Goal: Task Accomplishment & Management: Manage account settings

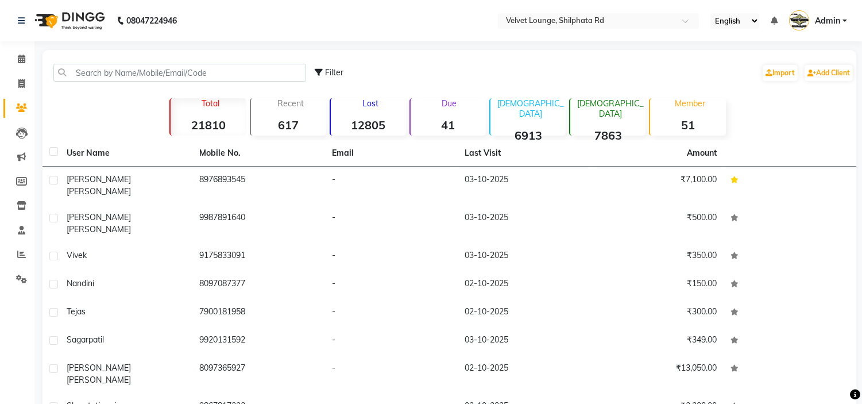
click at [165, 67] on input "text" at bounding box center [179, 73] width 253 height 18
click at [219, 70] on input "text" at bounding box center [179, 73] width 253 height 18
click at [242, 71] on input "text" at bounding box center [179, 73] width 253 height 18
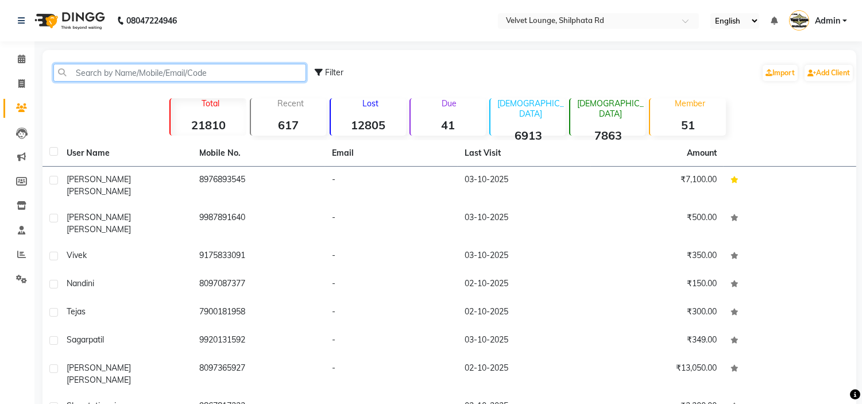
click at [103, 70] on input "text" at bounding box center [179, 73] width 253 height 18
click at [164, 71] on input "text" at bounding box center [179, 73] width 253 height 18
click at [124, 70] on input "text" at bounding box center [179, 73] width 253 height 18
click at [140, 70] on input "text" at bounding box center [179, 73] width 253 height 18
click at [111, 74] on input "text" at bounding box center [179, 73] width 253 height 18
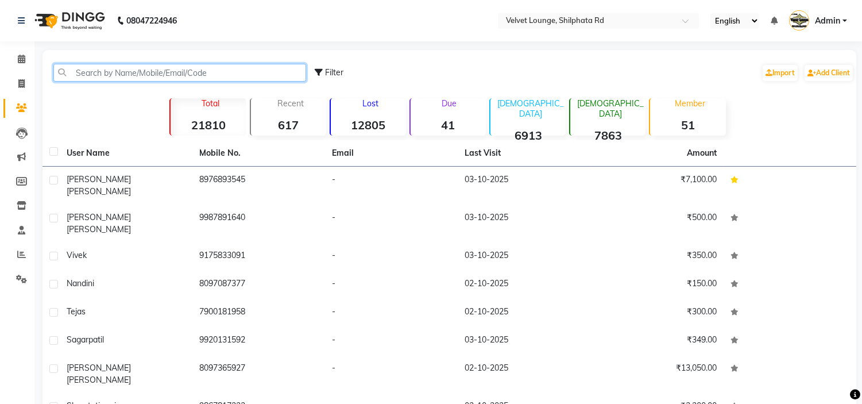
click at [109, 70] on input "text" at bounding box center [179, 73] width 253 height 18
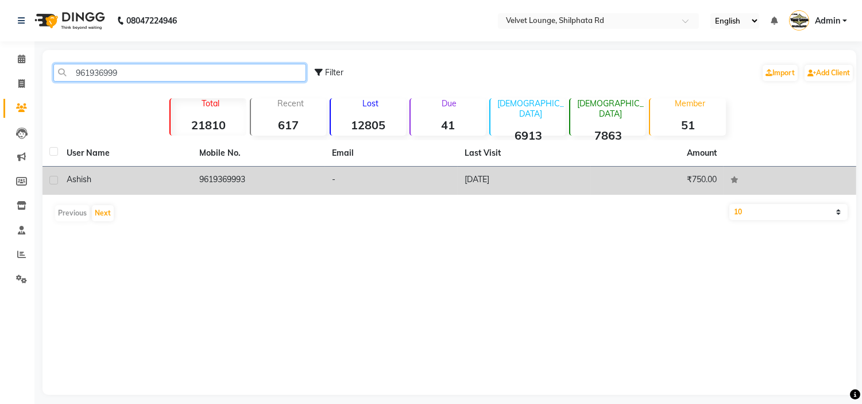
type input "961936999"
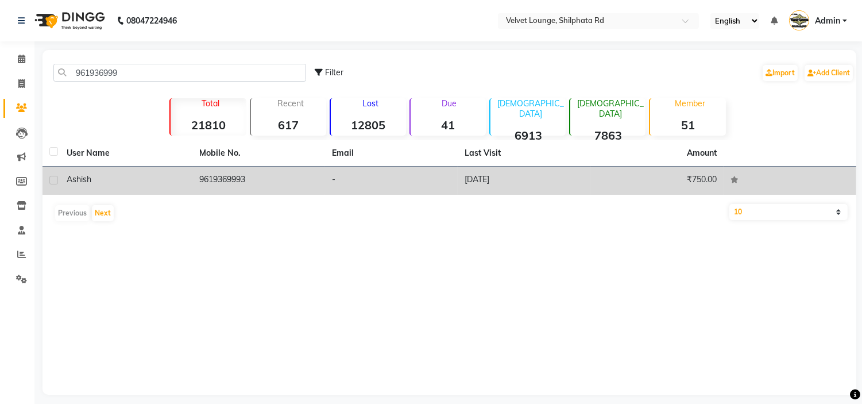
click at [203, 176] on td "9619369993" at bounding box center [258, 181] width 133 height 28
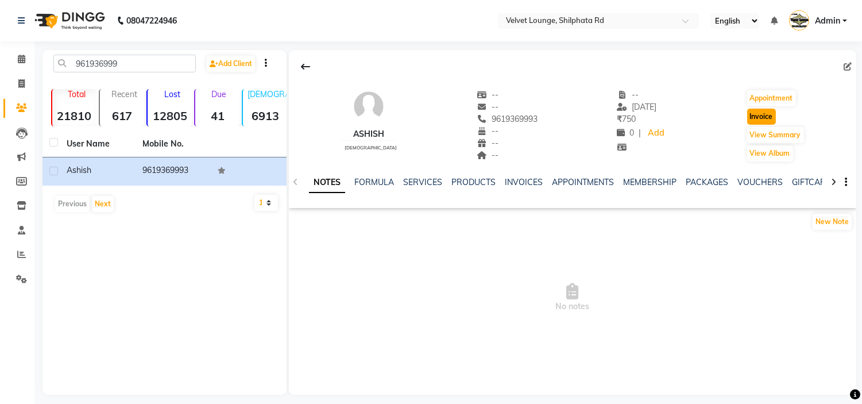
click at [767, 116] on button "Invoice" at bounding box center [762, 117] width 29 height 16
select select "service"
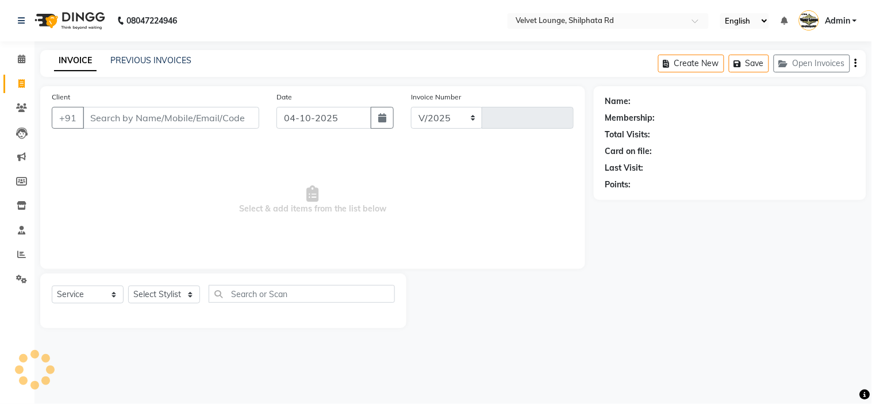
select select "122"
type input "2167"
type input "9619369993"
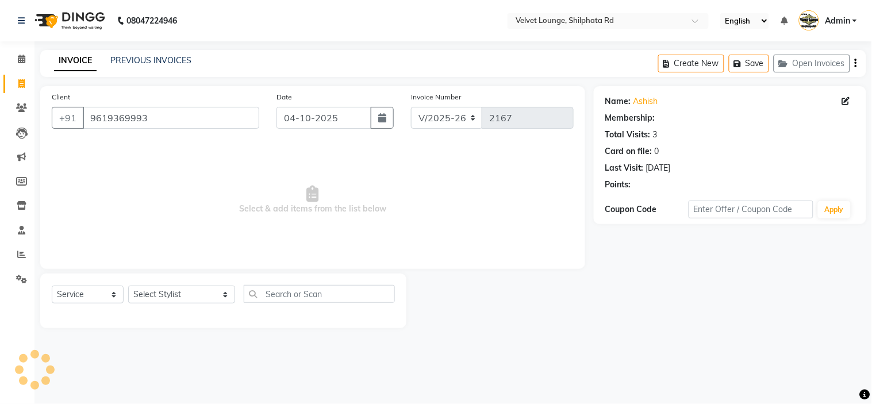
select select "1: Object"
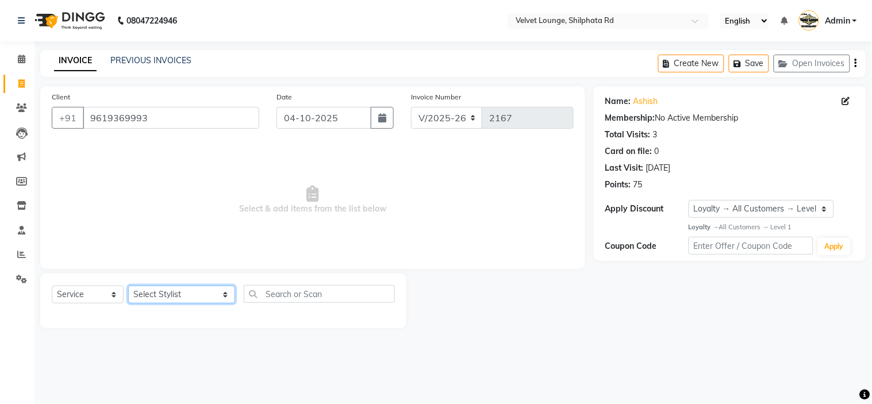
click at [151, 297] on select "Select Stylist [PERSON_NAME] [PERSON_NAME] [PERSON_NAME] [PERSON_NAME] [PERSON_…" at bounding box center [181, 295] width 107 height 18
select select "31385"
click at [128, 286] on select "Select Stylist [PERSON_NAME] [PERSON_NAME] [PERSON_NAME] [PERSON_NAME] [PERSON_…" at bounding box center [181, 295] width 107 height 18
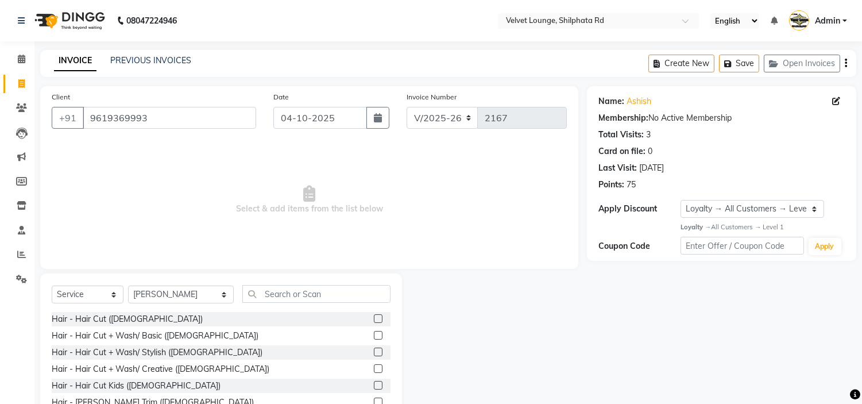
click at [374, 317] on label at bounding box center [378, 318] width 9 height 9
click at [374, 317] on input "checkbox" at bounding box center [377, 318] width 7 height 7
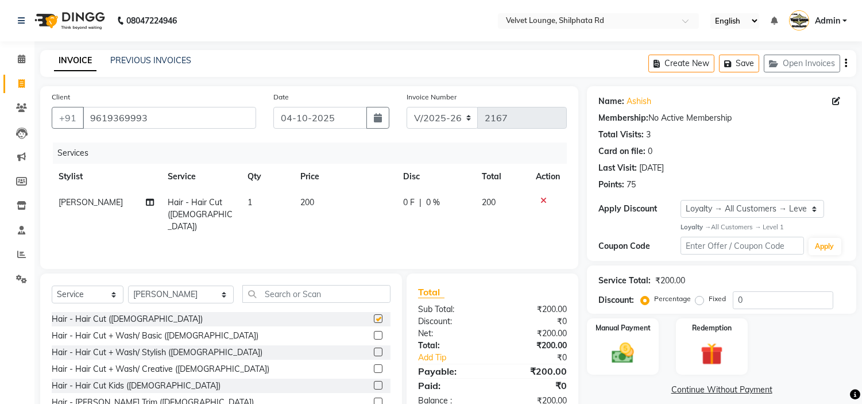
checkbox input "false"
click at [307, 286] on input "text" at bounding box center [316, 294] width 148 height 18
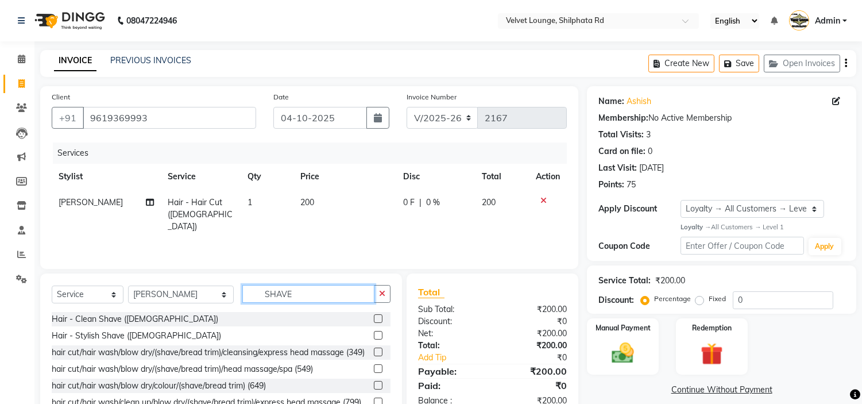
type input "SHAVE"
click at [374, 337] on label at bounding box center [378, 335] width 9 height 9
click at [374, 337] on input "checkbox" at bounding box center [377, 335] width 7 height 7
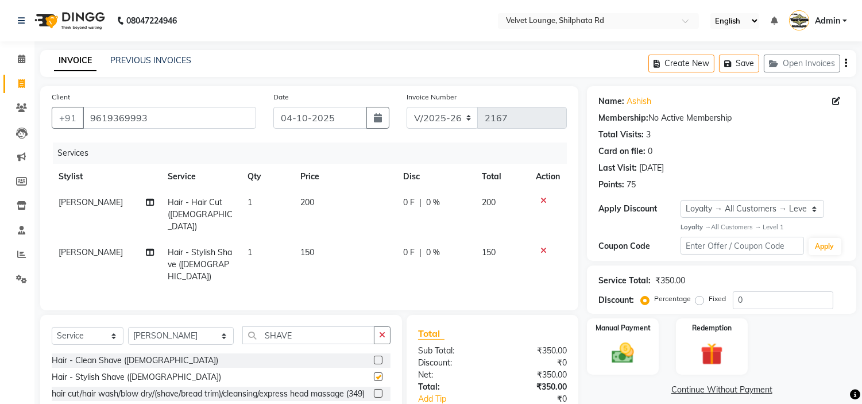
checkbox input "false"
click at [404, 201] on span "0 F" at bounding box center [408, 203] width 11 height 12
select select "31385"
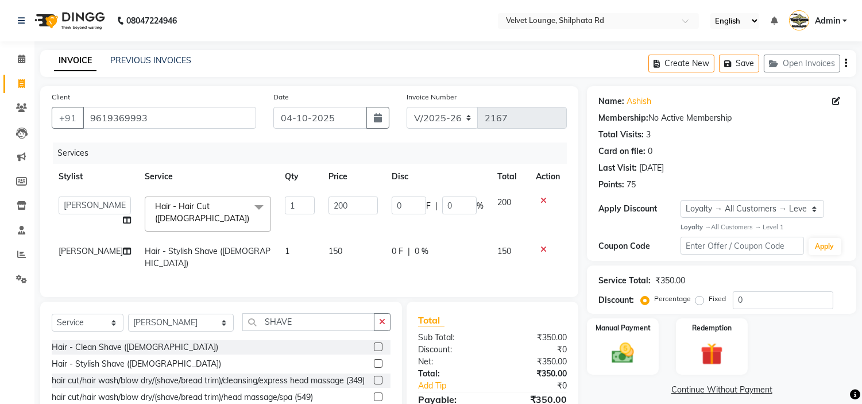
click at [404, 201] on input "0" at bounding box center [409, 206] width 34 height 18
type input "50"
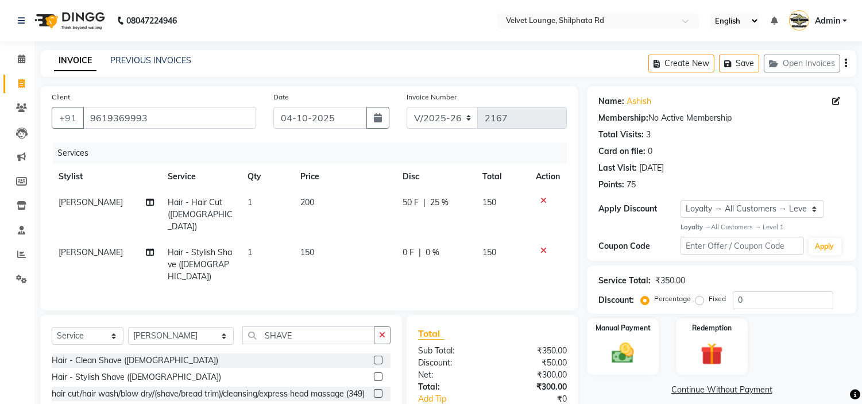
click at [457, 240] on td "0 F | 0 %" at bounding box center [436, 265] width 80 height 50
select select "31385"
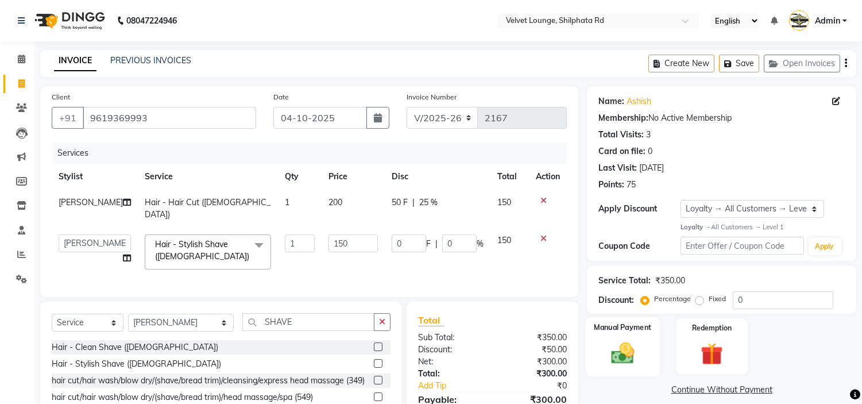
click at [612, 347] on img at bounding box center [623, 353] width 38 height 27
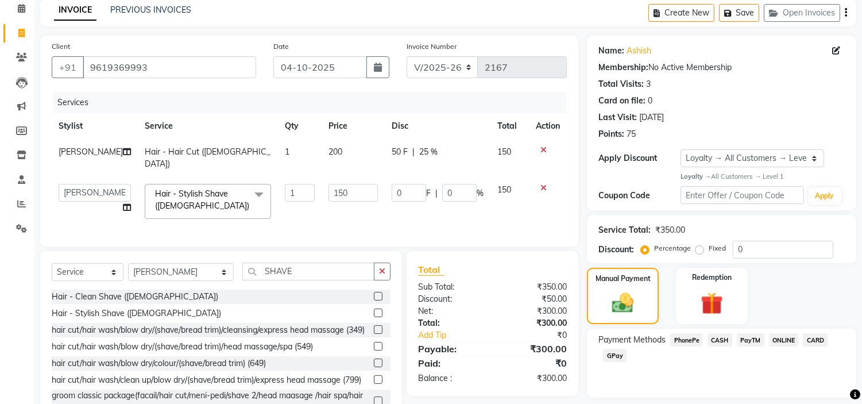
scroll to position [84, 0]
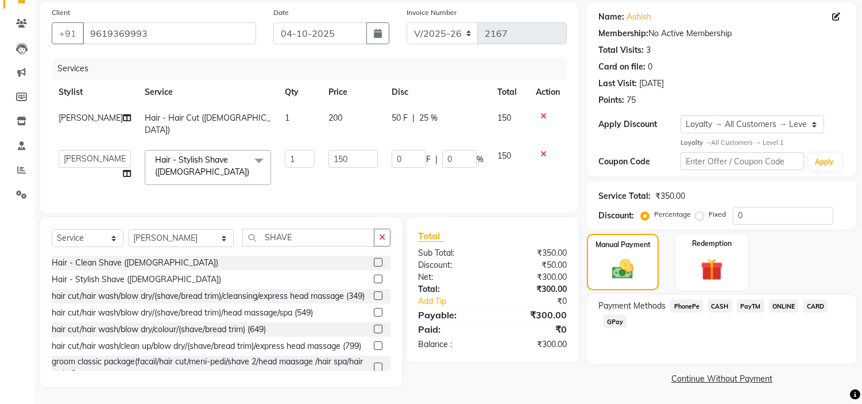
click at [749, 306] on span "PayTM" at bounding box center [751, 305] width 28 height 13
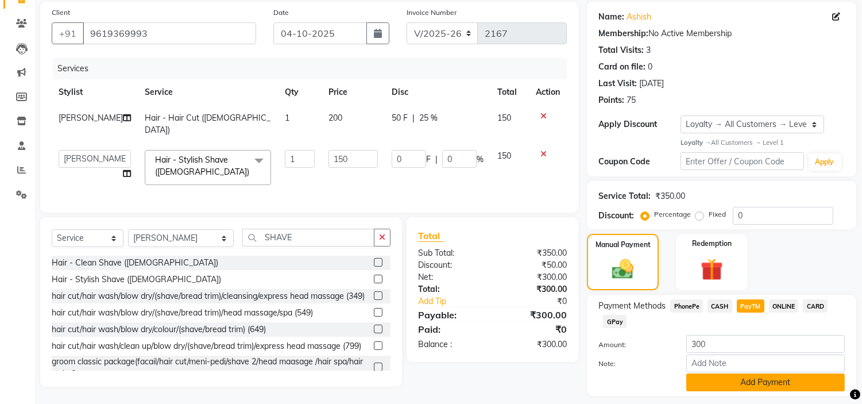
click at [742, 376] on button "Add Payment" at bounding box center [766, 382] width 159 height 18
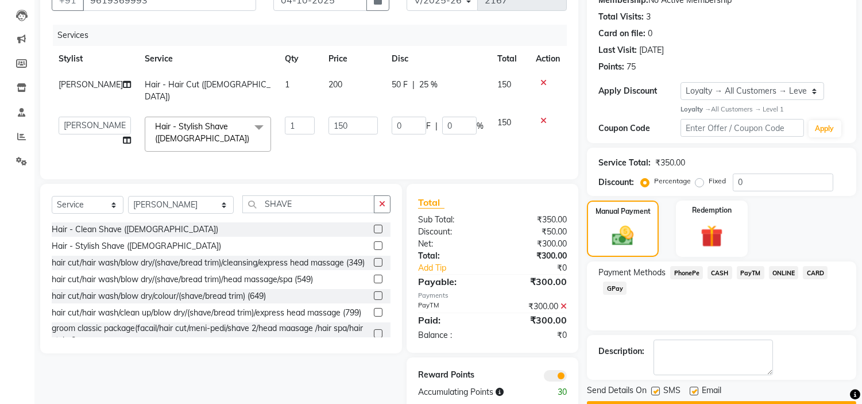
scroll to position [150, 0]
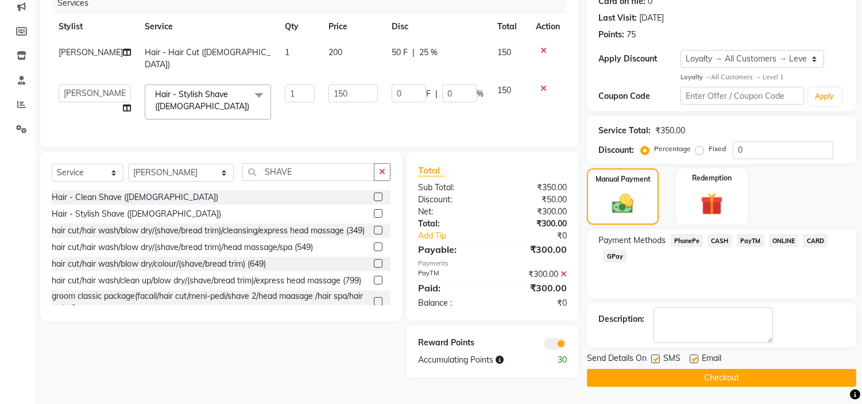
click at [800, 380] on button "Checkout" at bounding box center [721, 378] width 269 height 18
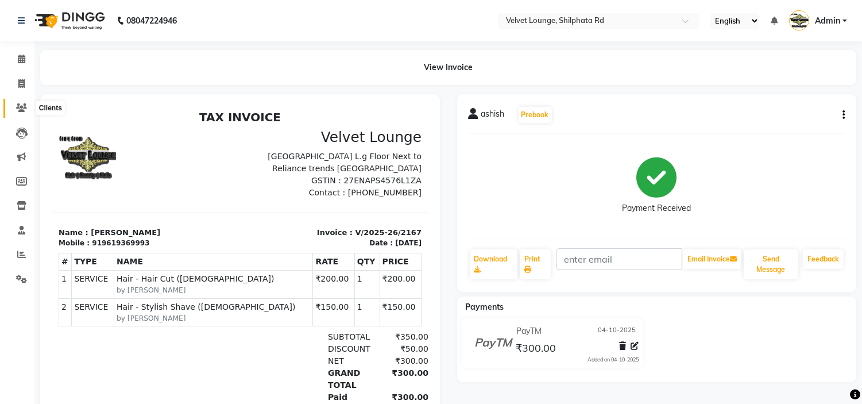
click at [16, 104] on icon at bounding box center [21, 107] width 11 height 9
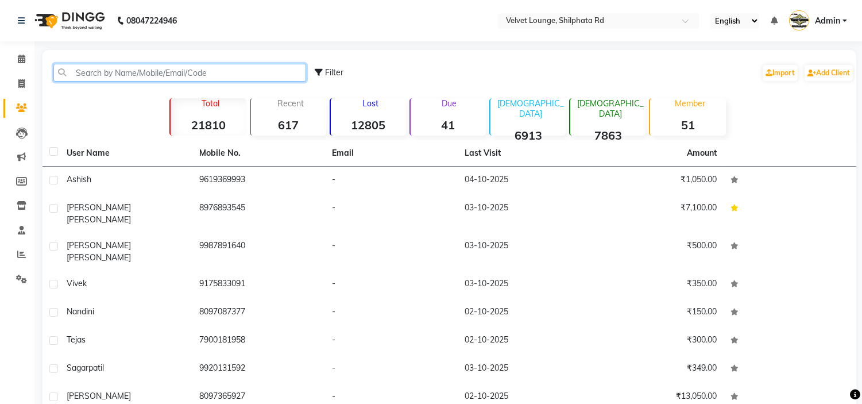
click at [125, 71] on input "text" at bounding box center [179, 73] width 253 height 18
click at [141, 67] on input "text" at bounding box center [179, 73] width 253 height 18
click at [91, 72] on input "text" at bounding box center [179, 73] width 253 height 18
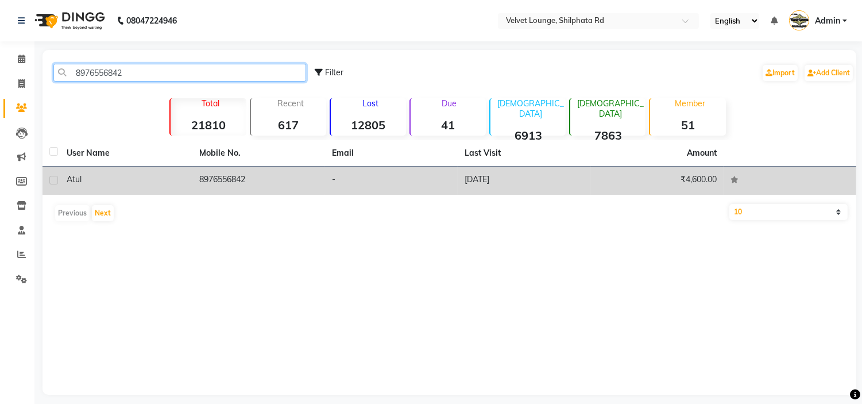
type input "8976556842"
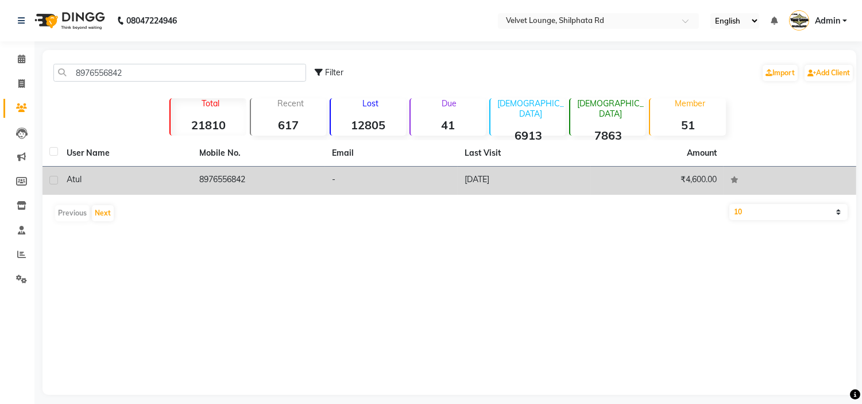
click at [286, 188] on td "8976556842" at bounding box center [258, 181] width 133 height 28
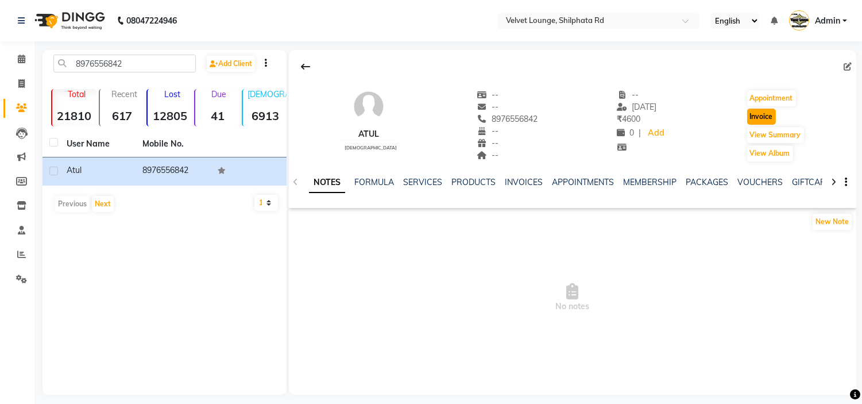
click at [764, 110] on button "Invoice" at bounding box center [762, 117] width 29 height 16
select select "service"
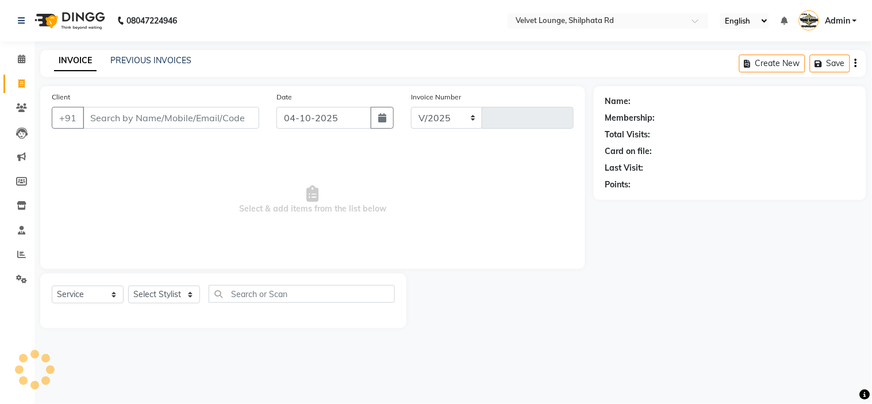
select select "122"
type input "2168"
click at [386, 122] on icon "button" at bounding box center [382, 117] width 8 height 9
select select "10"
select select "2025"
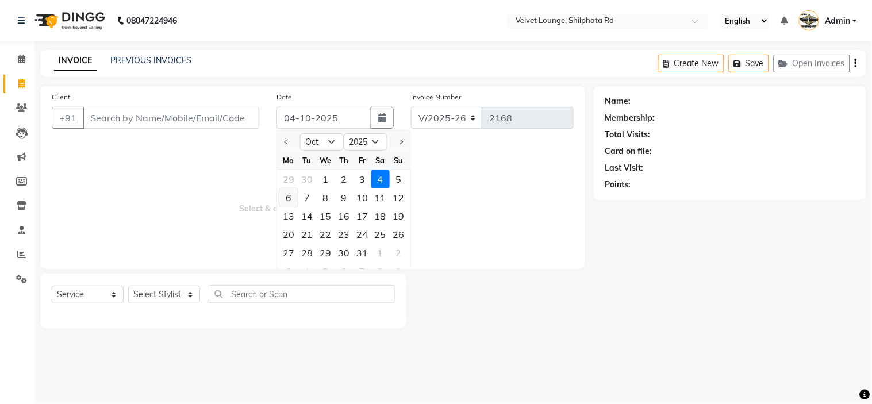
type input "8976556842"
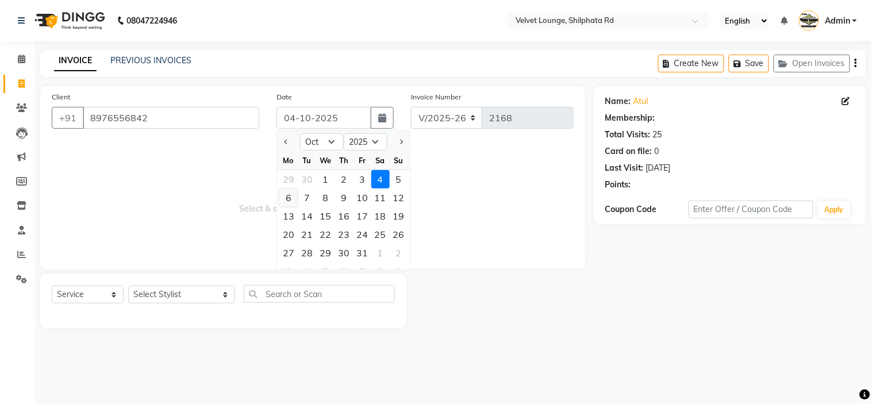
select select "1: Object"
click at [362, 181] on div "3" at bounding box center [362, 179] width 18 height 18
type input "03-10-2025"
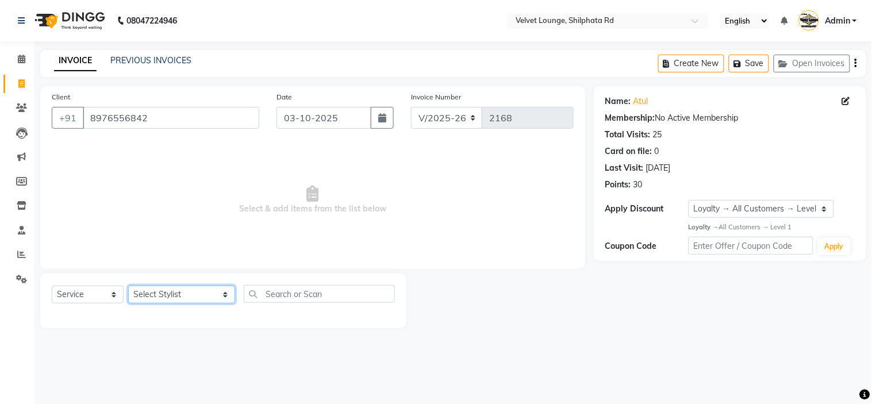
click at [167, 296] on select "Select Stylist [PERSON_NAME] [PERSON_NAME] [PERSON_NAME] [PERSON_NAME] [PERSON_…" at bounding box center [181, 295] width 107 height 18
select select "31385"
click at [128, 286] on select "Select Stylist [PERSON_NAME] [PERSON_NAME] [PERSON_NAME] [PERSON_NAME] [PERSON_…" at bounding box center [181, 295] width 107 height 18
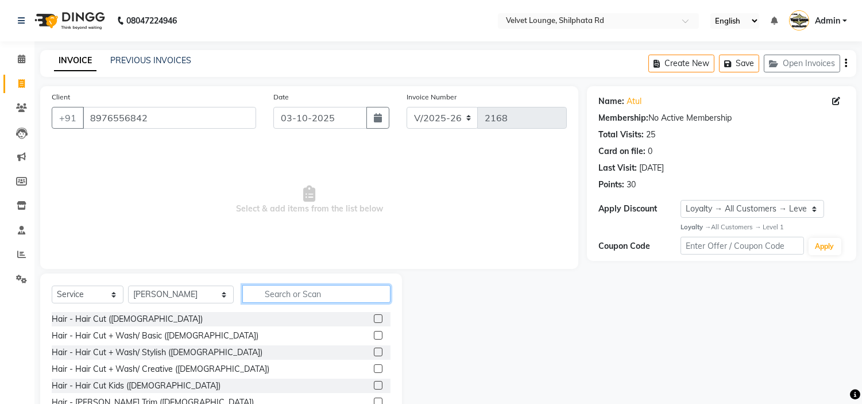
click at [242, 287] on input "text" at bounding box center [316, 294] width 148 height 18
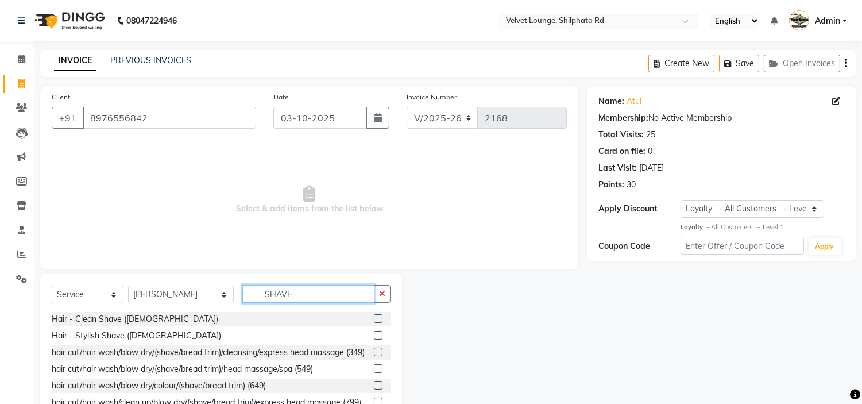
type input "SHAVE"
click at [374, 337] on label at bounding box center [378, 335] width 9 height 9
click at [374, 337] on input "checkbox" at bounding box center [377, 335] width 7 height 7
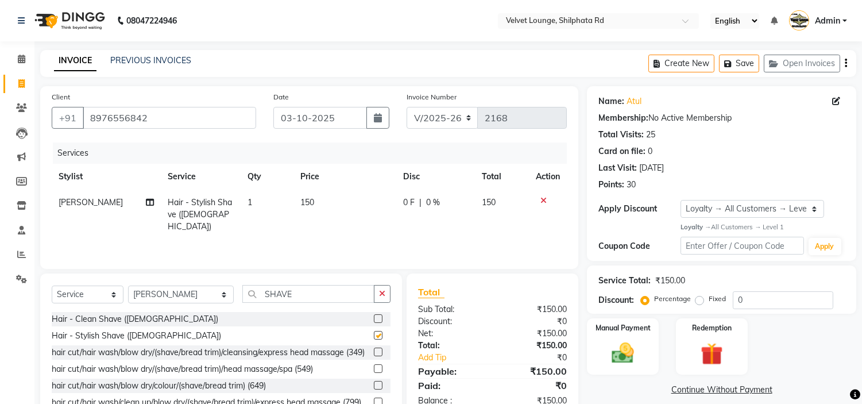
checkbox input "false"
click at [626, 329] on label "Manual Payment" at bounding box center [623, 327] width 57 height 11
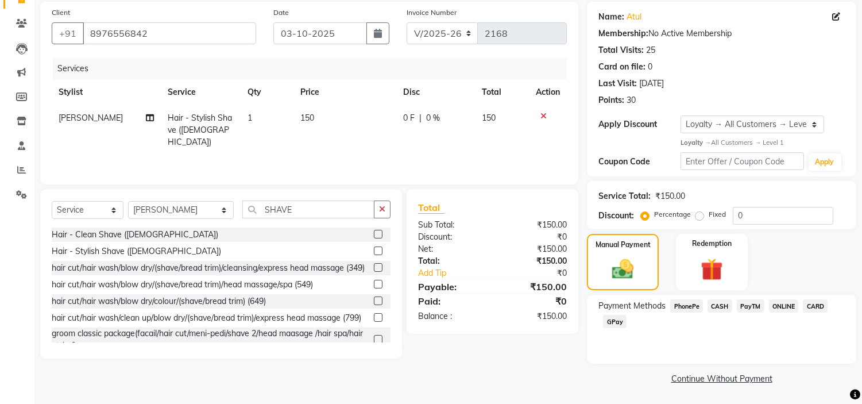
click at [749, 297] on div "Payment Methods PhonePe CASH PayTM ONLINE CARD GPay" at bounding box center [721, 329] width 269 height 69
click at [748, 306] on span "PayTM" at bounding box center [751, 305] width 28 height 13
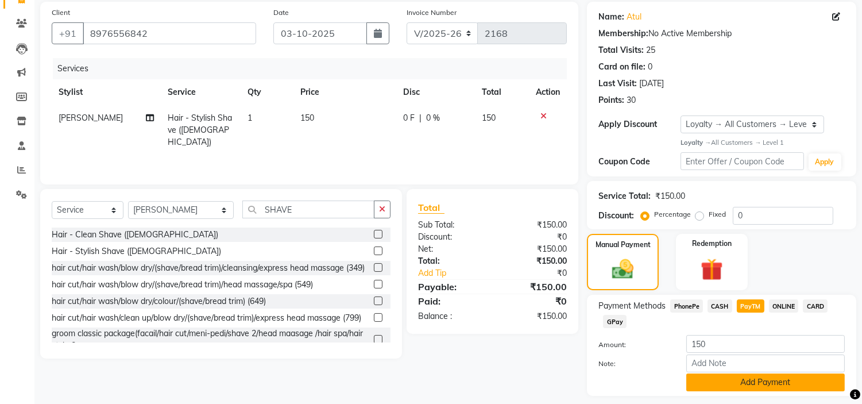
click at [765, 381] on button "Add Payment" at bounding box center [766, 382] width 159 height 18
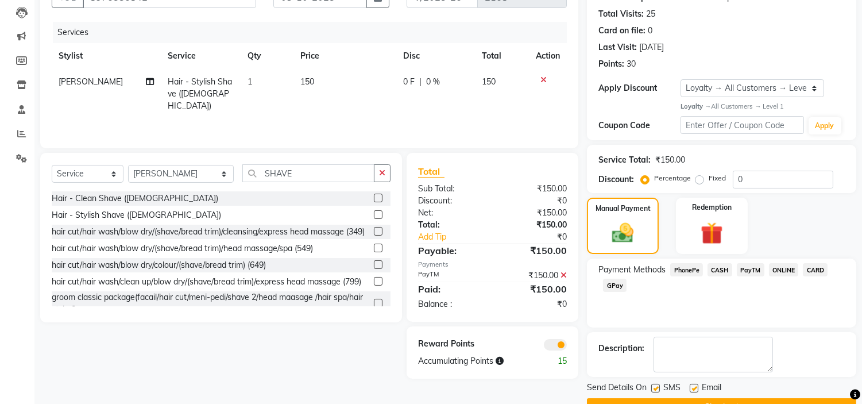
scroll to position [150, 0]
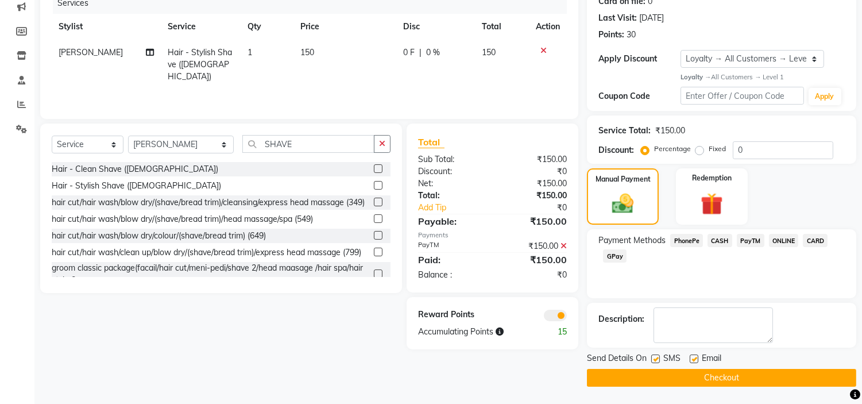
click at [822, 370] on button "Checkout" at bounding box center [721, 378] width 269 height 18
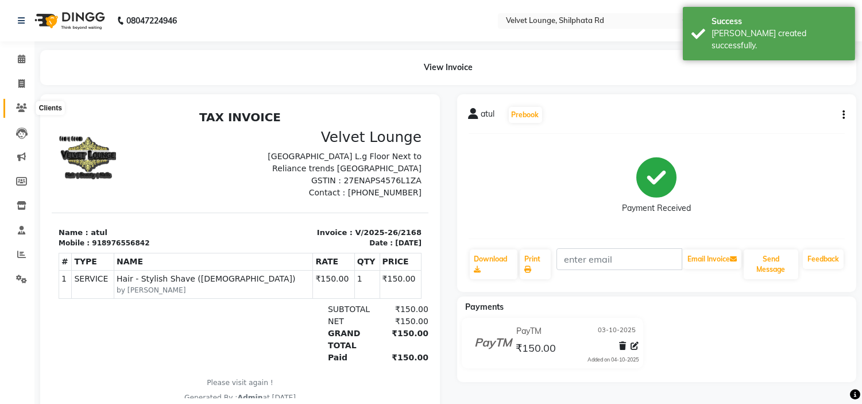
click at [24, 110] on icon at bounding box center [21, 107] width 11 height 9
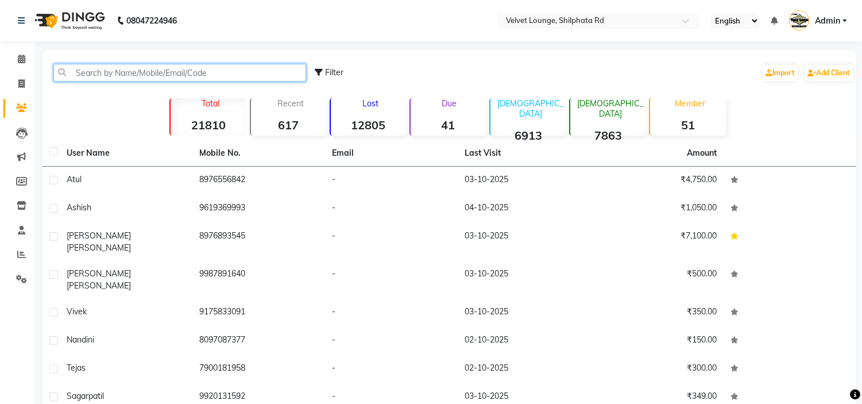
click at [146, 76] on input "text" at bounding box center [179, 73] width 253 height 18
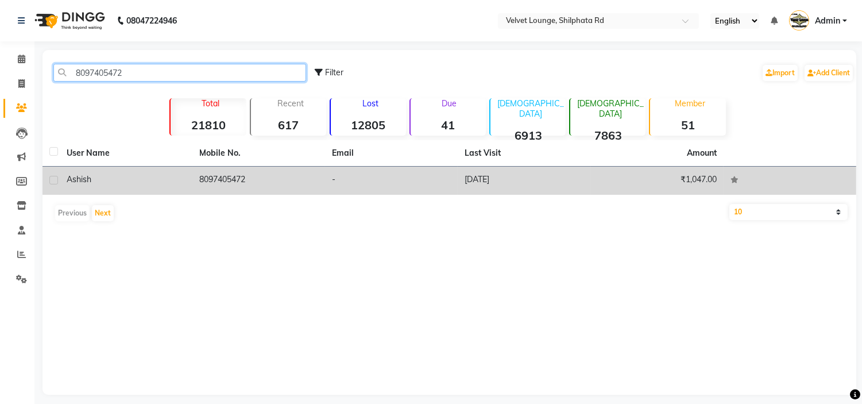
type input "8097405472"
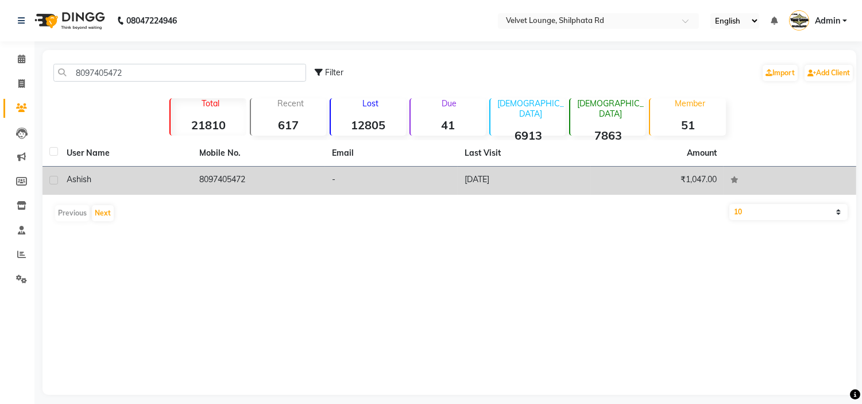
click at [264, 187] on td "8097405472" at bounding box center [258, 181] width 133 height 28
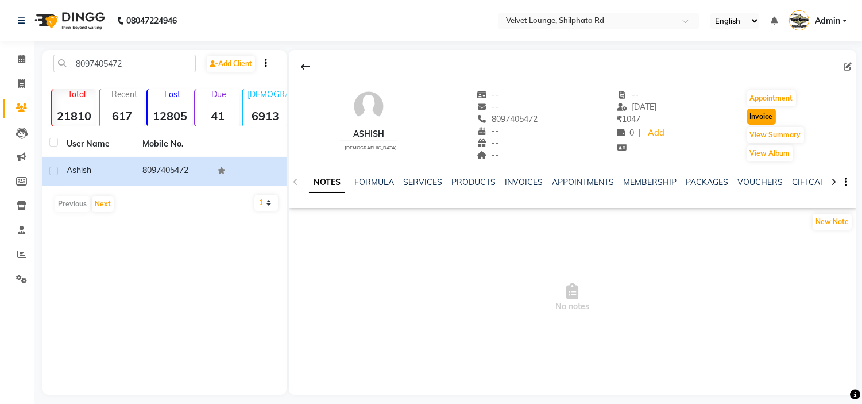
click at [773, 120] on button "Invoice" at bounding box center [762, 117] width 29 height 16
select select "service"
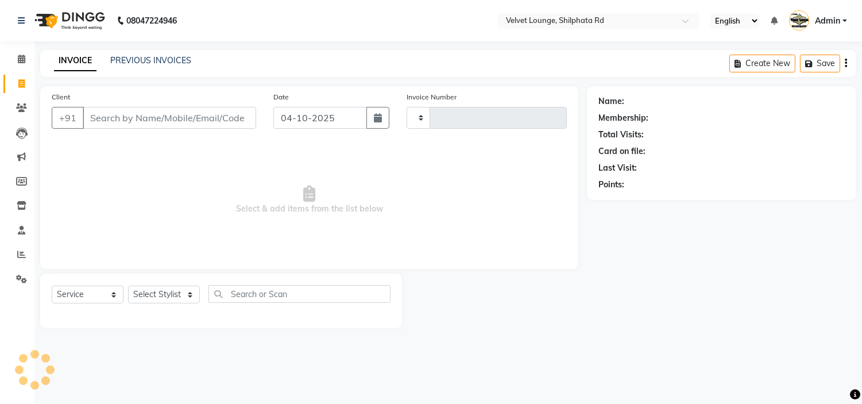
type input "2169"
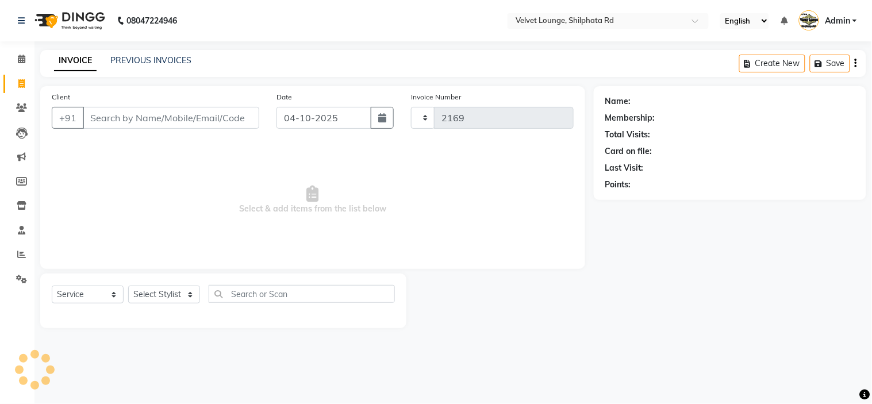
select select "122"
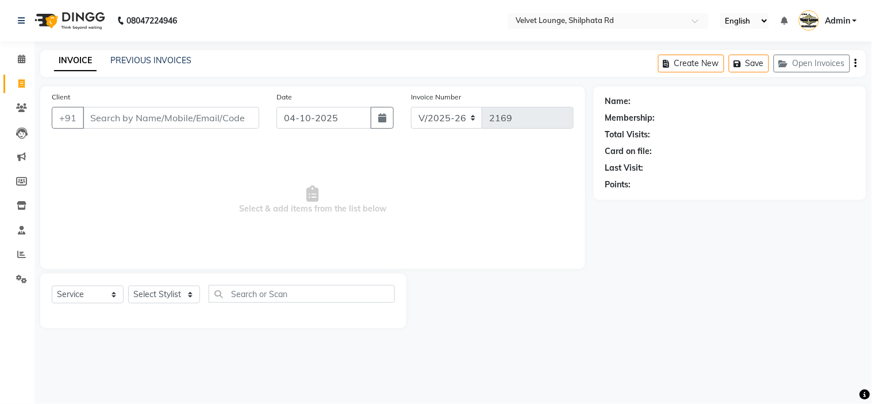
type input "8097405472"
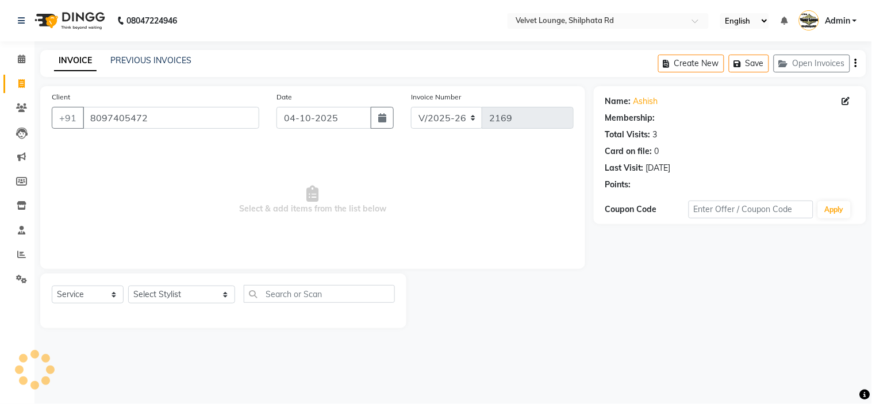
select select "1: Object"
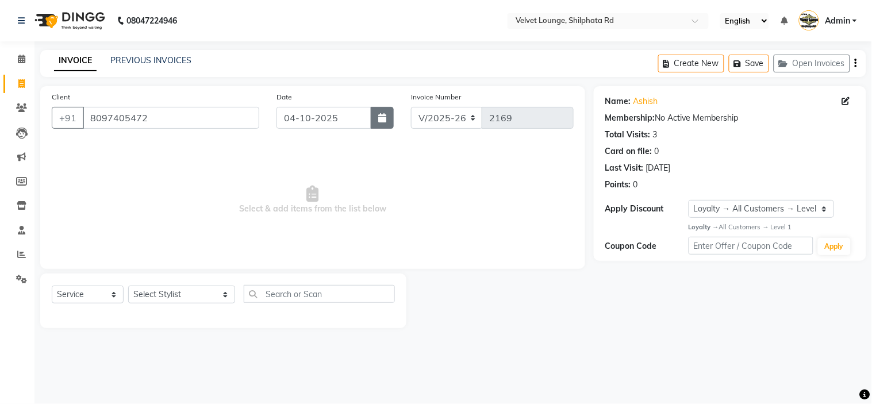
click at [389, 121] on button "button" at bounding box center [382, 118] width 23 height 22
select select "10"
select select "2025"
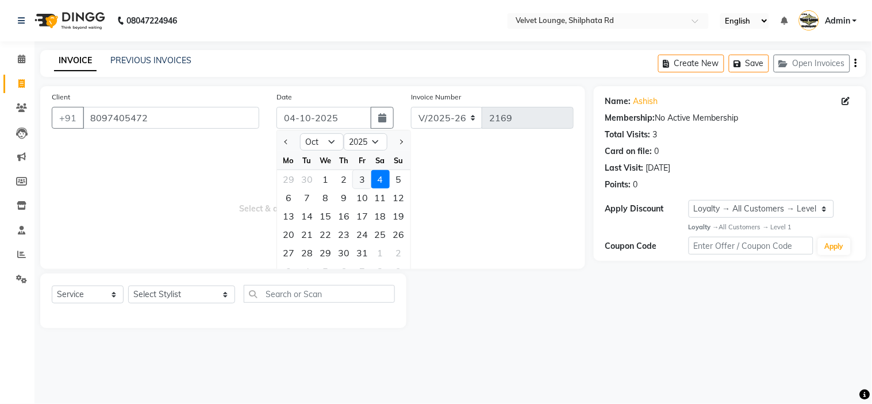
click at [364, 184] on div "3" at bounding box center [362, 179] width 18 height 18
type input "03-10-2025"
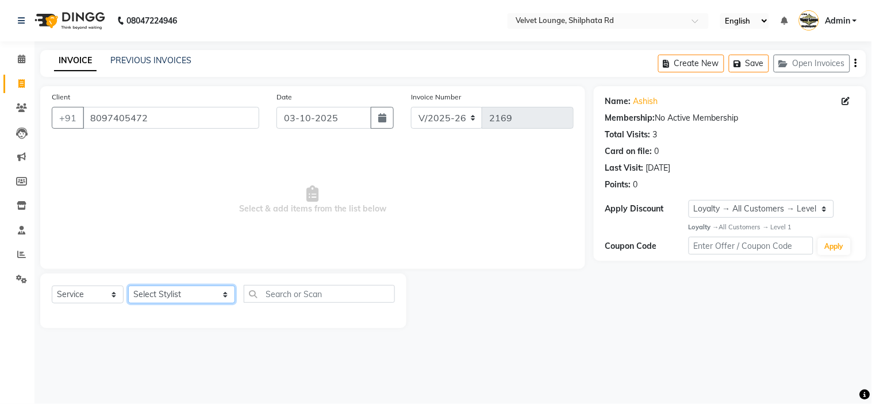
click at [156, 296] on select "Select Stylist [PERSON_NAME] [PERSON_NAME] [PERSON_NAME] [PERSON_NAME] [PERSON_…" at bounding box center [181, 295] width 107 height 18
select select "48428"
click at [128, 286] on select "Select Stylist [PERSON_NAME] [PERSON_NAME] [PERSON_NAME] [PERSON_NAME] [PERSON_…" at bounding box center [181, 295] width 107 height 18
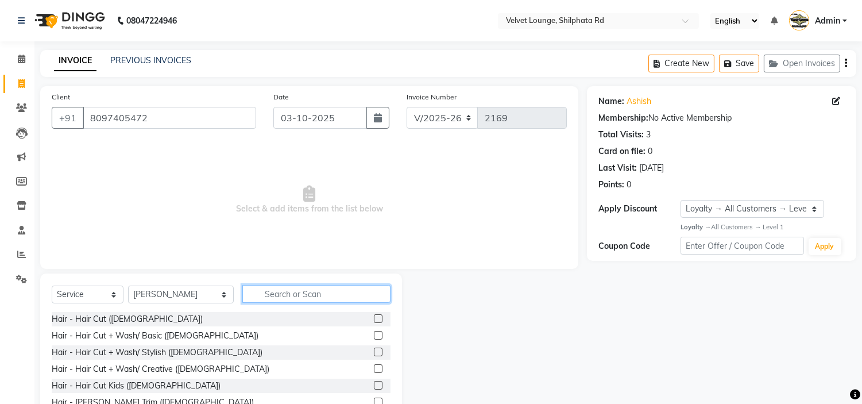
click at [266, 288] on input "text" at bounding box center [316, 294] width 148 height 18
click at [286, 291] on input "text" at bounding box center [316, 294] width 148 height 18
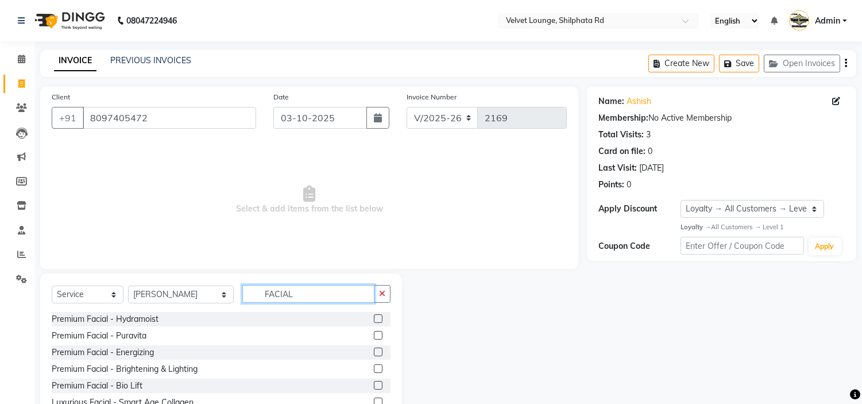
type input "FACIAL"
click at [374, 365] on label at bounding box center [378, 368] width 9 height 9
click at [374, 365] on input "checkbox" at bounding box center [377, 368] width 7 height 7
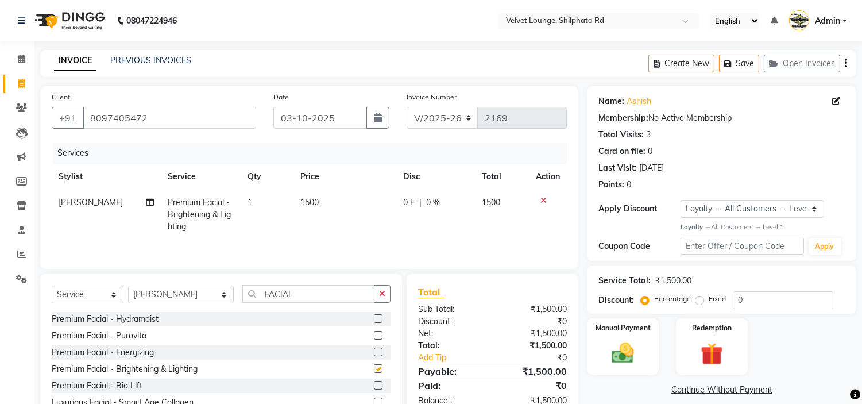
checkbox input "false"
click at [378, 291] on button "button" at bounding box center [382, 294] width 17 height 18
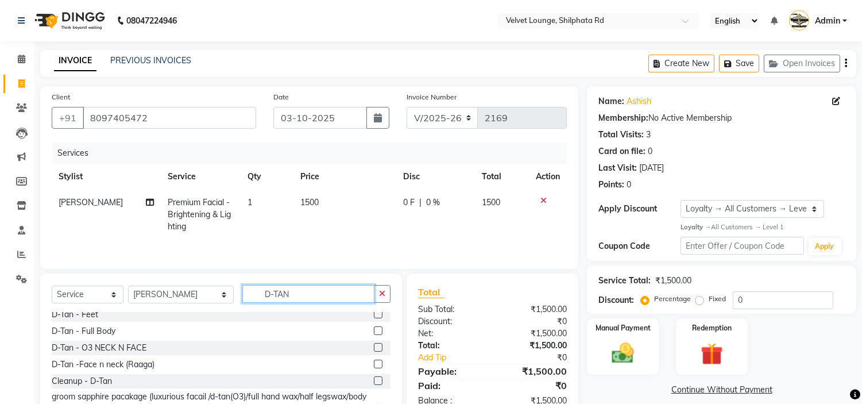
scroll to position [140, 0]
type input "D-TAN"
click at [374, 365] on label at bounding box center [378, 362] width 9 height 9
click at [374, 365] on input "checkbox" at bounding box center [377, 362] width 7 height 7
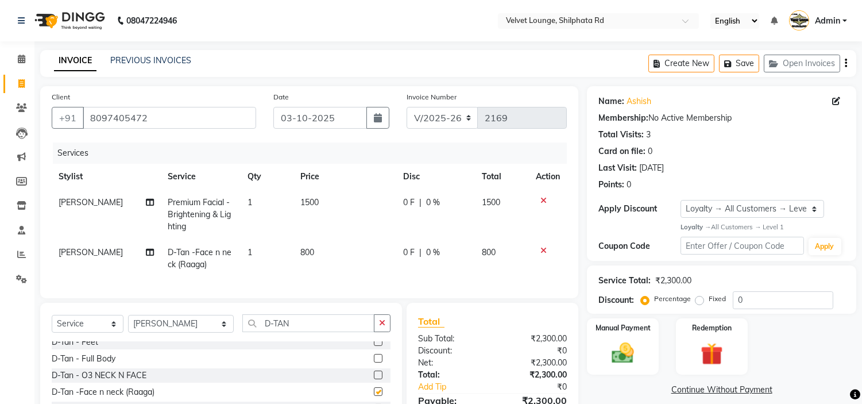
checkbox input "false"
click at [160, 333] on select "Select Stylist [PERSON_NAME] [PERSON_NAME] [PERSON_NAME] [PERSON_NAME] [PERSON_…" at bounding box center [181, 324] width 106 height 18
select select "31385"
click at [128, 325] on select "Select Stylist [PERSON_NAME] [PERSON_NAME] [PERSON_NAME] [PERSON_NAME] [PERSON_…" at bounding box center [181, 324] width 106 height 18
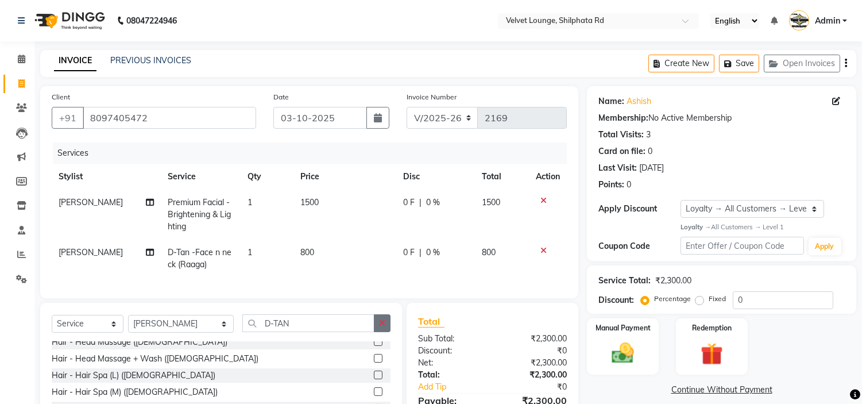
click at [383, 327] on icon "button" at bounding box center [382, 323] width 6 height 8
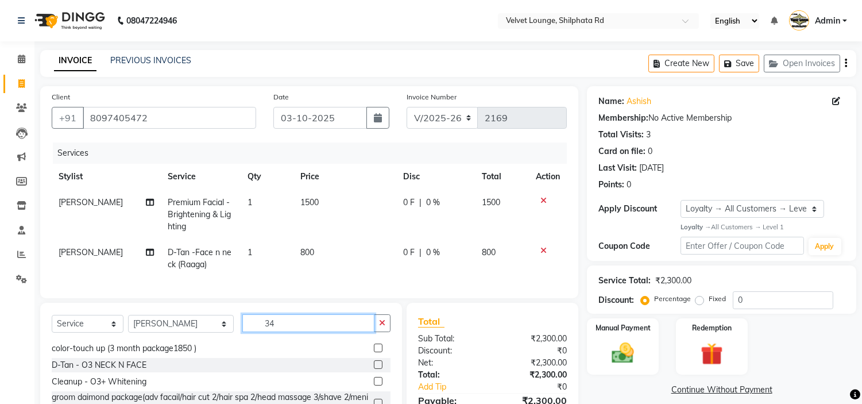
scroll to position [0, 0]
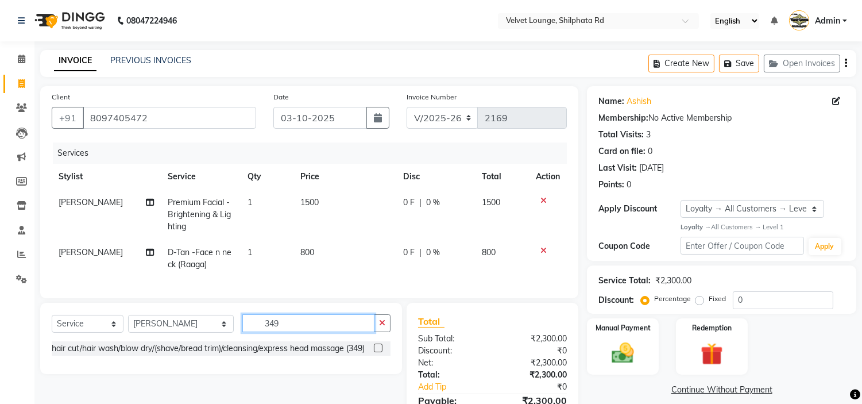
type input "349"
click at [377, 352] on label at bounding box center [378, 348] width 9 height 9
click at [377, 352] on input "checkbox" at bounding box center [377, 348] width 7 height 7
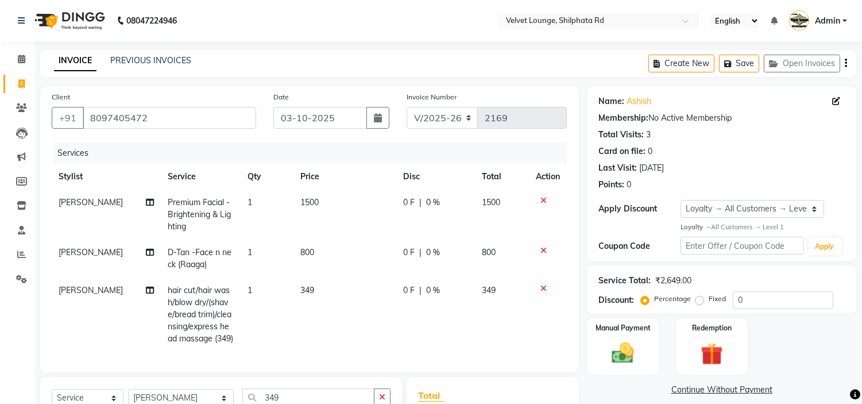
checkbox input "false"
click at [610, 352] on img at bounding box center [623, 353] width 38 height 27
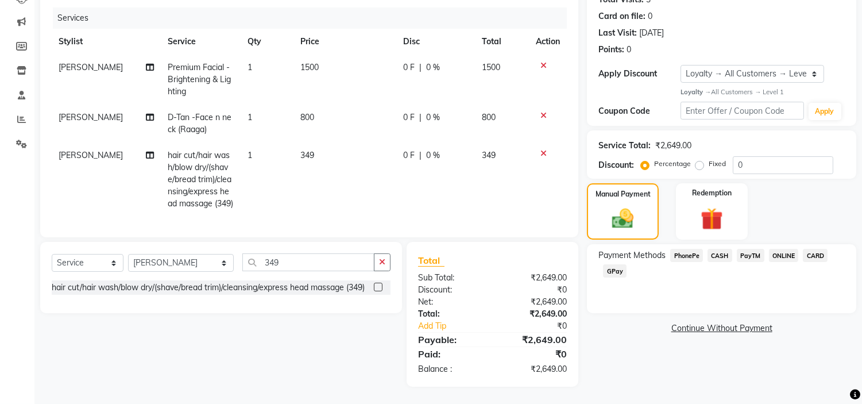
click at [754, 249] on span "PayTM" at bounding box center [751, 255] width 28 height 13
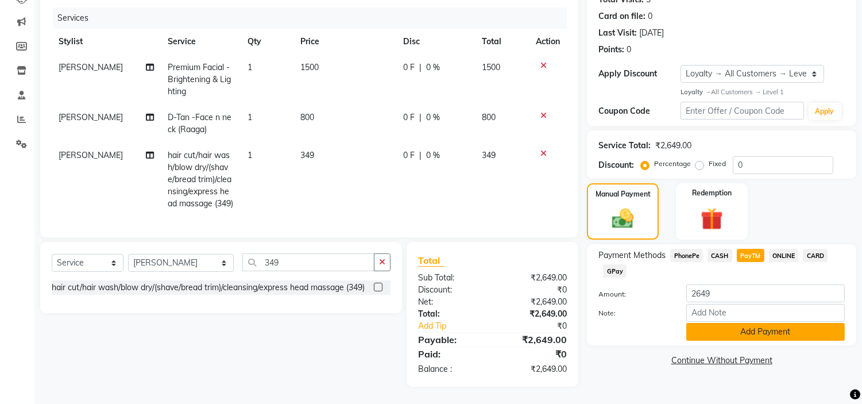
click at [721, 323] on button "Add Payment" at bounding box center [766, 332] width 159 height 18
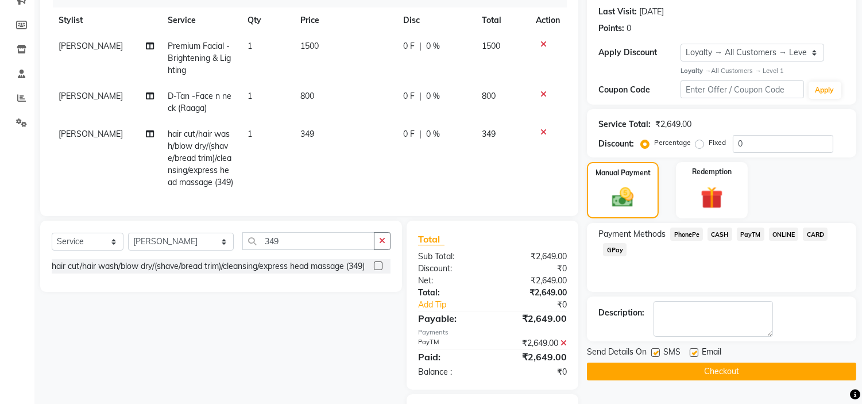
click at [704, 371] on button "Checkout" at bounding box center [721, 372] width 269 height 18
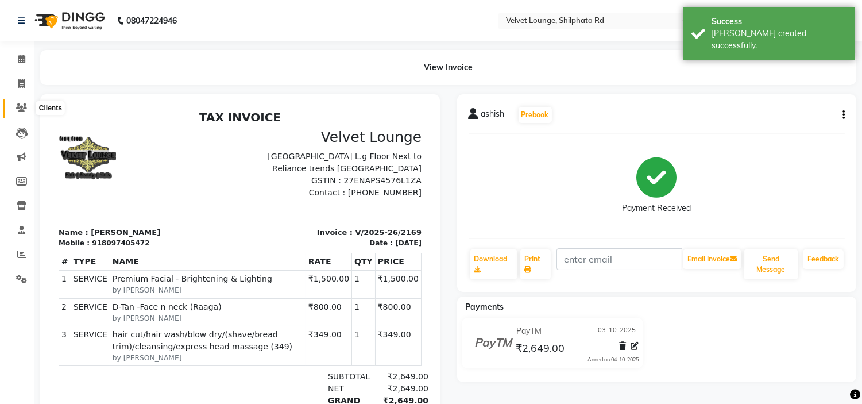
click at [26, 107] on span at bounding box center [21, 108] width 20 height 13
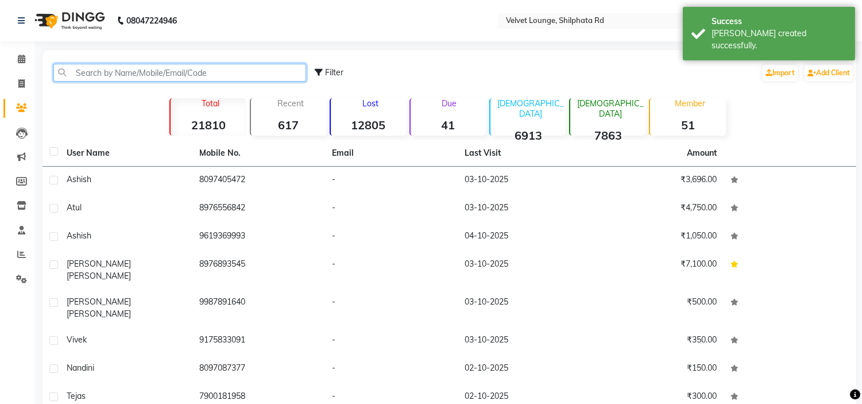
click at [121, 74] on input "text" at bounding box center [179, 73] width 253 height 18
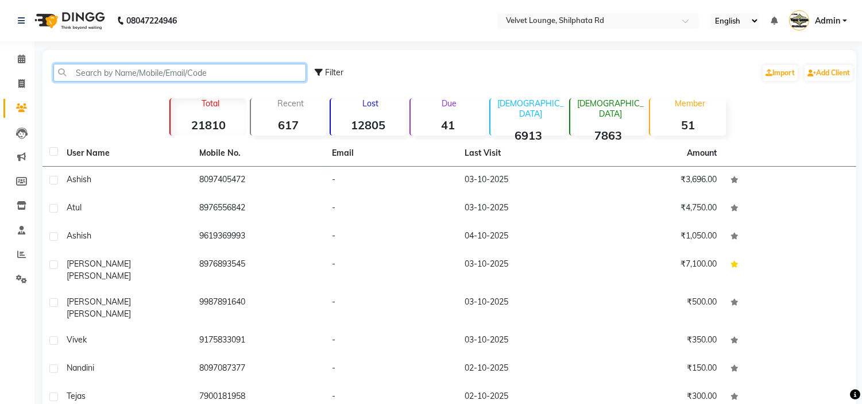
click at [116, 72] on input "text" at bounding box center [179, 73] width 253 height 18
click at [124, 75] on input "text" at bounding box center [179, 73] width 253 height 18
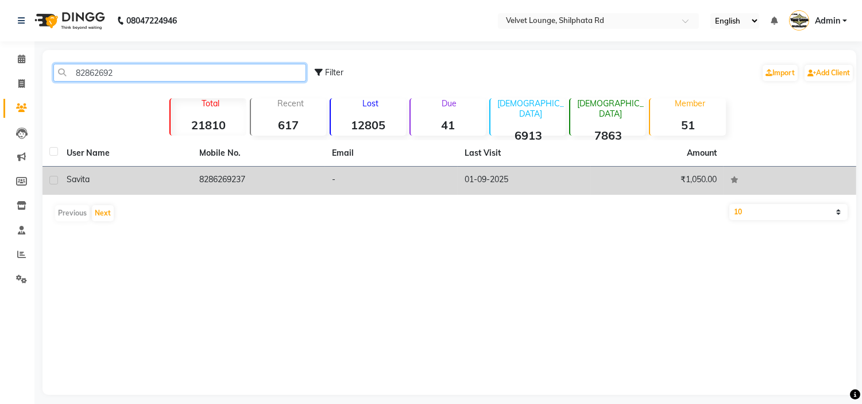
type input "82862692"
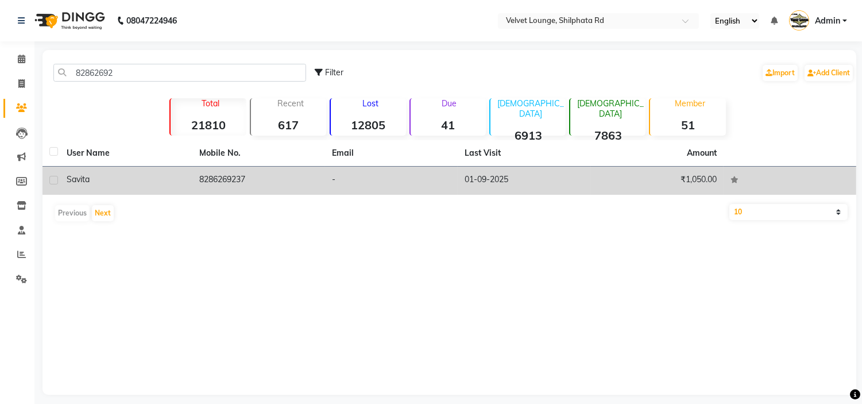
click at [251, 174] on td "8286269237" at bounding box center [258, 181] width 133 height 28
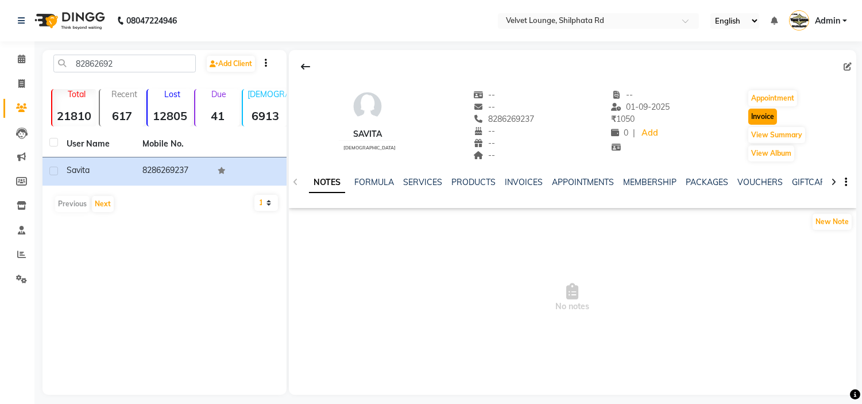
click at [752, 118] on button "Invoice" at bounding box center [763, 117] width 29 height 16
select select "service"
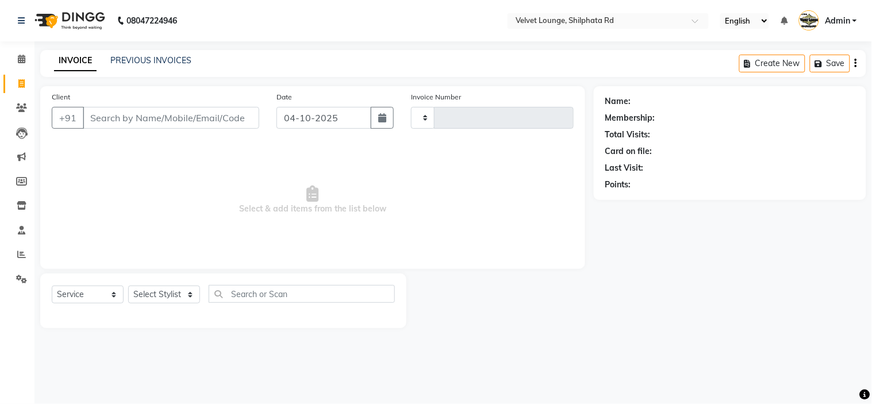
type input "2170"
select select "122"
type input "8286269237"
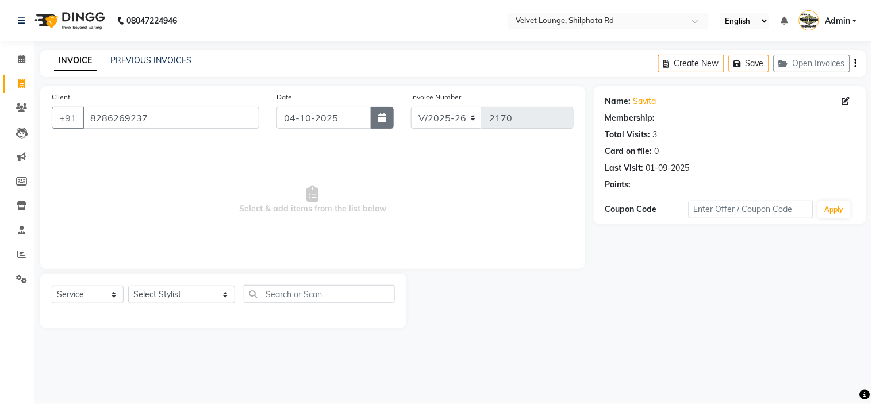
select select "1: Object"
click at [372, 115] on button "button" at bounding box center [382, 118] width 23 height 22
select select "10"
select select "2025"
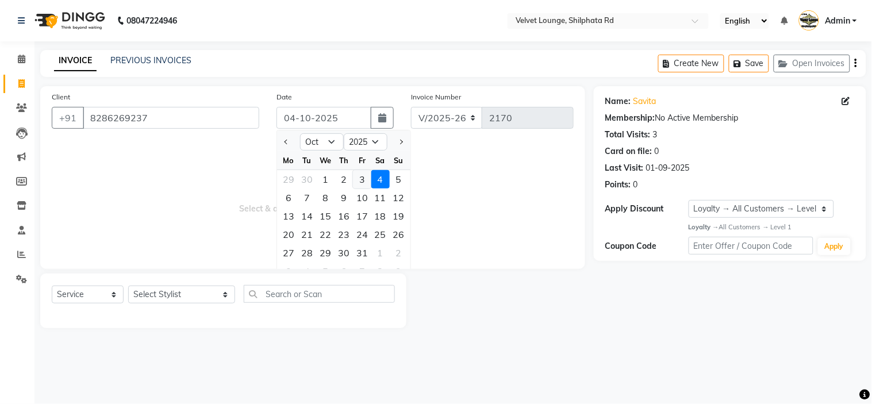
click at [367, 178] on div "3" at bounding box center [362, 179] width 18 height 18
type input "03-10-2025"
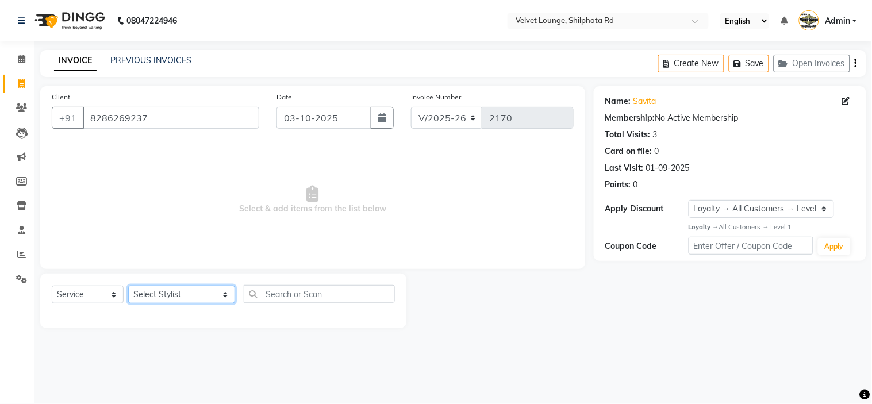
click at [164, 293] on select "Select Stylist [PERSON_NAME] [PERSON_NAME] [PERSON_NAME] [PERSON_NAME] [PERSON_…" at bounding box center [181, 295] width 107 height 18
select select "48428"
click at [128, 286] on select "Select Stylist [PERSON_NAME] [PERSON_NAME] [PERSON_NAME] [PERSON_NAME] [PERSON_…" at bounding box center [181, 295] width 107 height 18
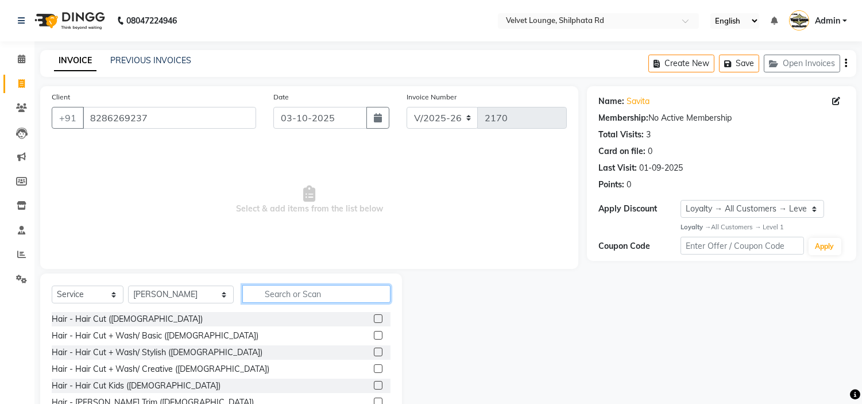
click at [261, 300] on input "text" at bounding box center [316, 294] width 148 height 18
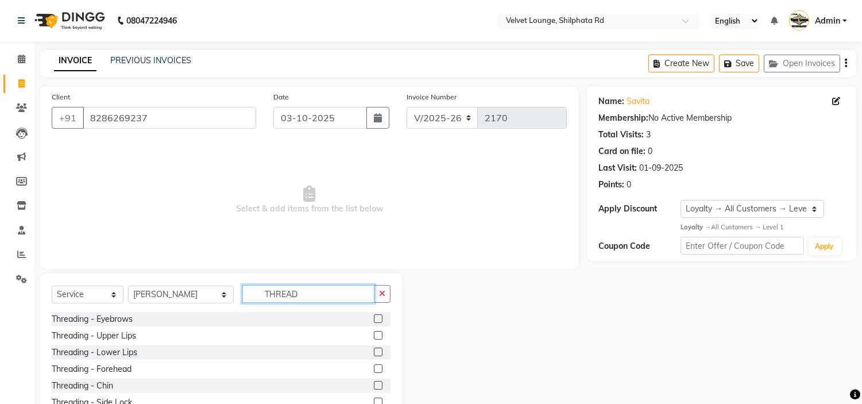
type input "THREAD"
click at [374, 317] on label at bounding box center [378, 318] width 9 height 9
click at [374, 317] on input "checkbox" at bounding box center [377, 318] width 7 height 7
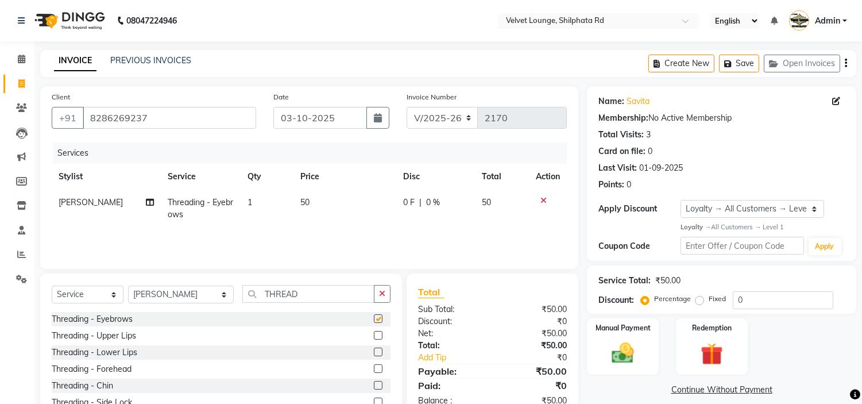
checkbox input "false"
click at [374, 335] on label at bounding box center [378, 335] width 9 height 9
click at [374, 335] on input "checkbox" at bounding box center [377, 335] width 7 height 7
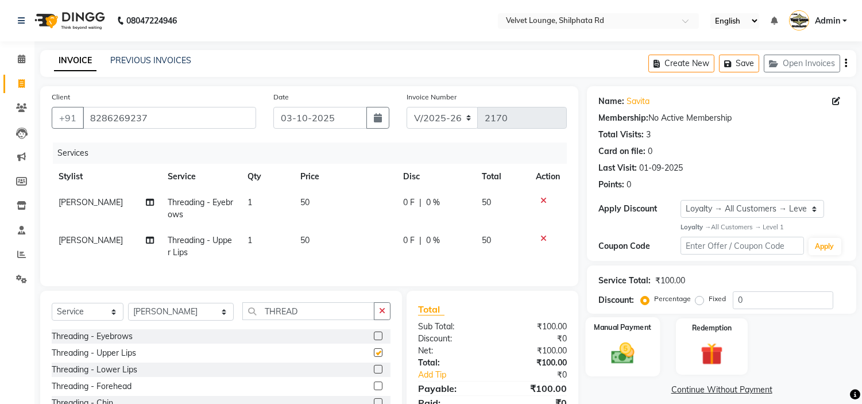
checkbox input "false"
click at [613, 354] on img at bounding box center [623, 353] width 38 height 27
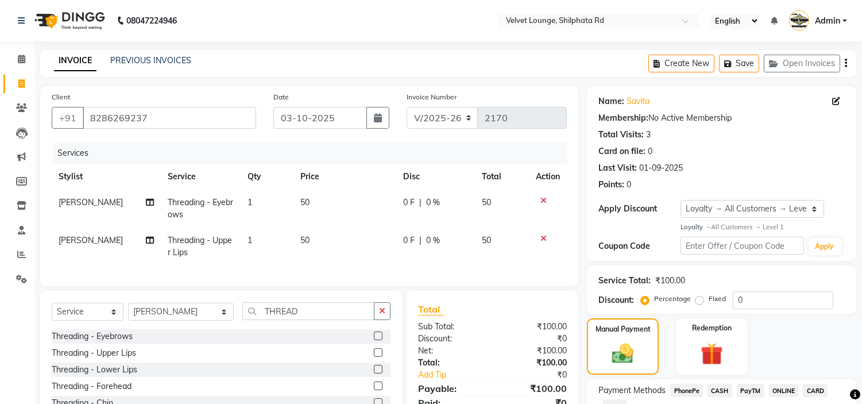
scroll to position [84, 0]
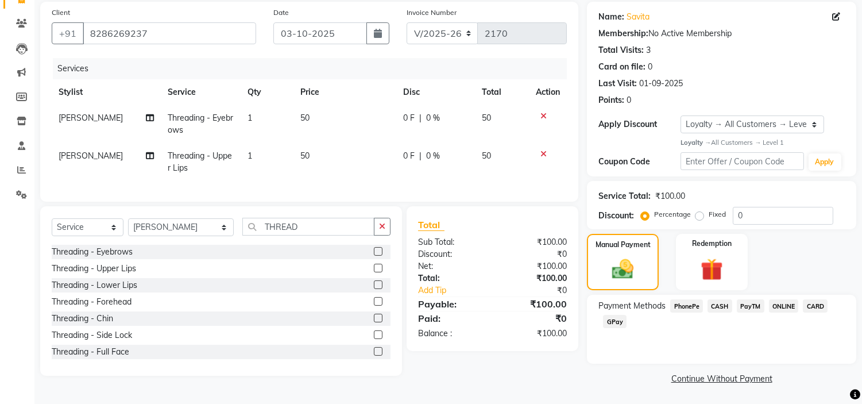
click at [750, 301] on span "PayTM" at bounding box center [751, 305] width 28 height 13
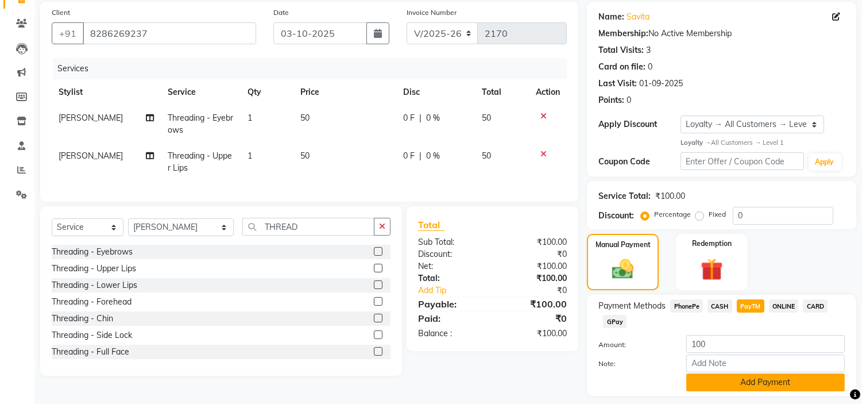
click at [741, 388] on button "Add Payment" at bounding box center [766, 382] width 159 height 18
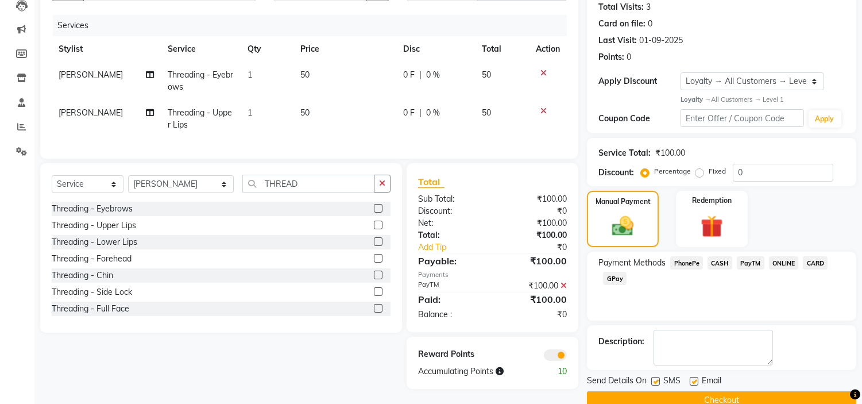
scroll to position [150, 0]
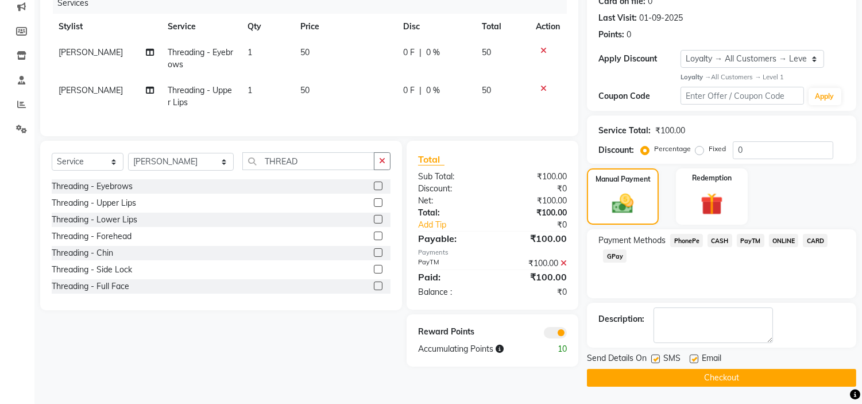
click at [818, 374] on button "Checkout" at bounding box center [721, 378] width 269 height 18
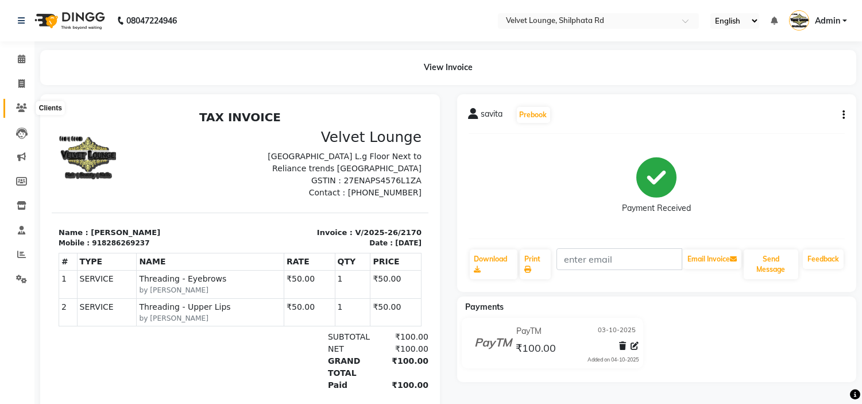
click at [15, 103] on span at bounding box center [21, 108] width 20 height 13
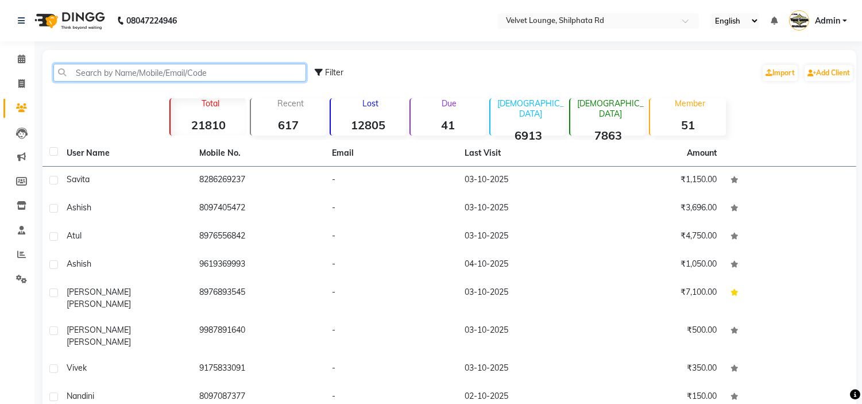
click at [159, 68] on input "text" at bounding box center [179, 73] width 253 height 18
click at [100, 75] on input "text" at bounding box center [179, 73] width 253 height 18
click at [89, 71] on input "text" at bounding box center [179, 73] width 253 height 18
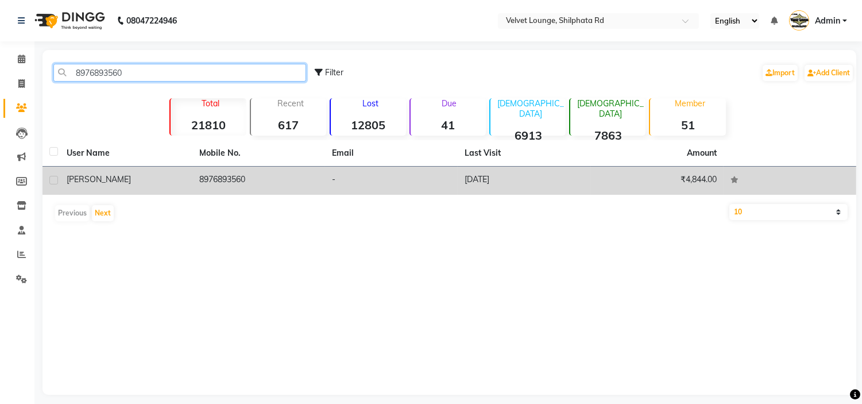
type input "8976893560"
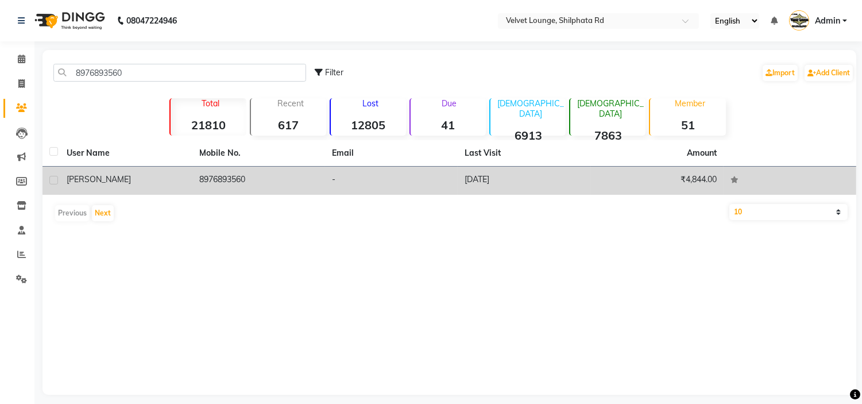
click at [152, 174] on div "[PERSON_NAME]" at bounding box center [126, 180] width 119 height 12
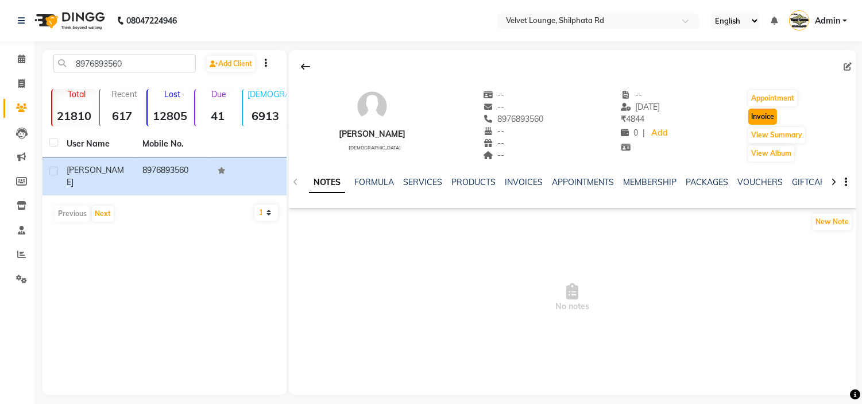
click at [763, 117] on button "Invoice" at bounding box center [763, 117] width 29 height 16
select select "service"
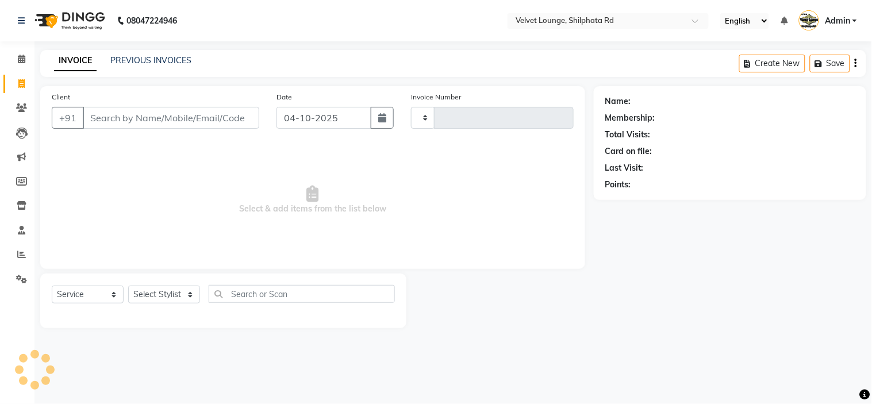
type input "2171"
select select "122"
type input "8976893560"
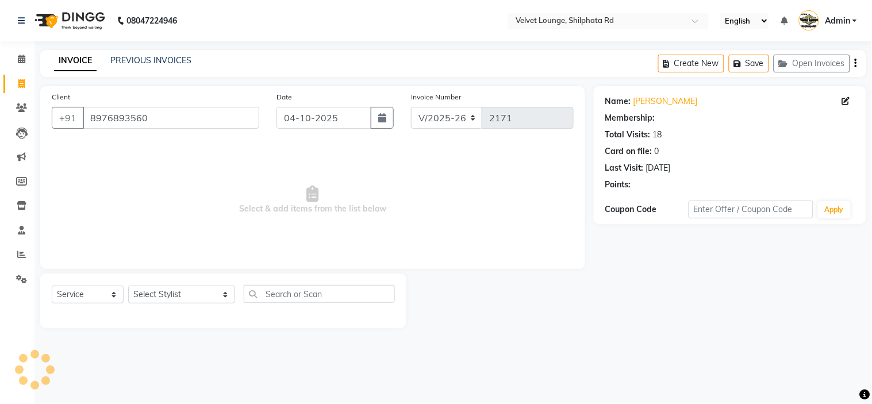
select select "1: Object"
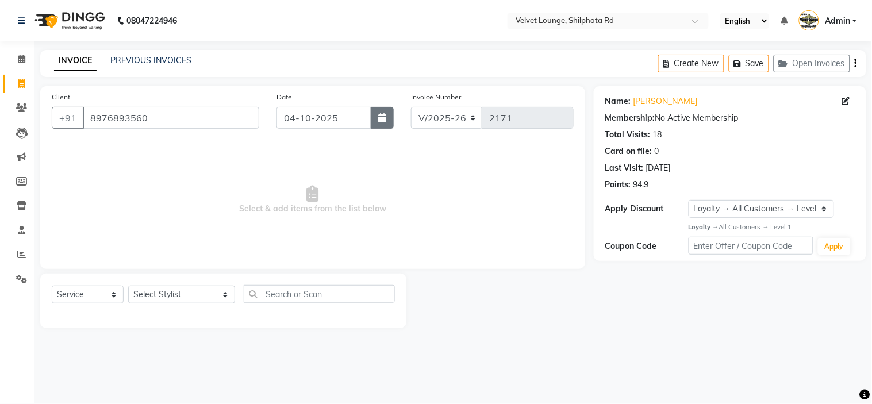
click at [385, 119] on icon "button" at bounding box center [382, 117] width 8 height 9
select select "10"
select select "2025"
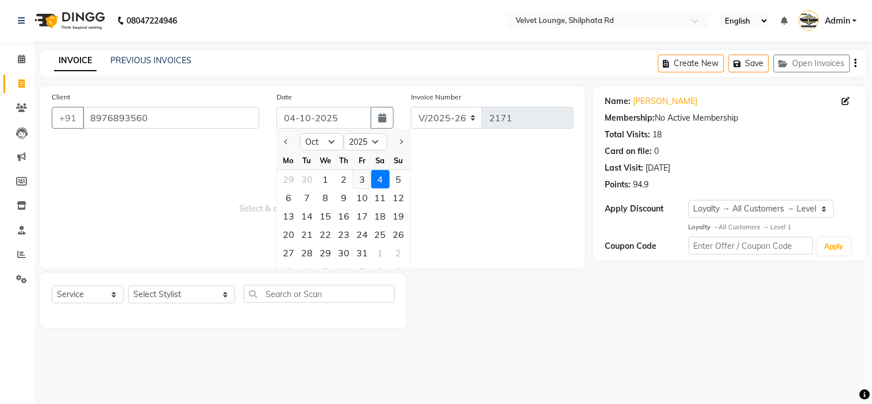
click at [358, 182] on div "3" at bounding box center [362, 179] width 18 height 18
type input "03-10-2025"
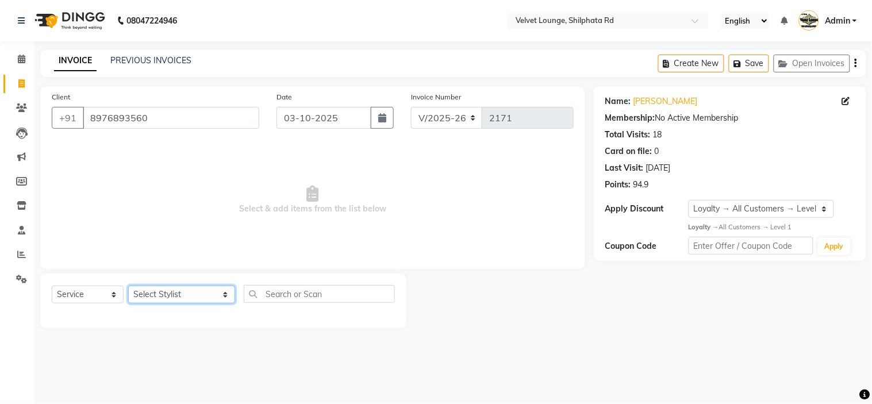
click at [175, 294] on select "Select Stylist [PERSON_NAME] [PERSON_NAME] [PERSON_NAME] [PERSON_NAME] [PERSON_…" at bounding box center [181, 295] width 107 height 18
select select "31385"
click at [128, 286] on select "Select Stylist [PERSON_NAME] [PERSON_NAME] [PERSON_NAME] [PERSON_NAME] [PERSON_…" at bounding box center [181, 295] width 107 height 18
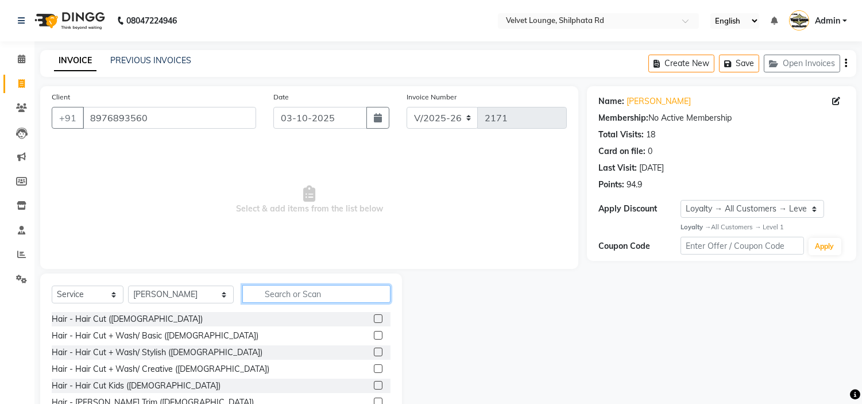
click at [263, 294] on input "text" at bounding box center [316, 294] width 148 height 18
click at [249, 294] on input "text" at bounding box center [316, 294] width 148 height 18
click at [242, 294] on input "text" at bounding box center [316, 294] width 148 height 18
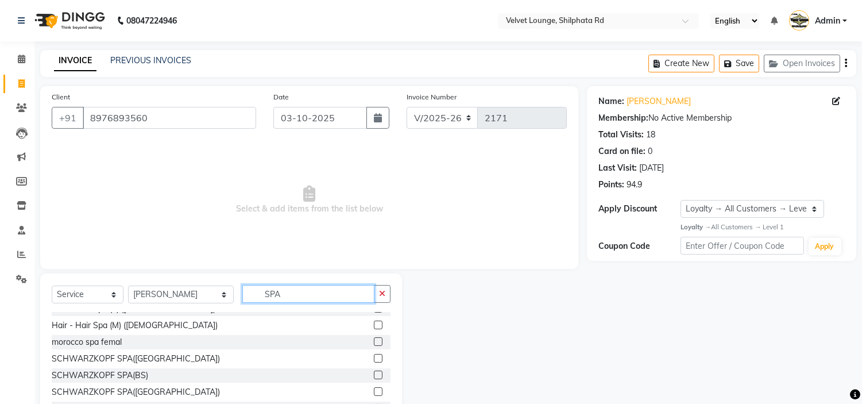
scroll to position [21, 0]
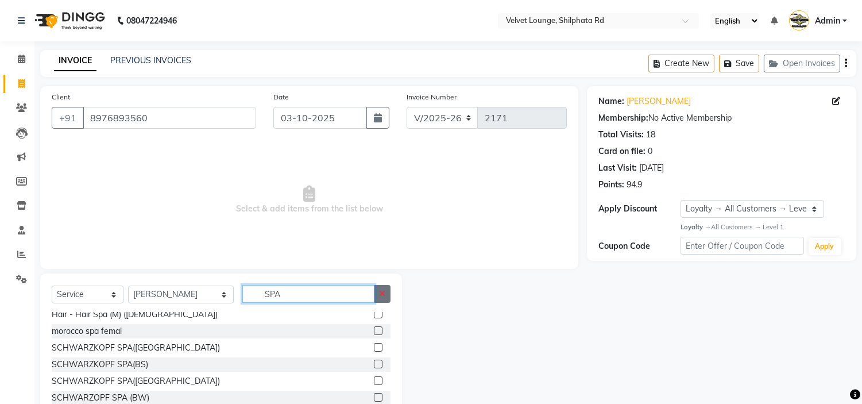
type input "SPA"
click at [380, 291] on icon "button" at bounding box center [382, 294] width 6 height 8
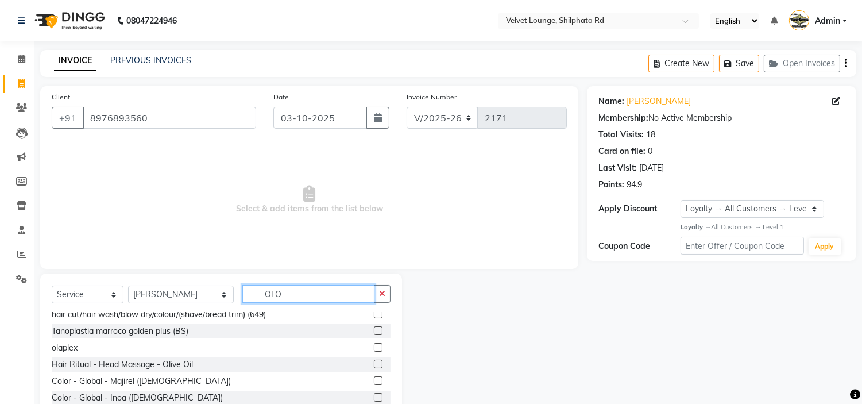
scroll to position [0, 0]
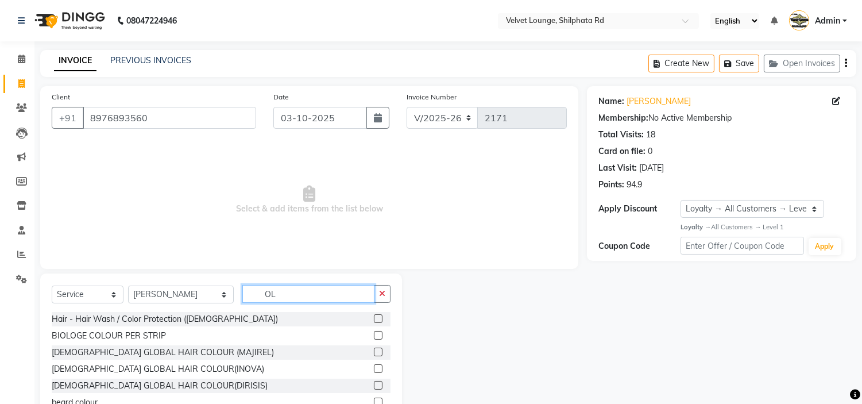
type input "O"
type input "COLO"
click at [374, 354] on label at bounding box center [378, 352] width 9 height 9
click at [374, 354] on input "checkbox" at bounding box center [377, 352] width 7 height 7
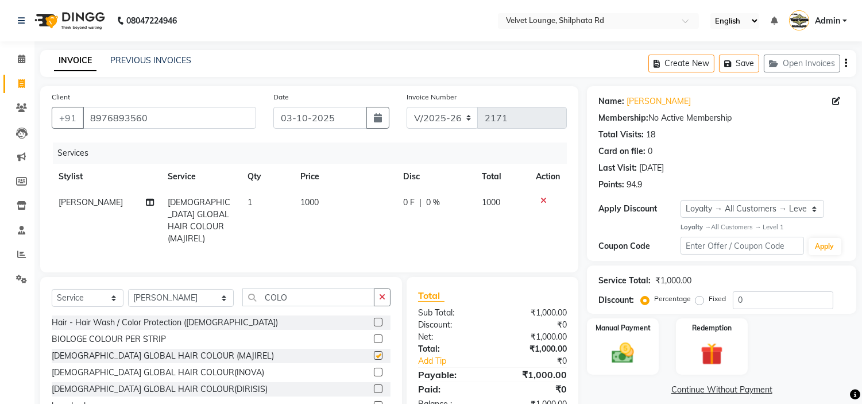
checkbox input "false"
click at [413, 199] on div "0 F | 0 %" at bounding box center [435, 203] width 65 height 12
select select "31385"
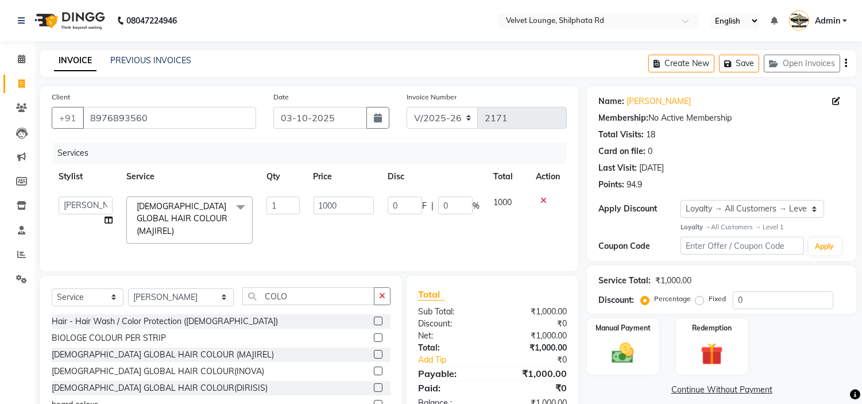
click at [413, 199] on input "0" at bounding box center [405, 206] width 34 height 18
type input "200"
click at [422, 230] on td "200 F | 0 %" at bounding box center [434, 220] width 106 height 61
select select "31385"
click at [384, 292] on icon "button" at bounding box center [382, 296] width 6 height 8
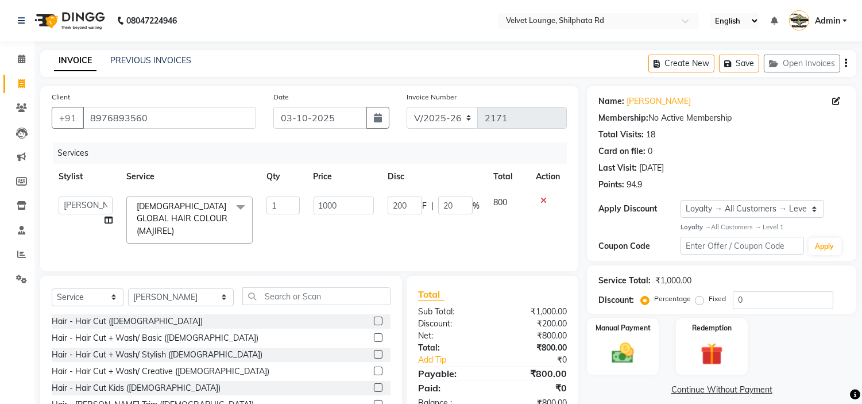
click at [374, 317] on label at bounding box center [378, 321] width 9 height 9
click at [374, 318] on input "checkbox" at bounding box center [377, 321] width 7 height 7
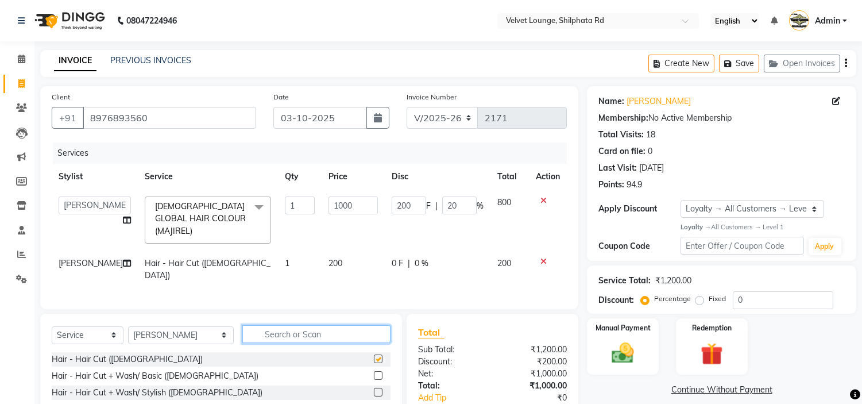
click at [371, 325] on input "text" at bounding box center [316, 334] width 148 height 18
checkbox input "false"
click at [415, 257] on span "0 %" at bounding box center [422, 263] width 14 height 12
select select "31385"
click at [460, 257] on div "0 F | 0 %" at bounding box center [438, 263] width 92 height 12
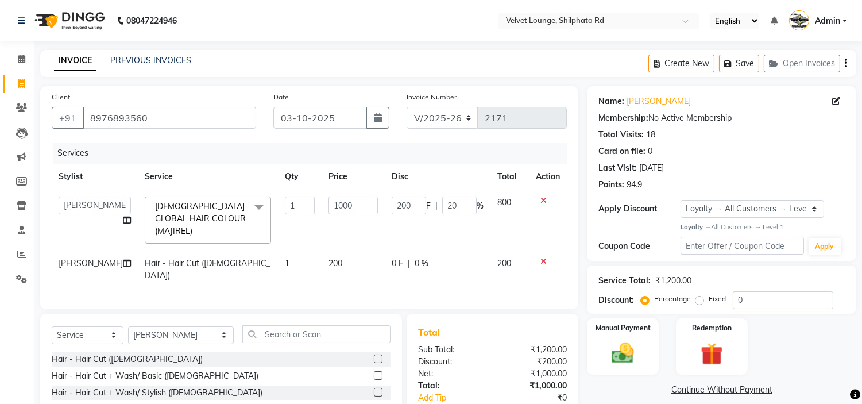
select select "31385"
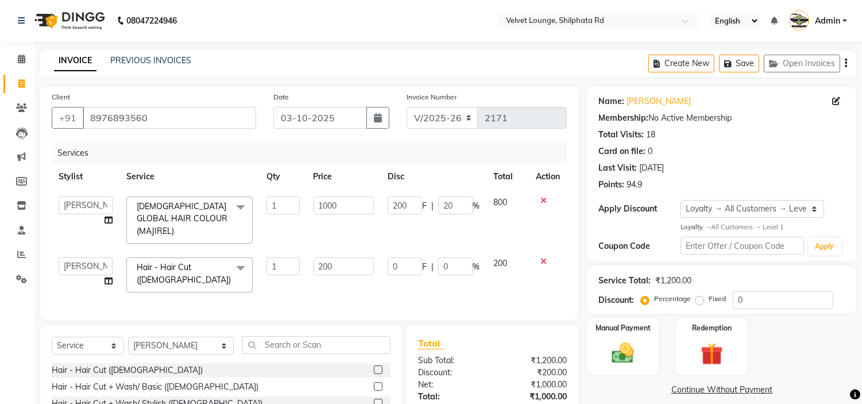
click at [460, 257] on input "0" at bounding box center [455, 266] width 34 height 18
type input "100"
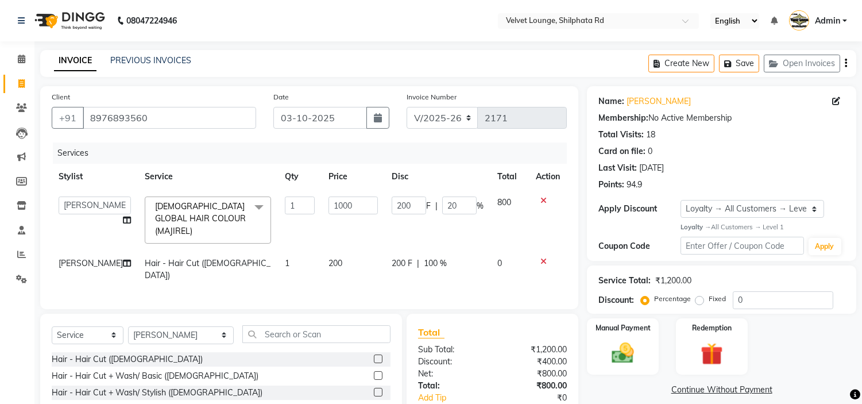
click at [464, 267] on div "Services Stylist Service Qty Price Disc Total Action [PERSON_NAME] [PERSON_NAME…" at bounding box center [309, 220] width 515 height 155
click at [616, 344] on img at bounding box center [623, 353] width 38 height 27
click at [754, 392] on span "PayTM" at bounding box center [751, 390] width 28 height 13
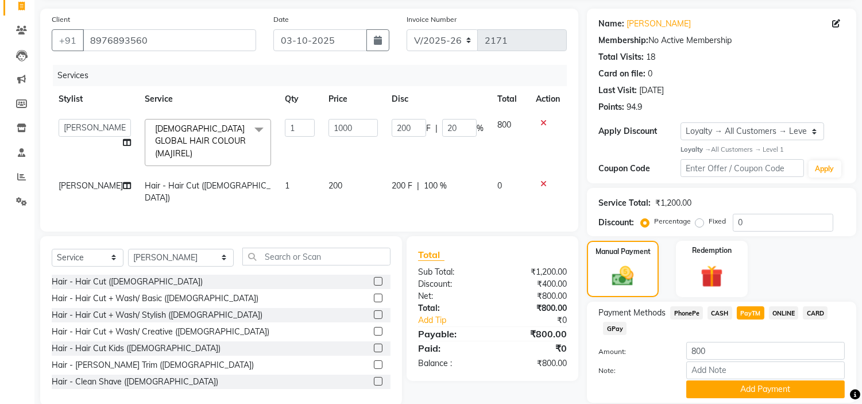
scroll to position [117, 0]
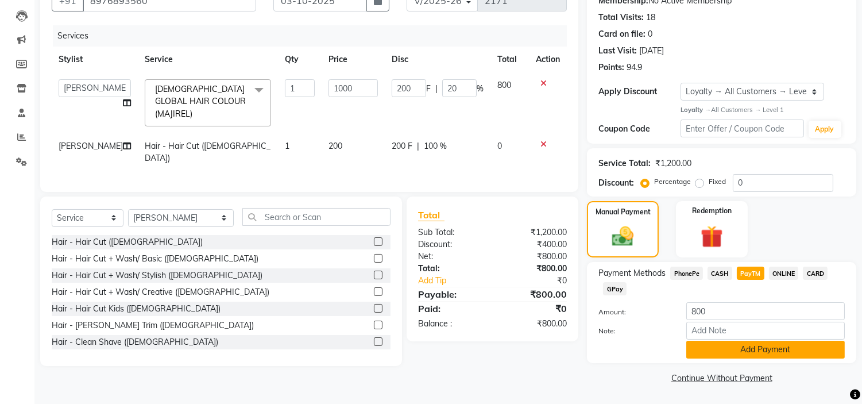
click at [741, 349] on button "Add Payment" at bounding box center [766, 350] width 159 height 18
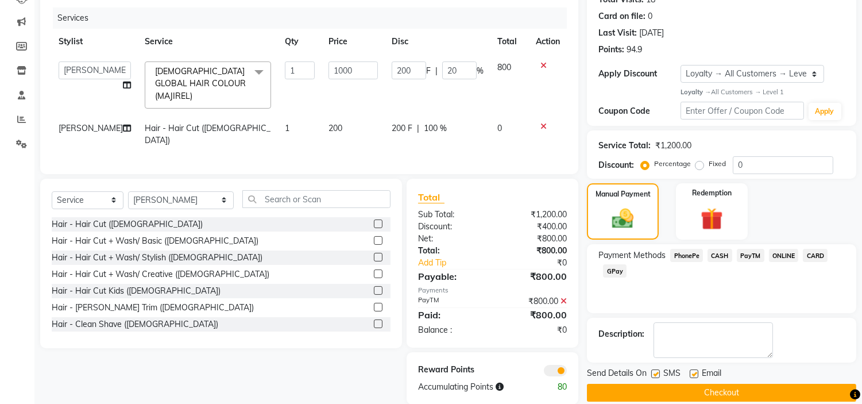
scroll to position [150, 0]
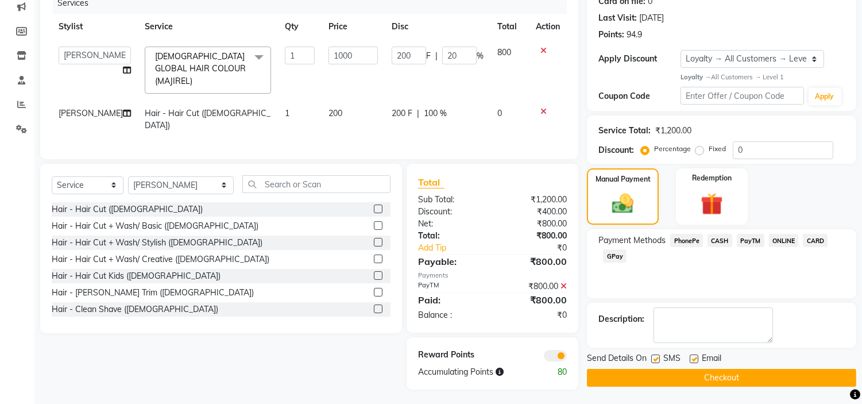
click at [718, 381] on button "Checkout" at bounding box center [721, 378] width 269 height 18
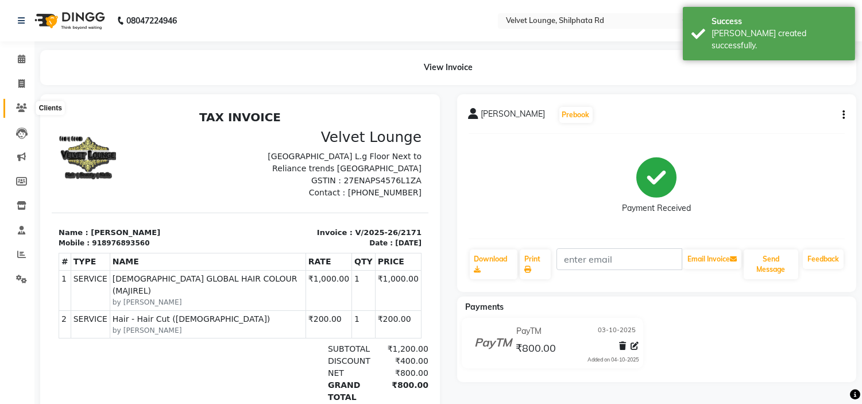
click at [21, 105] on icon at bounding box center [21, 107] width 11 height 9
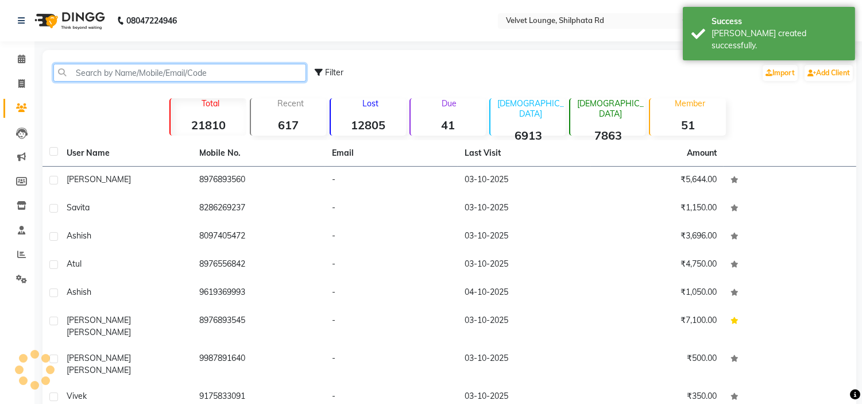
click at [113, 72] on input "text" at bounding box center [179, 73] width 253 height 18
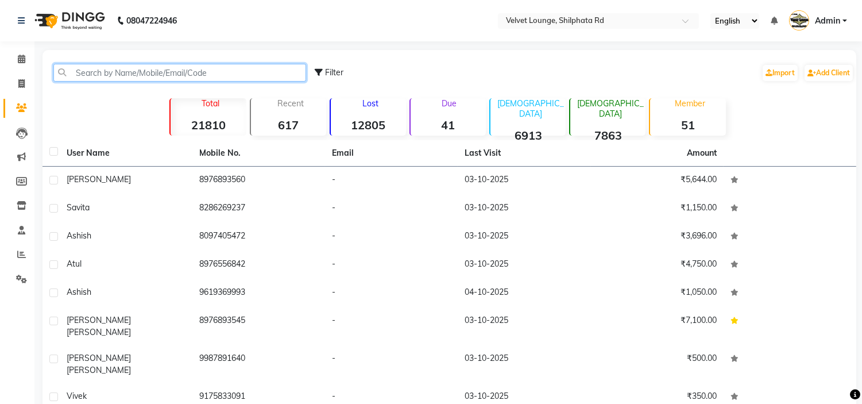
click at [98, 72] on input "text" at bounding box center [179, 73] width 253 height 18
click at [109, 70] on input "text" at bounding box center [179, 73] width 253 height 18
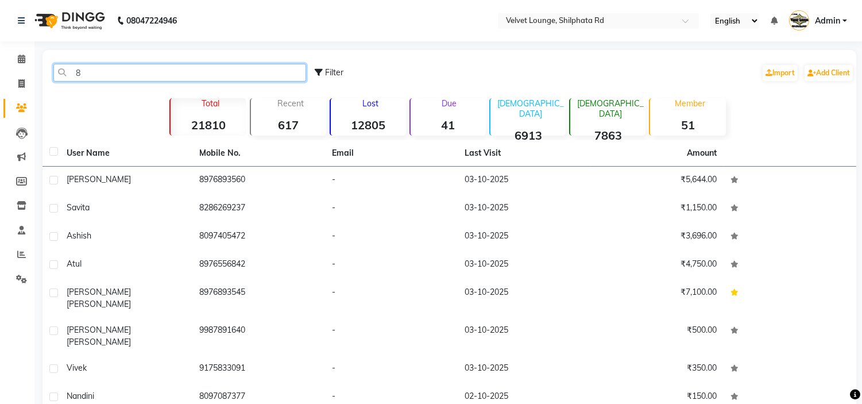
click at [95, 67] on input "8" at bounding box center [179, 73] width 253 height 18
click at [137, 72] on input "8" at bounding box center [179, 73] width 253 height 18
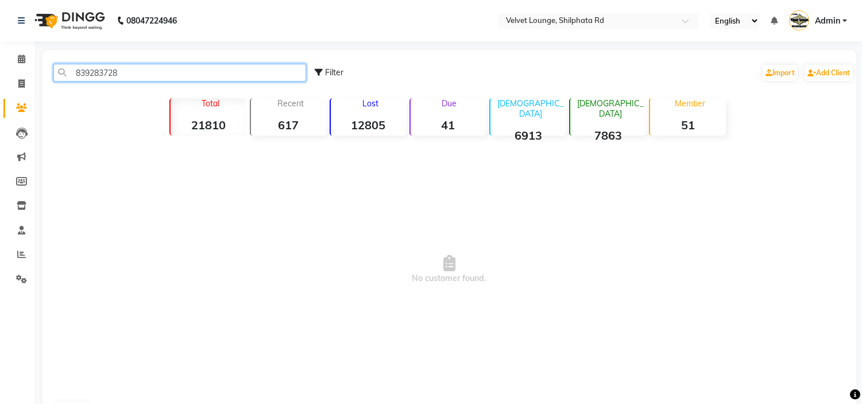
drag, startPoint x: 142, startPoint y: 68, endPoint x: 71, endPoint y: 75, distance: 71.6
click at [71, 75] on input "839283728" at bounding box center [179, 73] width 253 height 18
type input "839283728"
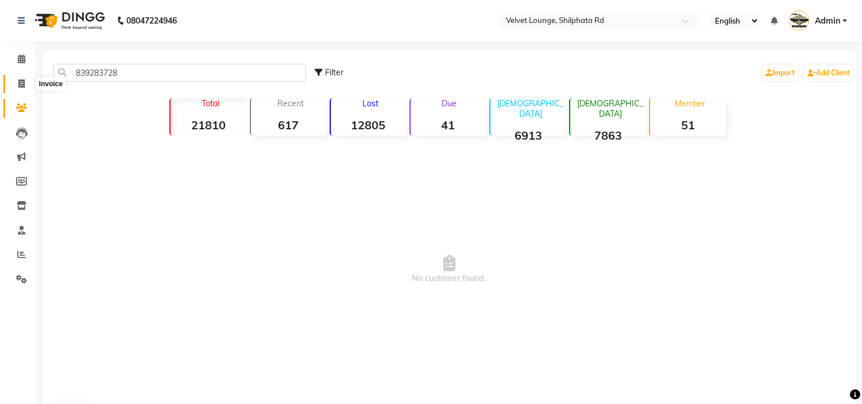
drag, startPoint x: 21, startPoint y: 82, endPoint x: 50, endPoint y: 84, distance: 28.8
click at [21, 82] on icon at bounding box center [21, 83] width 6 height 9
select select "service"
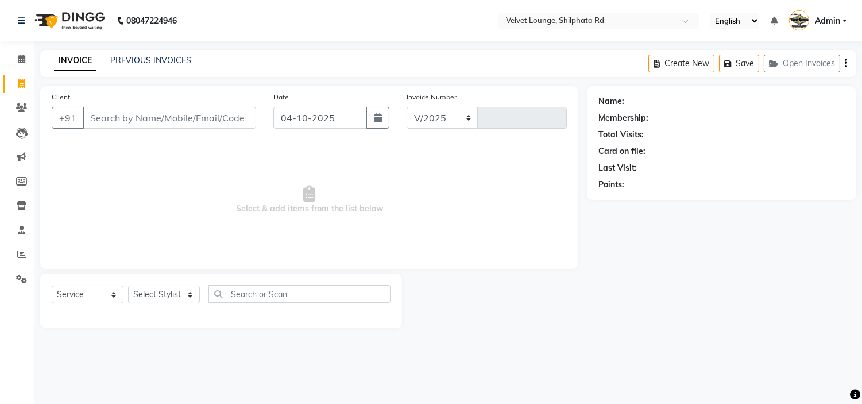
select select "122"
type input "2172"
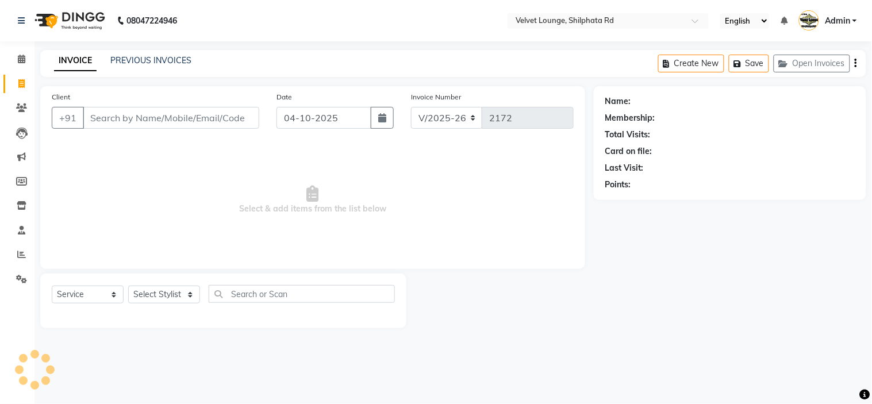
click at [111, 117] on input "Client" at bounding box center [171, 118] width 176 height 22
type input "839283728"
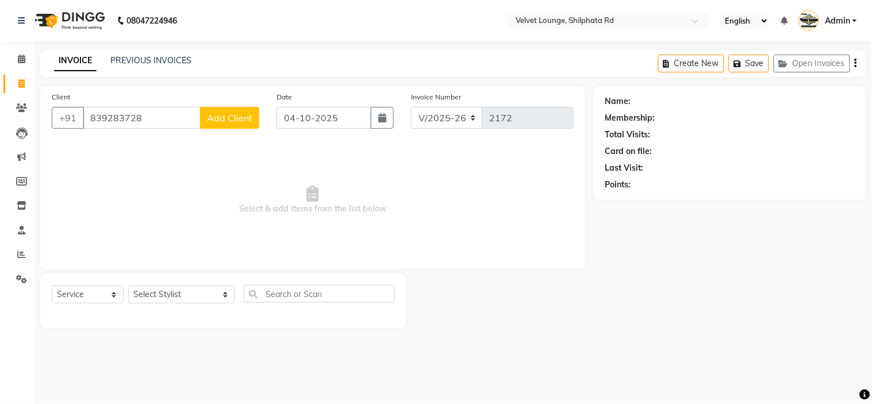
click at [228, 114] on span "Add Client" at bounding box center [229, 117] width 45 height 11
select select "22"
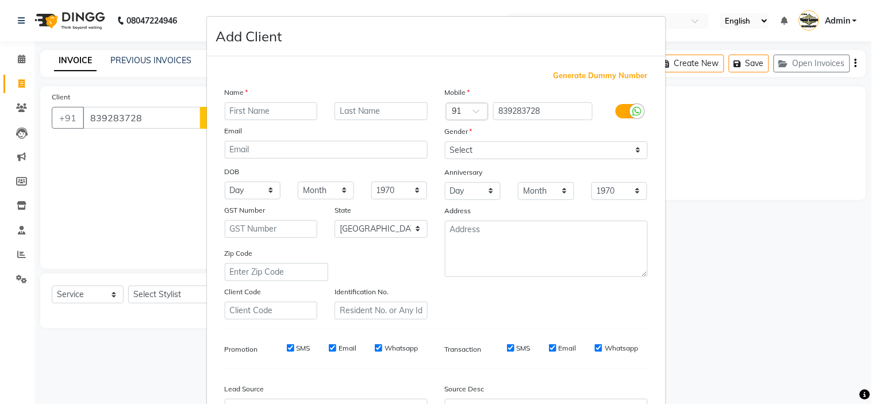
click at [246, 114] on input "text" at bounding box center [271, 111] width 93 height 18
type input "SANDEEP"
click at [494, 149] on select "Select [DEMOGRAPHIC_DATA] [DEMOGRAPHIC_DATA] Other Prefer Not To Say" at bounding box center [546, 150] width 203 height 18
select select "[DEMOGRAPHIC_DATA]"
click at [445, 141] on select "Select [DEMOGRAPHIC_DATA] [DEMOGRAPHIC_DATA] Other Prefer Not To Say" at bounding box center [546, 150] width 203 height 18
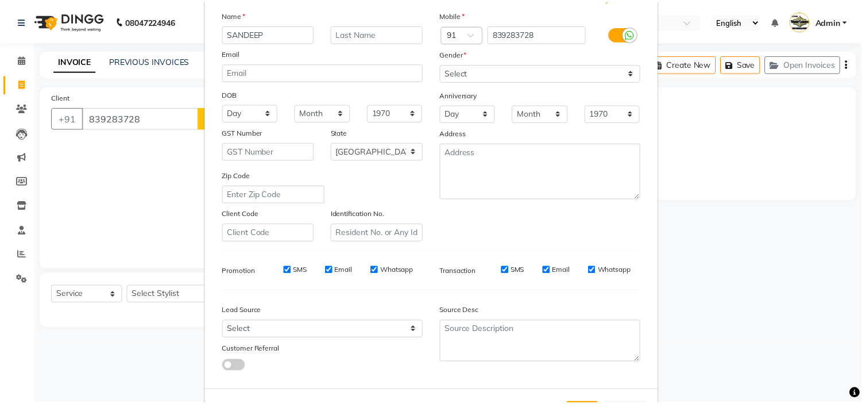
scroll to position [127, 0]
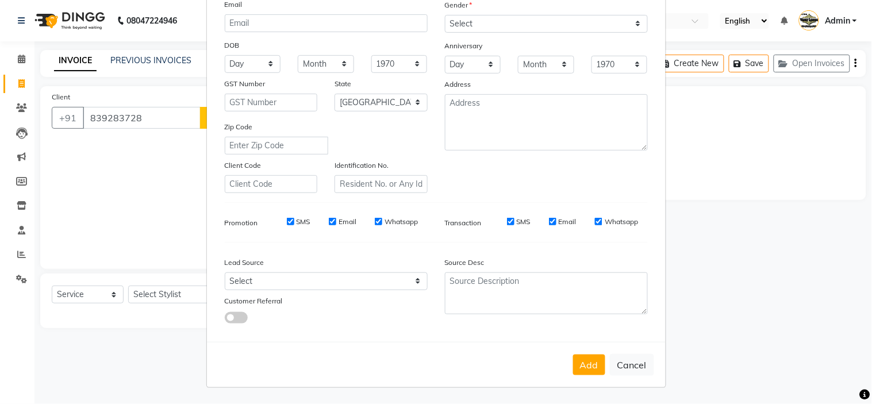
click at [601, 361] on div "Add Cancel" at bounding box center [436, 364] width 459 height 45
click at [586, 365] on button "Add" at bounding box center [589, 365] width 32 height 21
select select
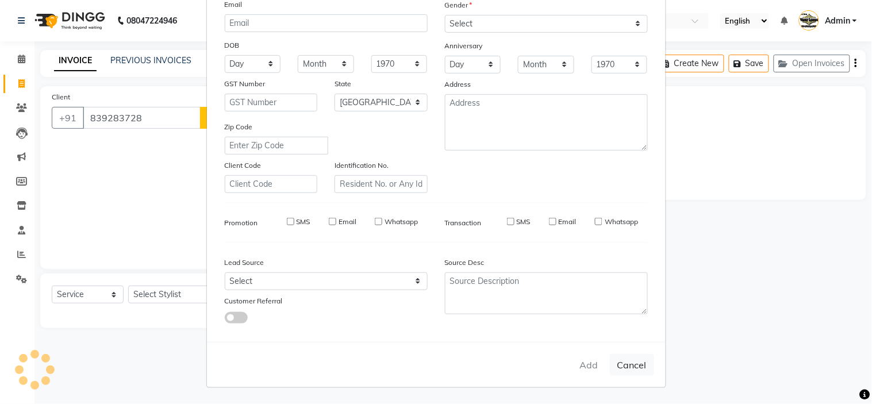
select select "null"
select select
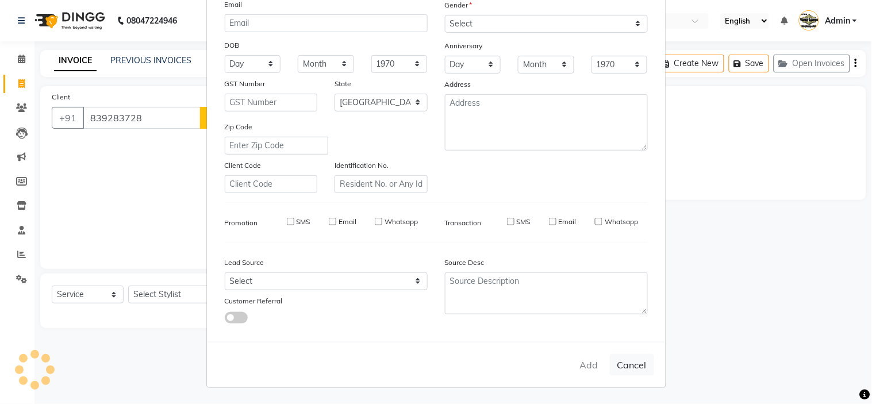
checkbox input "false"
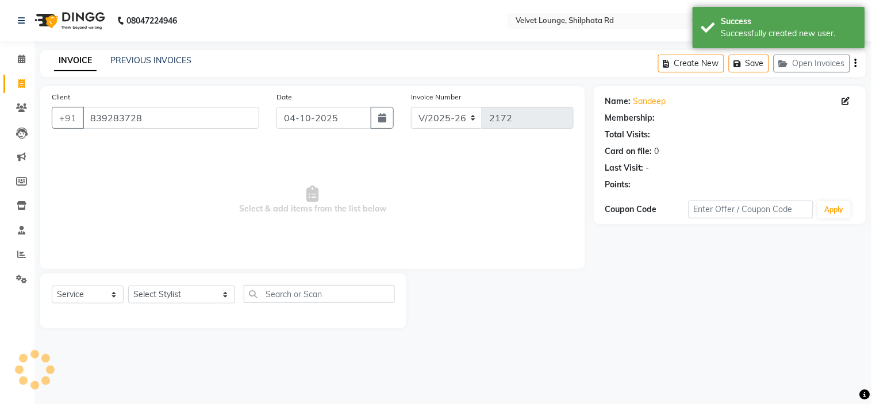
select select "1: Object"
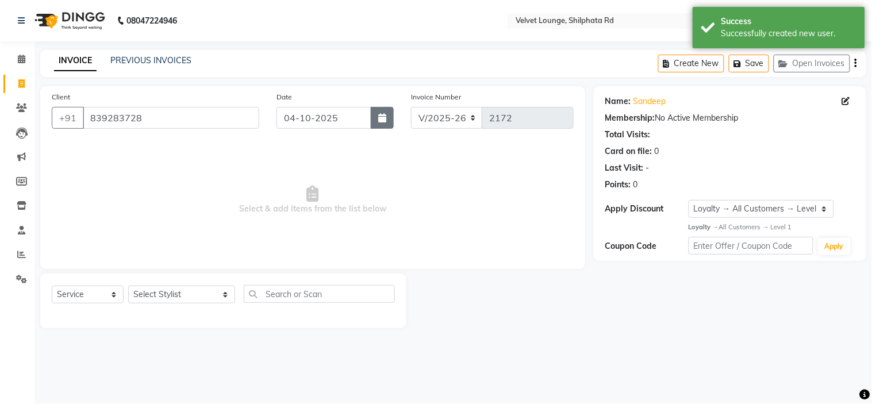
click at [382, 116] on icon "button" at bounding box center [382, 117] width 8 height 9
select select "10"
select select "2025"
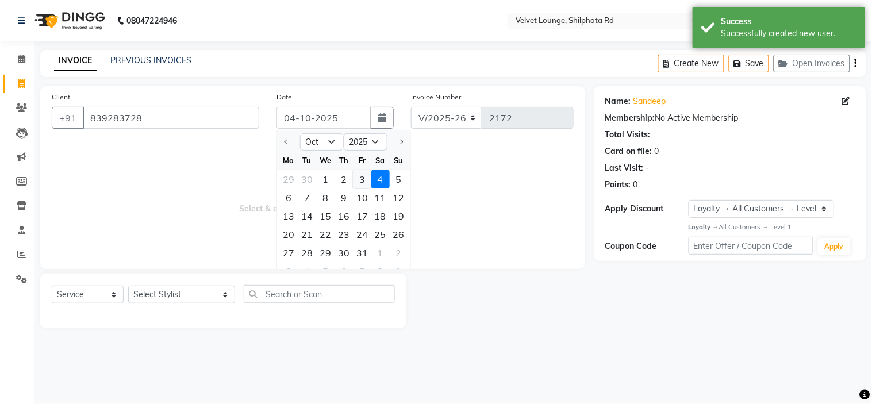
click at [364, 179] on div "3" at bounding box center [362, 179] width 18 height 18
type input "03-10-2025"
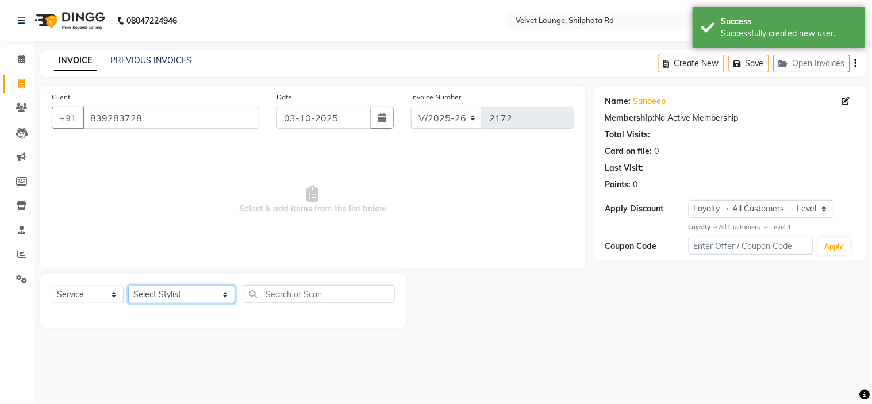
click at [147, 294] on select "Select Stylist [PERSON_NAME] [PERSON_NAME] [PERSON_NAME] [PERSON_NAME] [PERSON_…" at bounding box center [181, 295] width 107 height 18
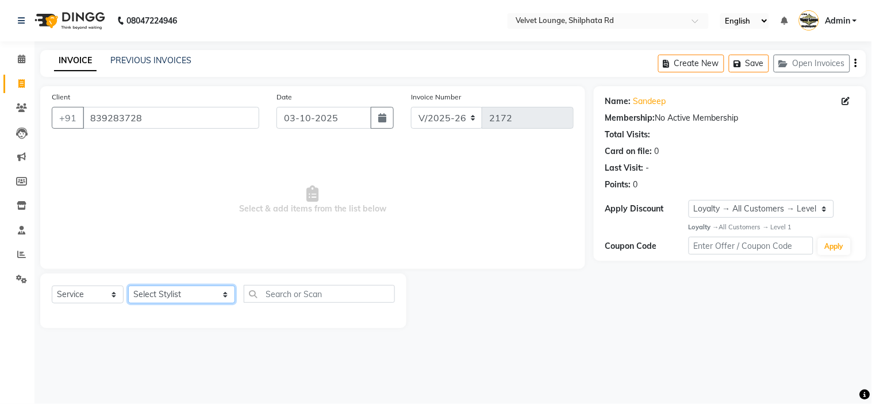
select select "31385"
click at [128, 286] on select "Select Stylist [PERSON_NAME] [PERSON_NAME] [PERSON_NAME] [PERSON_NAME] [PERSON_…" at bounding box center [181, 295] width 107 height 18
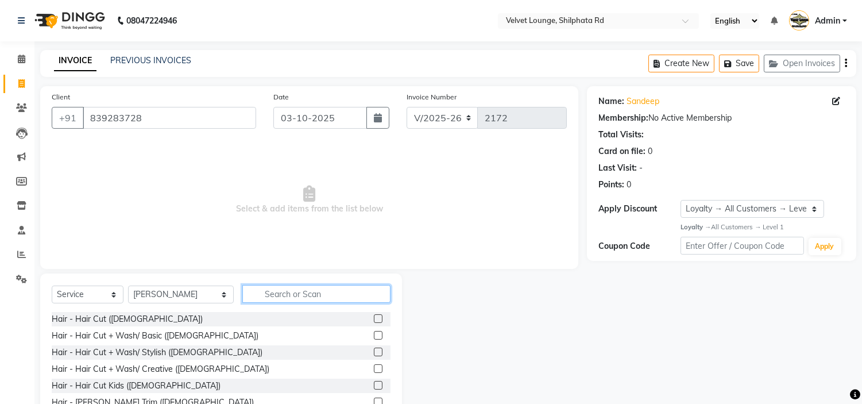
click at [282, 296] on input "text" at bounding box center [316, 294] width 148 height 18
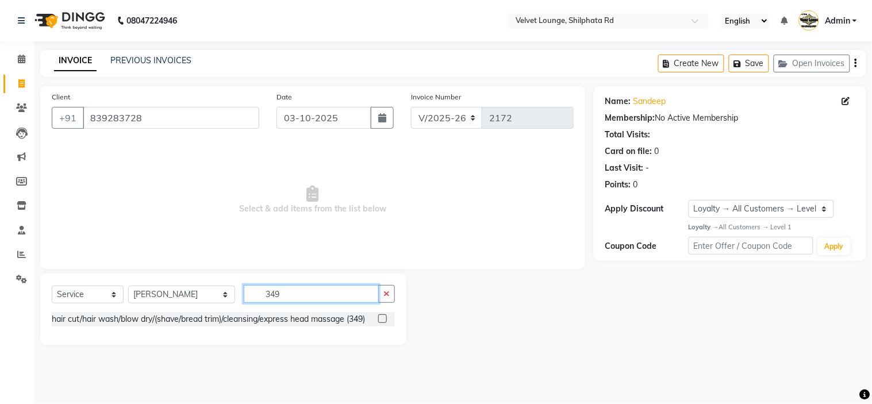
type input "349"
click at [385, 316] on label at bounding box center [382, 318] width 9 height 9
click at [385, 316] on input "checkbox" at bounding box center [381, 318] width 7 height 7
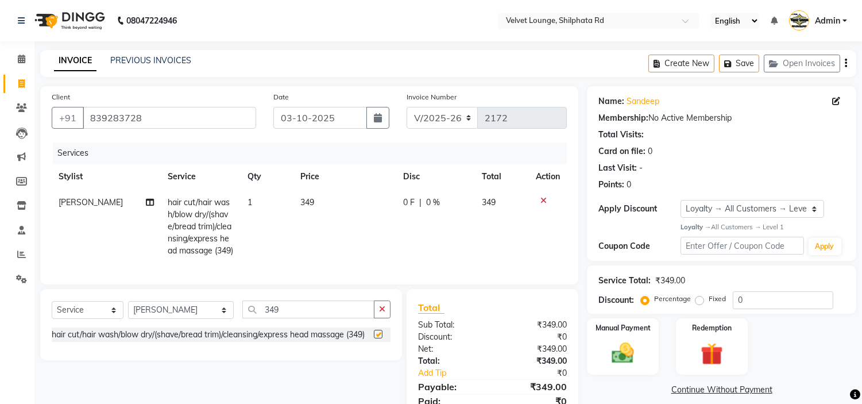
checkbox input "false"
click at [99, 319] on select "Select Service Product Membership Package Voucher Prepaid Gift Card" at bounding box center [88, 310] width 72 height 18
select select "product"
click at [52, 319] on select "Select Service Product Membership Package Voucher Prepaid Gift Card" at bounding box center [88, 310] width 72 height 18
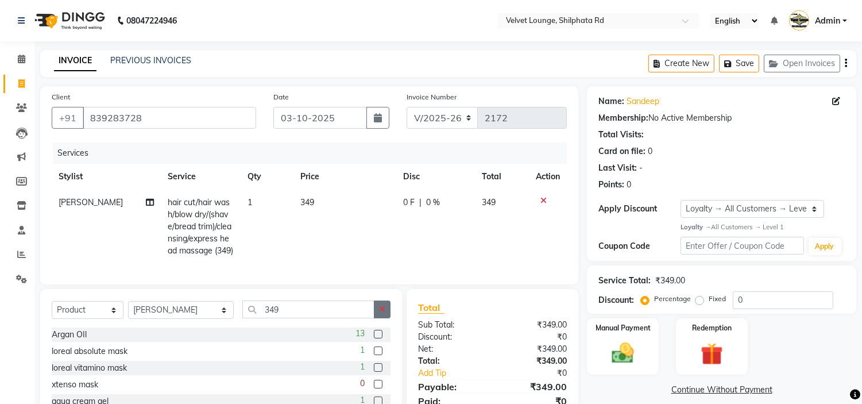
click at [383, 318] on button "button" at bounding box center [382, 310] width 17 height 18
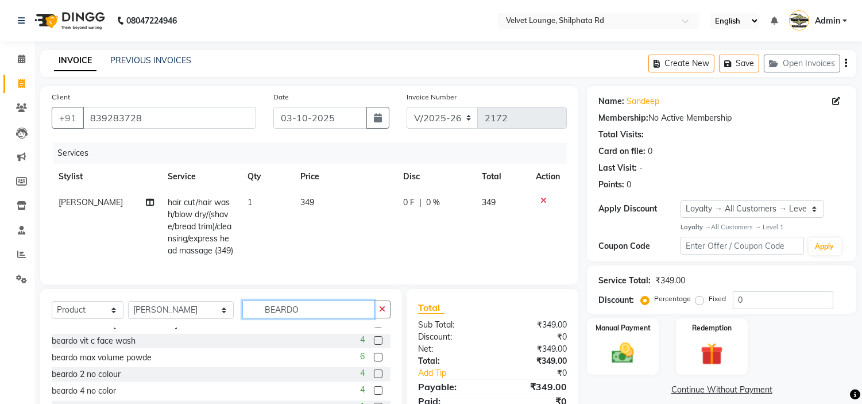
scroll to position [101, 0]
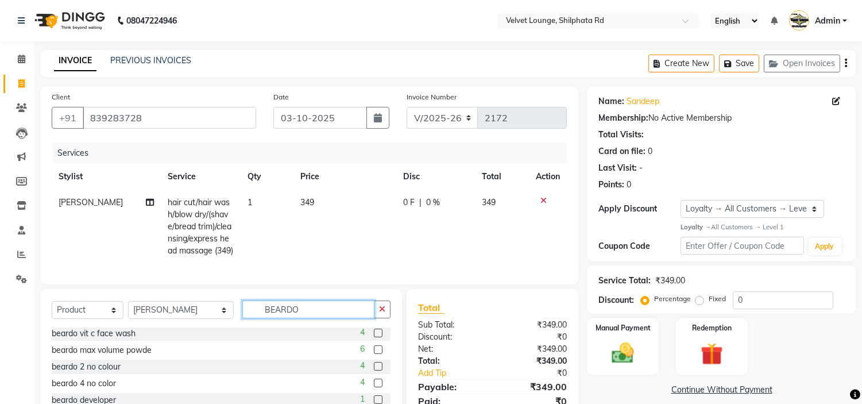
type input "BEARDO"
click at [374, 354] on label at bounding box center [378, 349] width 9 height 9
click at [374, 354] on input "checkbox" at bounding box center [377, 349] width 7 height 7
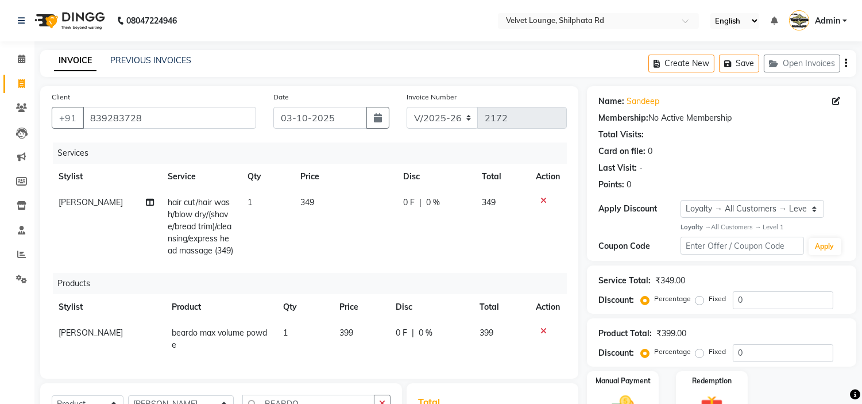
checkbox input "false"
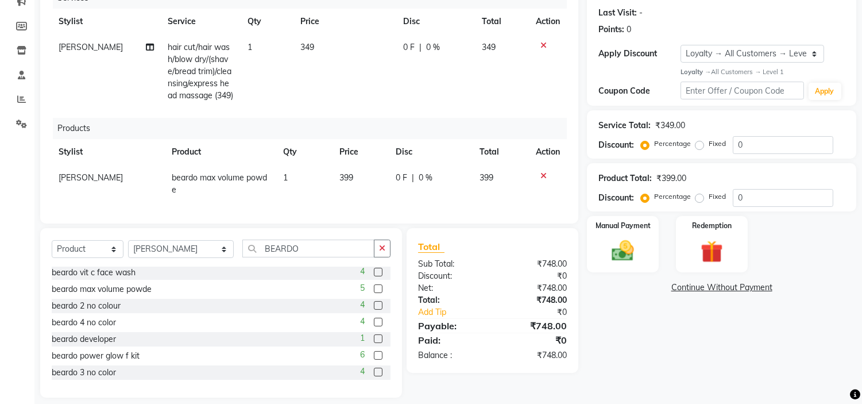
scroll to position [187, 0]
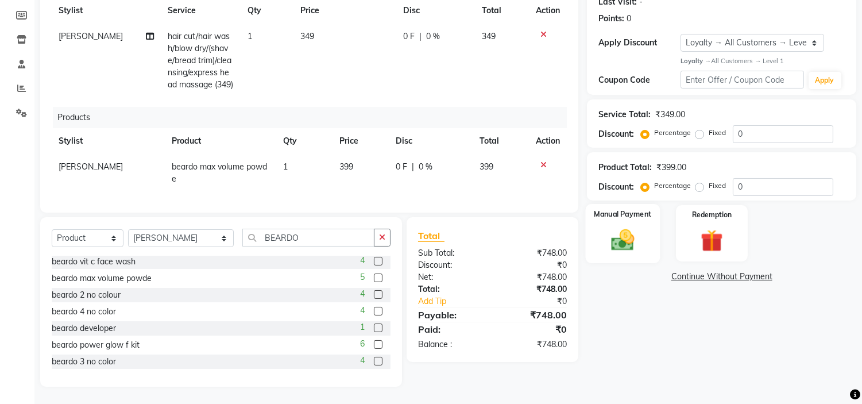
click at [603, 204] on div "Manual Payment" at bounding box center [623, 233] width 75 height 59
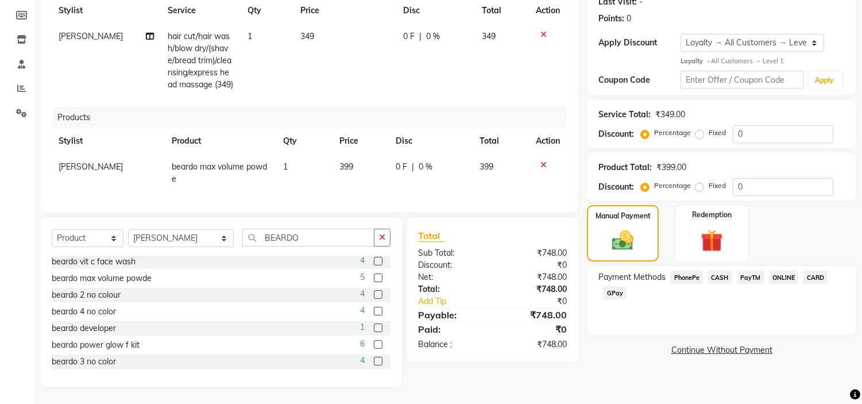
click at [753, 271] on span "PayTM" at bounding box center [751, 277] width 28 height 13
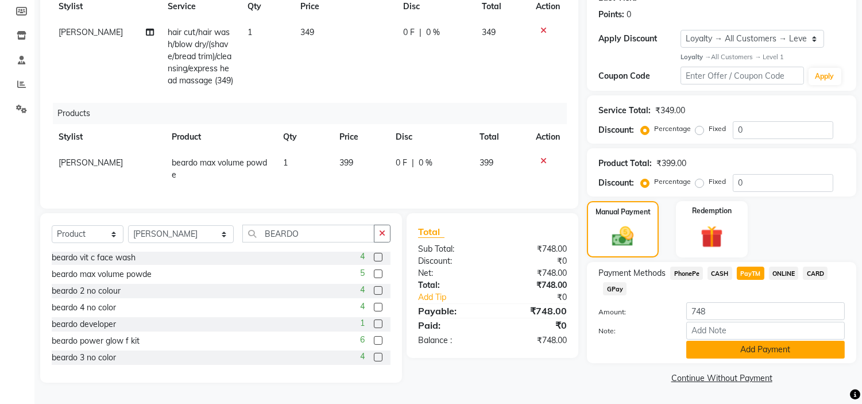
click at [739, 341] on button "Add Payment" at bounding box center [766, 350] width 159 height 18
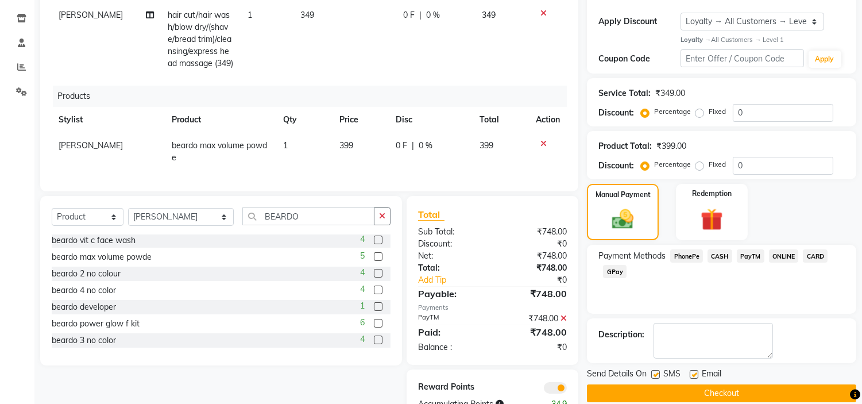
click at [736, 392] on button "Checkout" at bounding box center [721, 393] width 269 height 18
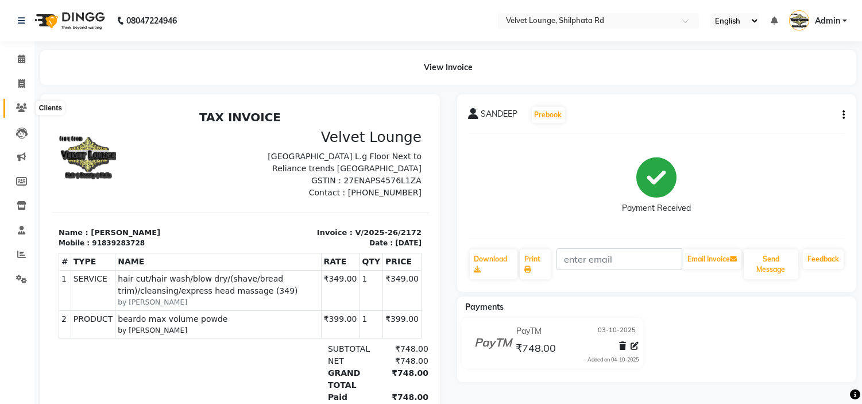
click at [21, 112] on icon at bounding box center [21, 107] width 11 height 9
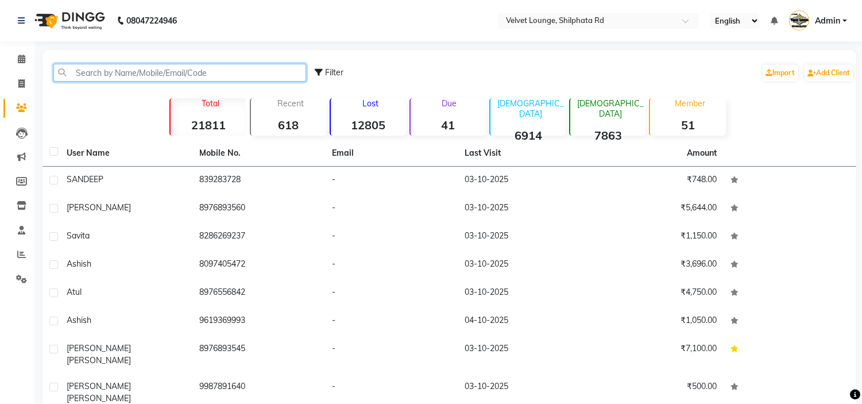
click at [95, 76] on input "text" at bounding box center [179, 73] width 253 height 18
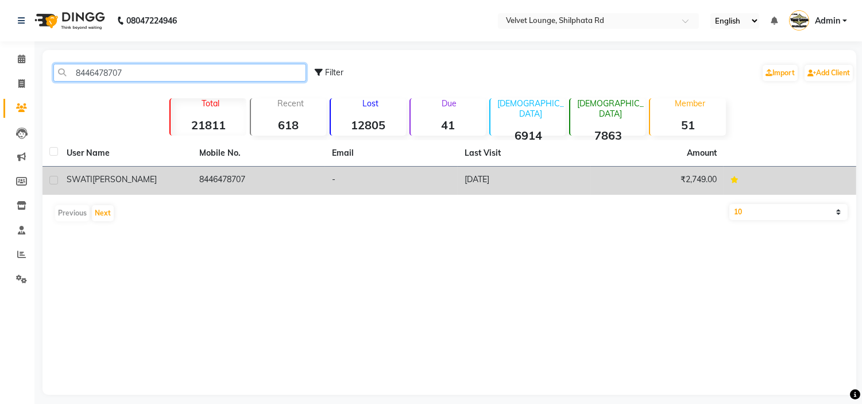
type input "8446478707"
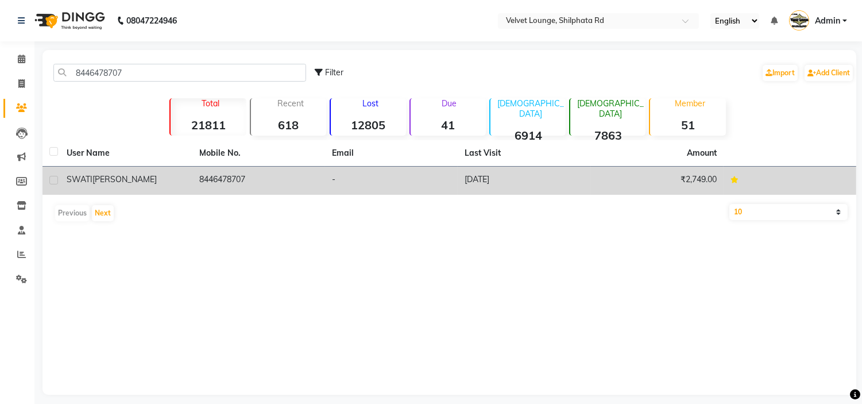
click at [157, 175] on div "[PERSON_NAME]" at bounding box center [126, 180] width 119 height 12
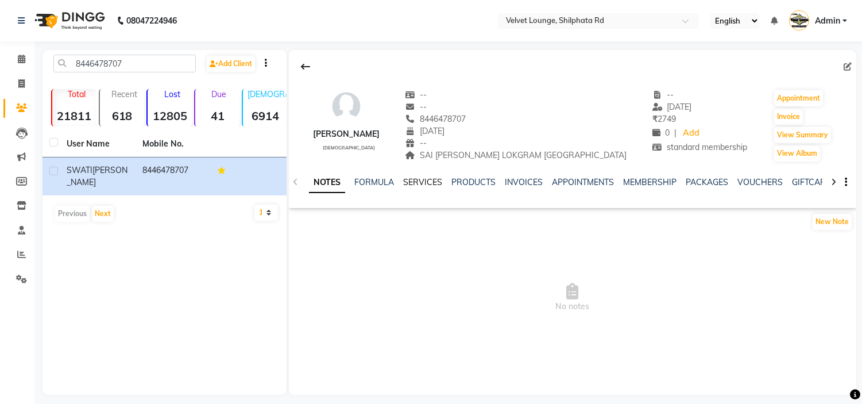
click at [433, 179] on link "SERVICES" at bounding box center [422, 182] width 39 height 10
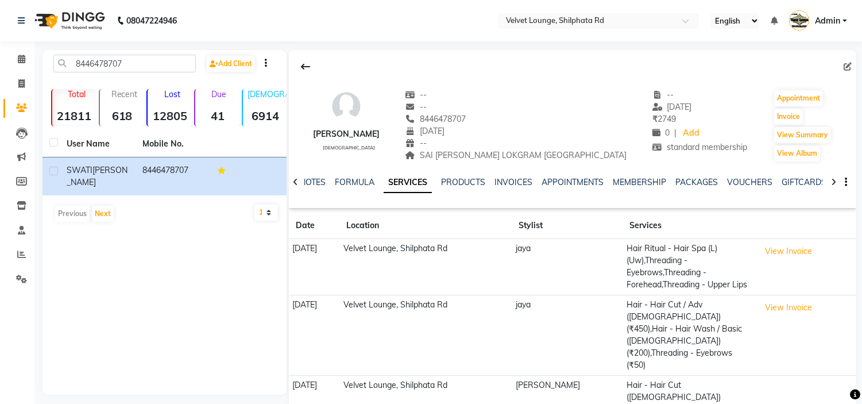
scroll to position [7, 0]
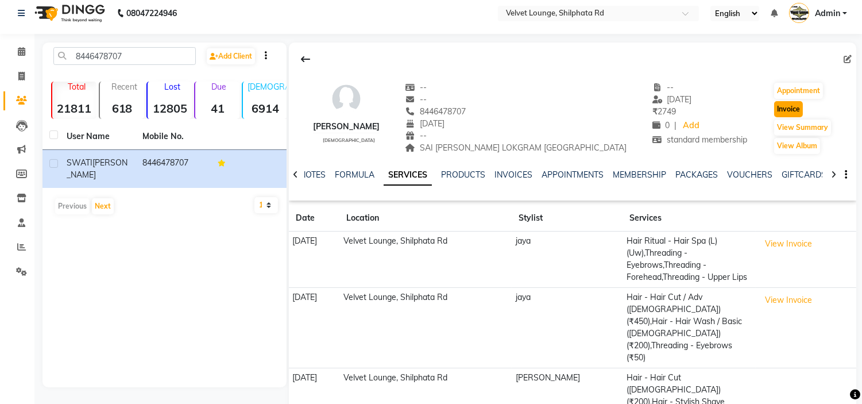
click at [781, 107] on button "Invoice" at bounding box center [789, 109] width 29 height 16
select select "122"
select select "service"
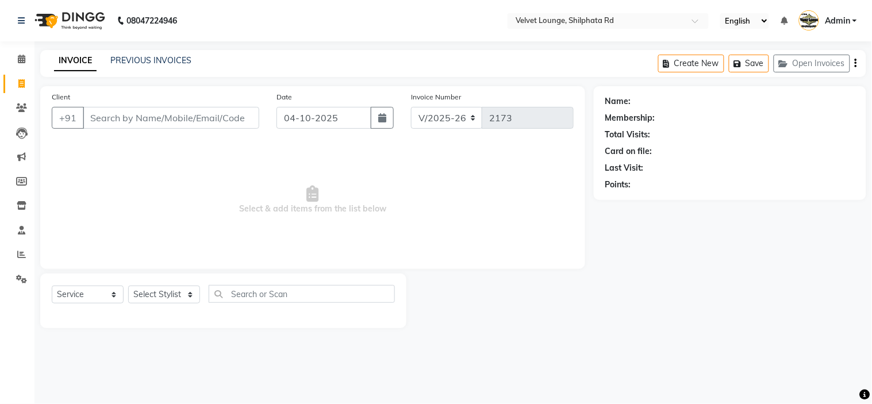
type input "8446478707"
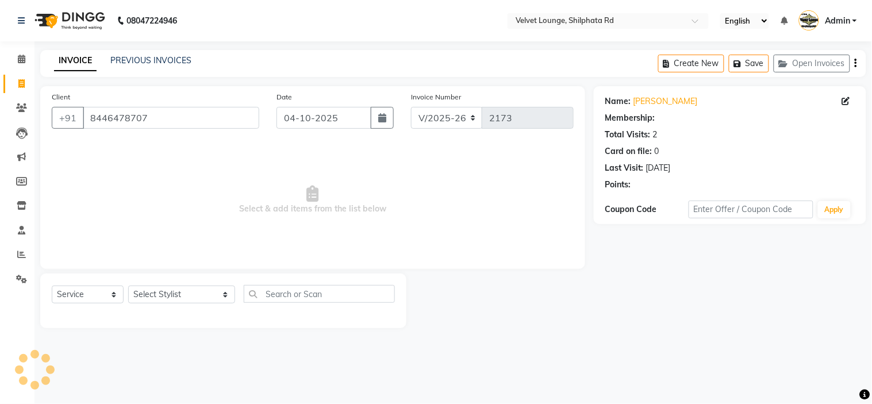
select select "2: Object"
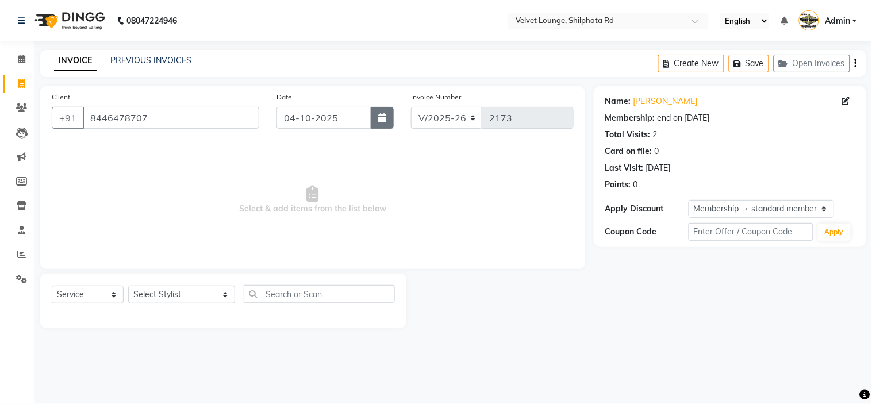
click at [388, 113] on button "button" at bounding box center [382, 118] width 23 height 22
select select "10"
select select "2025"
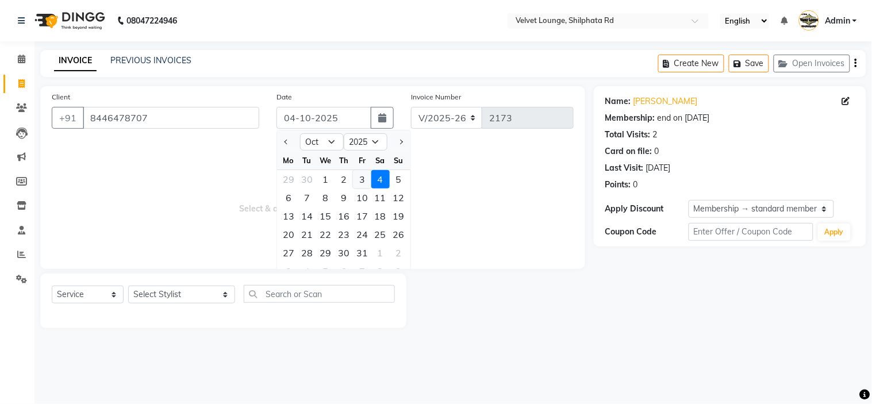
click at [359, 179] on div "3" at bounding box center [362, 179] width 18 height 18
type input "03-10-2025"
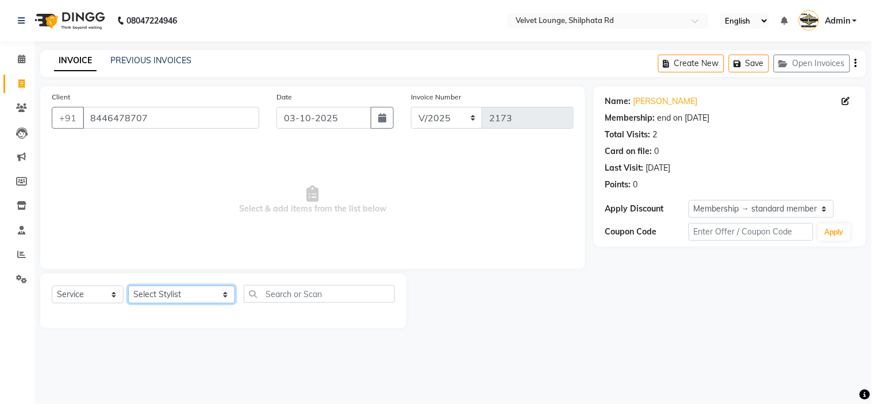
click at [160, 301] on select "Select Stylist [PERSON_NAME] [PERSON_NAME] [PERSON_NAME] [PERSON_NAME] [PERSON_…" at bounding box center [181, 295] width 107 height 18
select select "8289"
click at [128, 286] on select "Select Stylist [PERSON_NAME] [PERSON_NAME] [PERSON_NAME] [PERSON_NAME] [PERSON_…" at bounding box center [181, 295] width 107 height 18
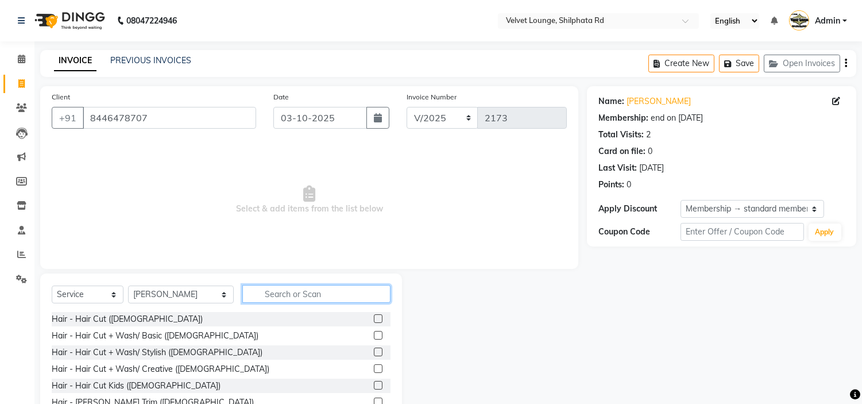
click at [251, 288] on input "text" at bounding box center [316, 294] width 148 height 18
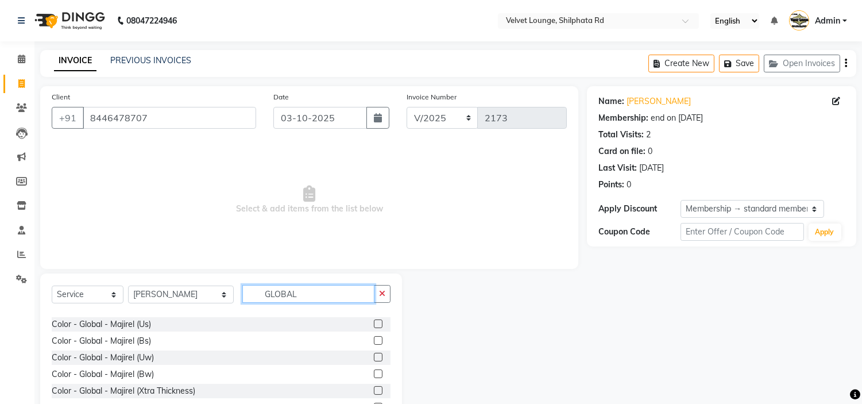
scroll to position [100, 0]
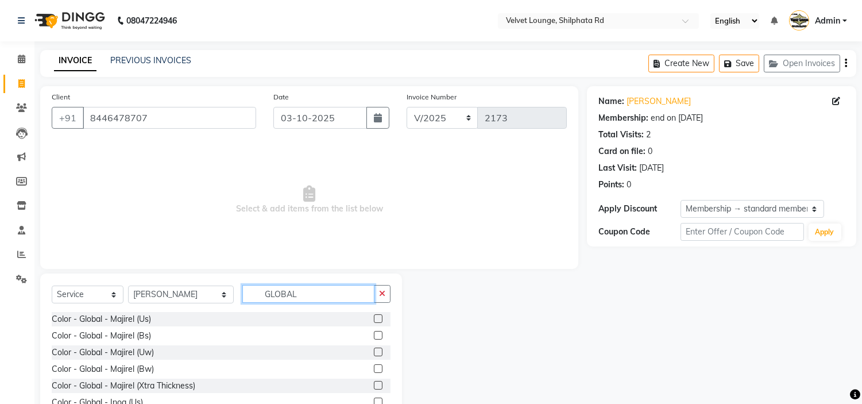
type input "GLOBAL"
click at [374, 351] on label at bounding box center [378, 352] width 9 height 9
click at [374, 351] on input "checkbox" at bounding box center [377, 352] width 7 height 7
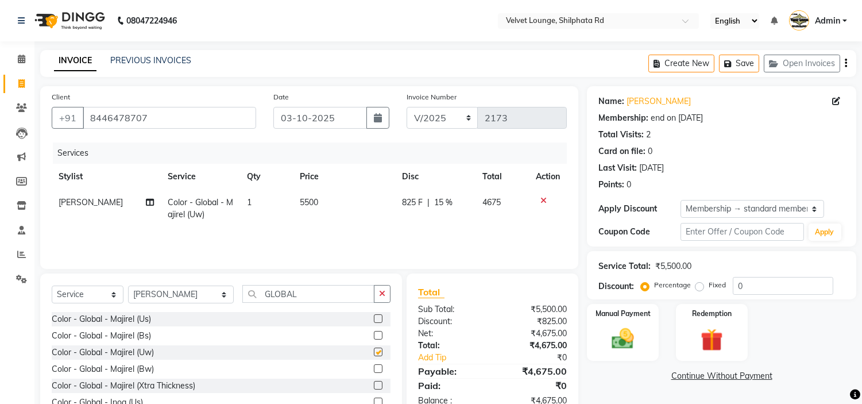
checkbox input "false"
click at [411, 205] on span "825 F" at bounding box center [412, 203] width 21 height 12
select select "8289"
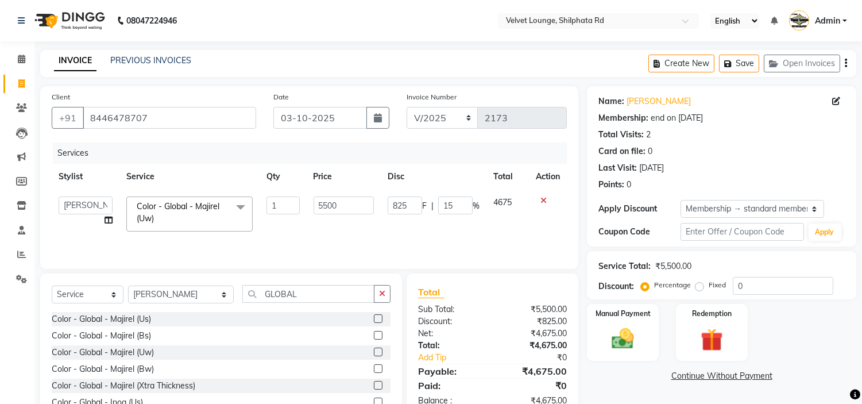
click at [411, 205] on input "825" at bounding box center [405, 206] width 34 height 18
type input "8"
type input "2000"
click at [405, 225] on td "2000 F | 15 %" at bounding box center [434, 214] width 106 height 49
select select "8289"
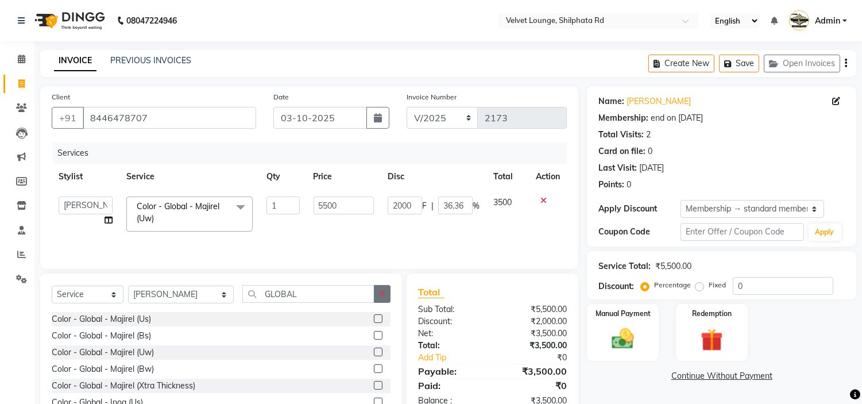
click at [382, 291] on icon "button" at bounding box center [382, 294] width 6 height 8
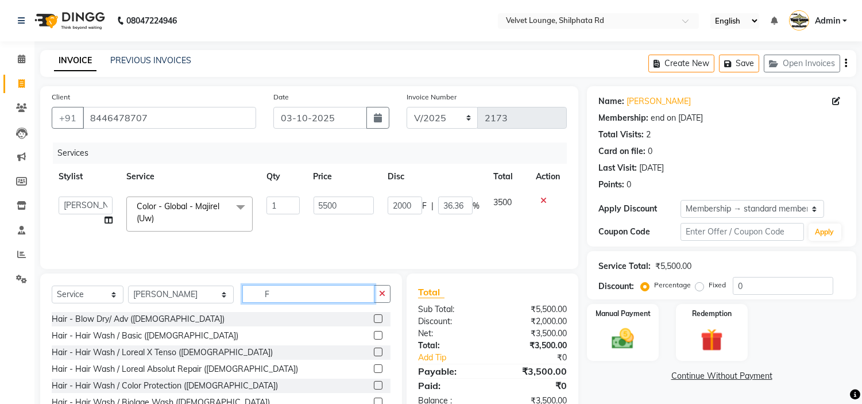
scroll to position [0, 0]
type input "F"
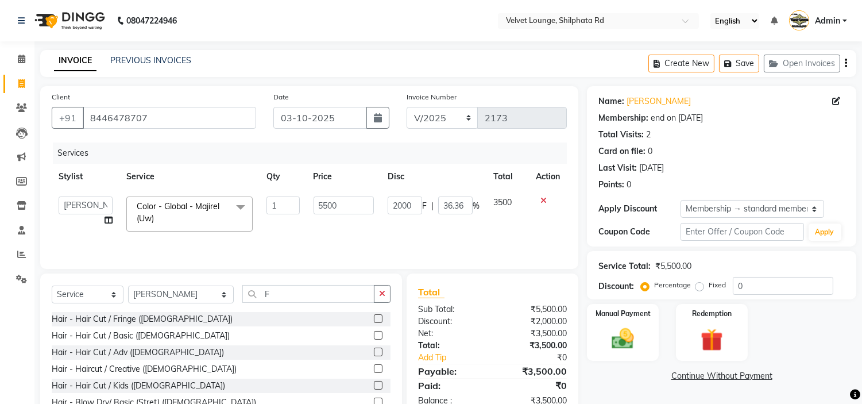
click at [374, 351] on label at bounding box center [378, 352] width 9 height 9
click at [374, 351] on input "checkbox" at bounding box center [377, 352] width 7 height 7
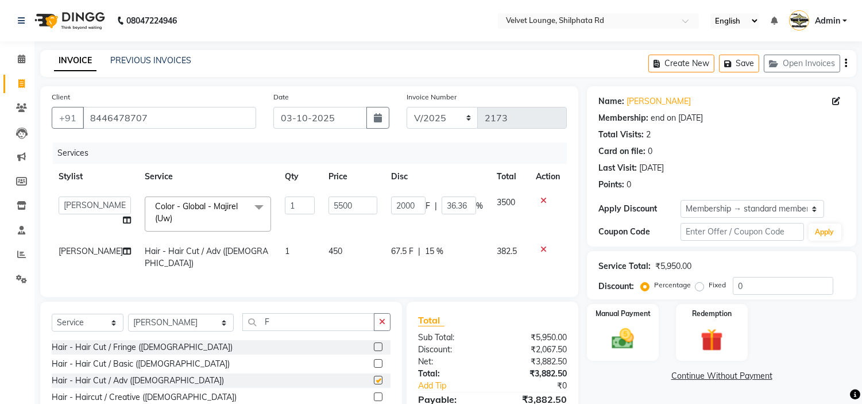
checkbox input "false"
click at [436, 253] on span "15 %" at bounding box center [434, 251] width 18 height 12
select select "8289"
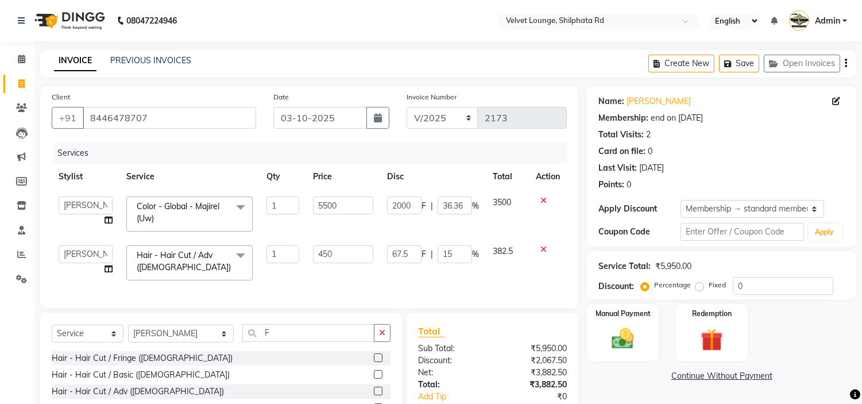
click at [436, 253] on div "67.5 F | 15 %" at bounding box center [433, 254] width 92 height 18
click at [454, 252] on input "15" at bounding box center [455, 254] width 34 height 18
type input "1"
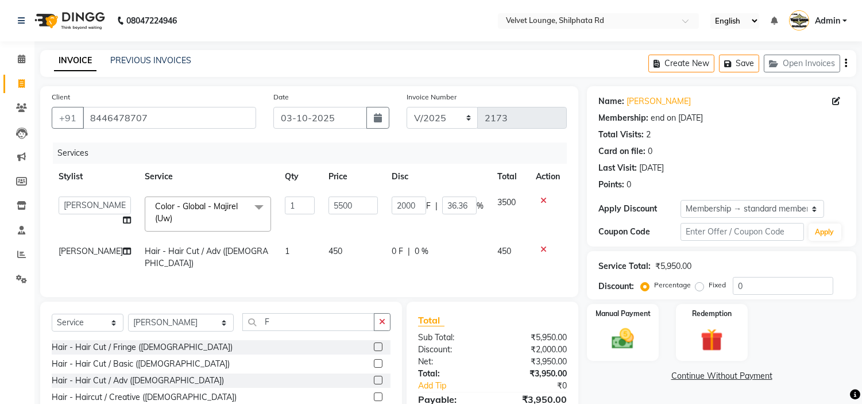
click at [456, 275] on div "Services Stylist Service Qty Price Disc Total Action [PERSON_NAME] [PERSON_NAME…" at bounding box center [309, 214] width 515 height 143
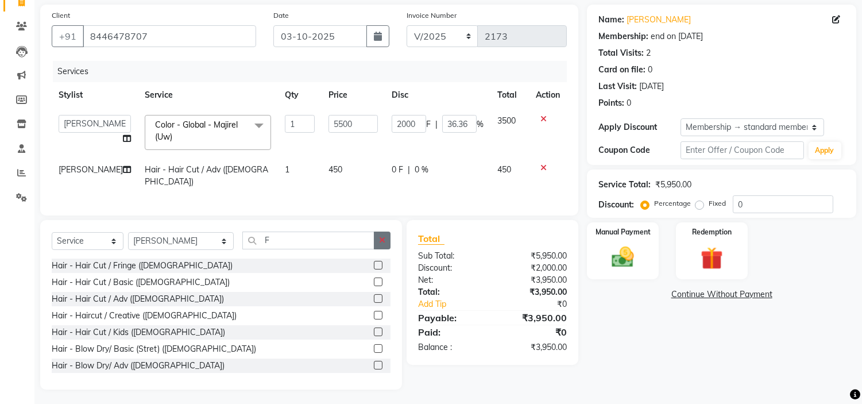
click at [385, 238] on icon "button" at bounding box center [382, 240] width 6 height 8
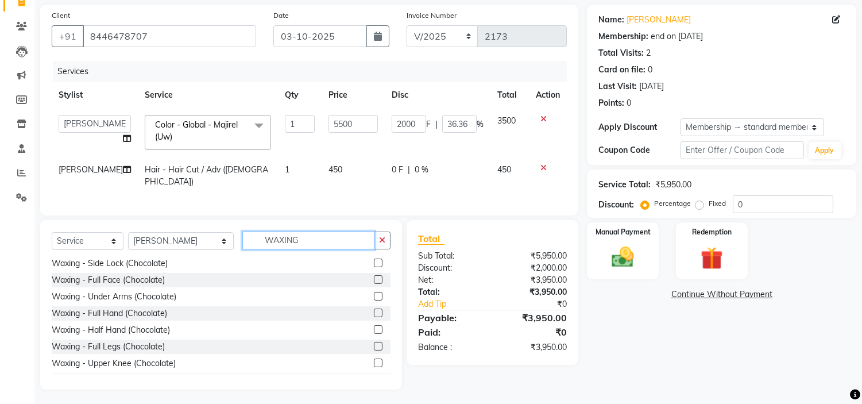
scroll to position [357, 0]
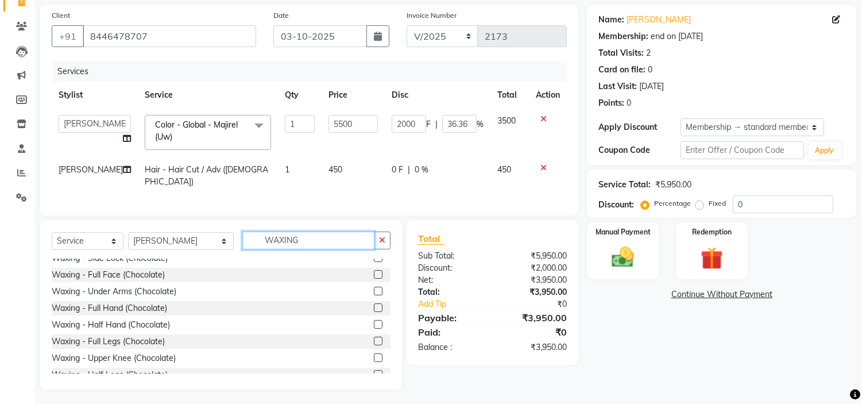
type input "WAXING"
click at [374, 305] on label at bounding box center [378, 307] width 9 height 9
click at [374, 305] on input "checkbox" at bounding box center [377, 308] width 7 height 7
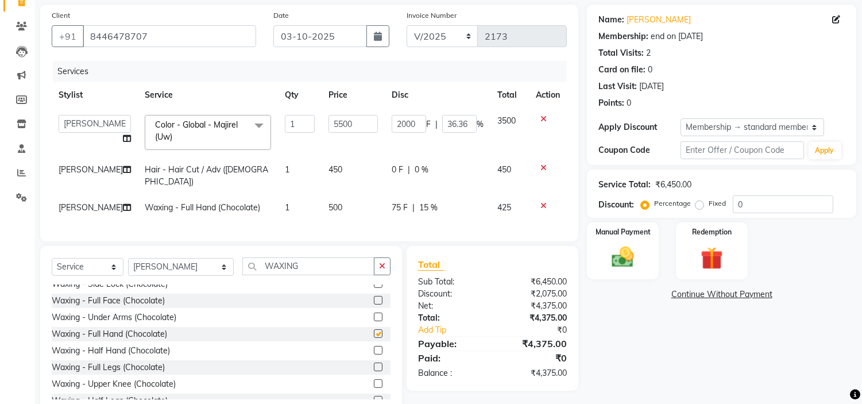
checkbox input "false"
click at [374, 363] on label at bounding box center [378, 367] width 9 height 9
click at [374, 364] on input "checkbox" at bounding box center [377, 367] width 7 height 7
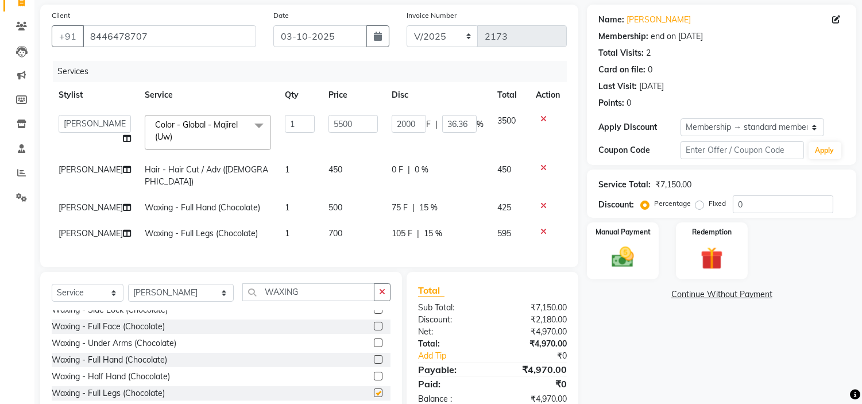
checkbox input "false"
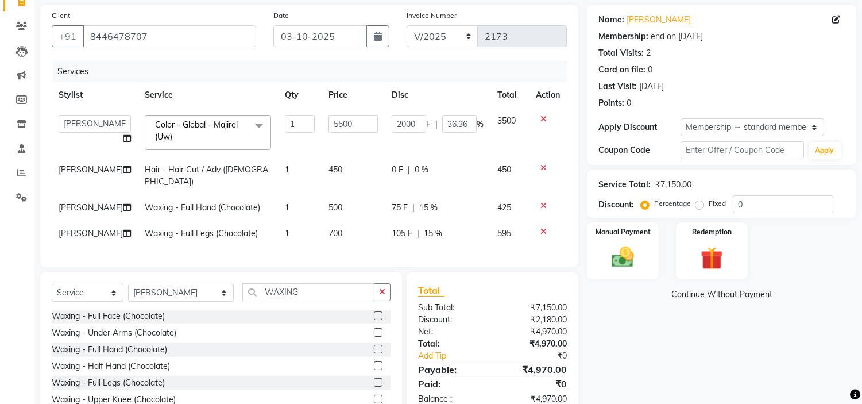
scroll to position [372, 0]
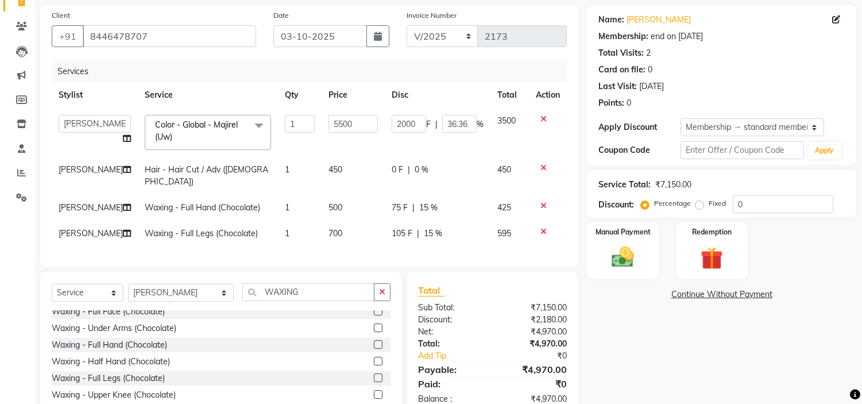
click at [374, 325] on label at bounding box center [378, 328] width 9 height 9
click at [374, 325] on input "checkbox" at bounding box center [377, 328] width 7 height 7
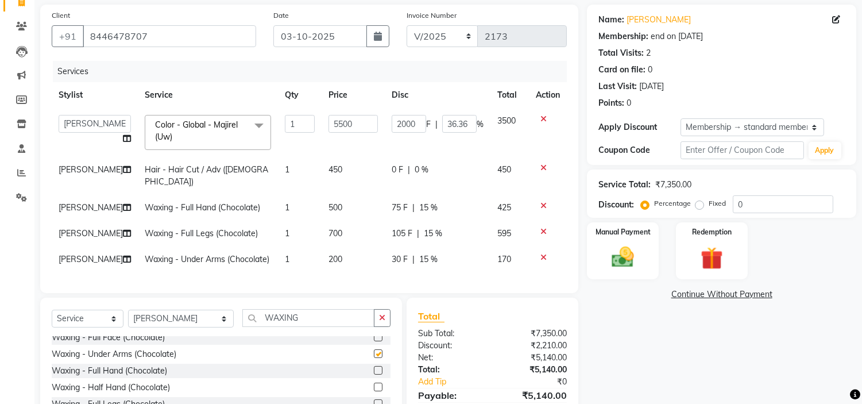
checkbox input "false"
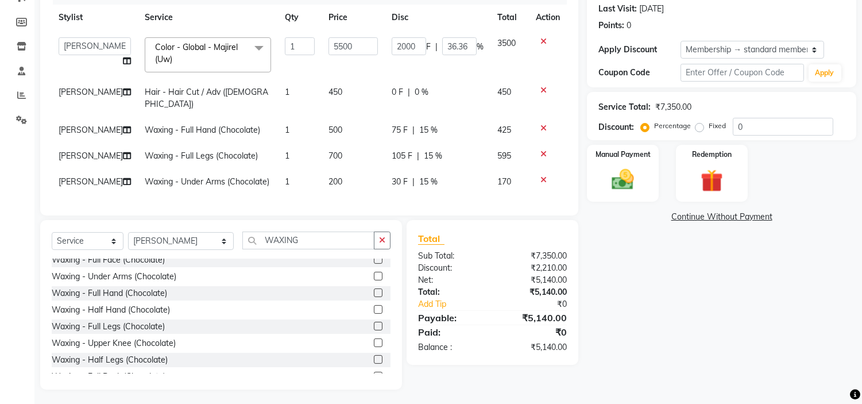
click at [329, 151] on span "700" at bounding box center [336, 156] width 14 height 10
select select "8289"
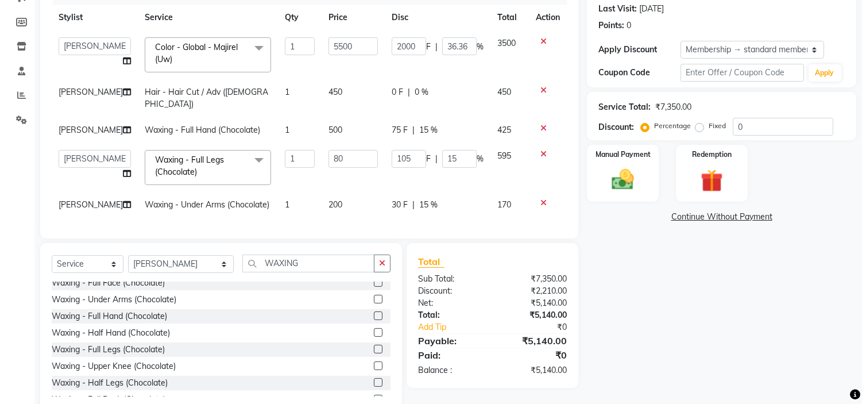
type input "800"
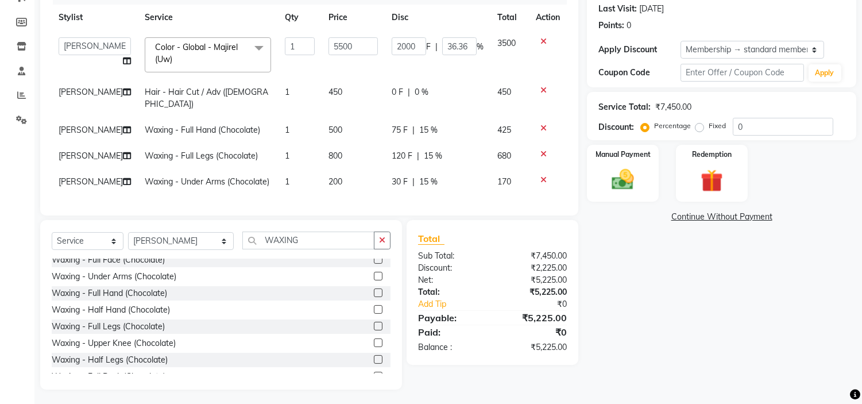
click at [334, 158] on tbody "[PERSON_NAME] [PERSON_NAME] [PERSON_NAME] [PERSON_NAME] [PERSON_NAME] [PERSON_N…" at bounding box center [309, 112] width 515 height 164
click at [404, 124] on span "75 F" at bounding box center [400, 130] width 16 height 12
select select "8289"
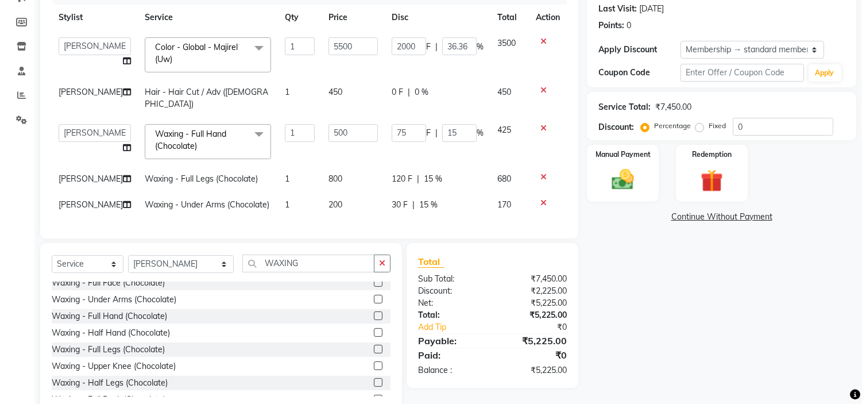
type input "7"
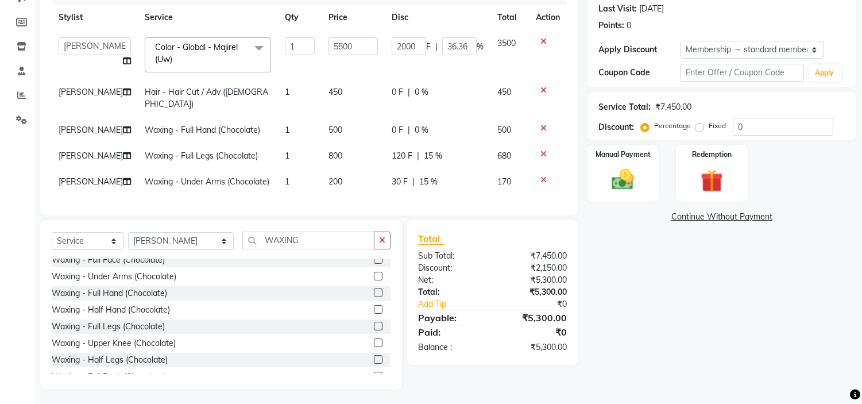
click at [406, 160] on tbody "[PERSON_NAME] [PERSON_NAME] [PERSON_NAME] [PERSON_NAME] [PERSON_NAME] [PERSON_N…" at bounding box center [309, 112] width 515 height 164
click at [406, 169] on td "30 F | 15 %" at bounding box center [438, 182] width 106 height 26
select select "8289"
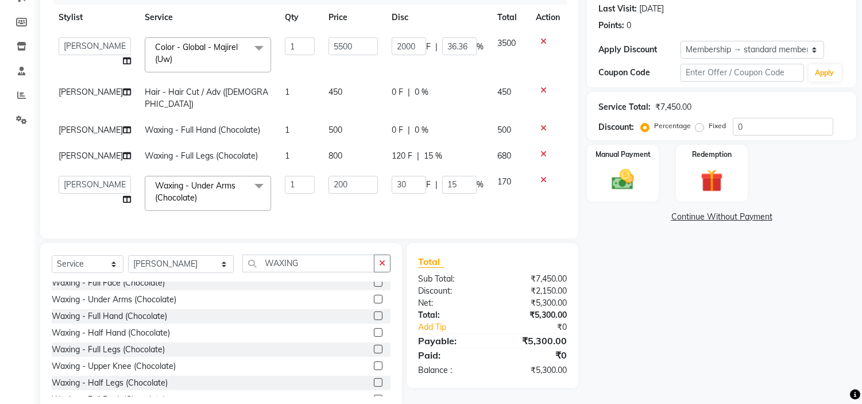
click at [406, 143] on td "120 F | 15 %" at bounding box center [438, 156] width 106 height 26
select select "8289"
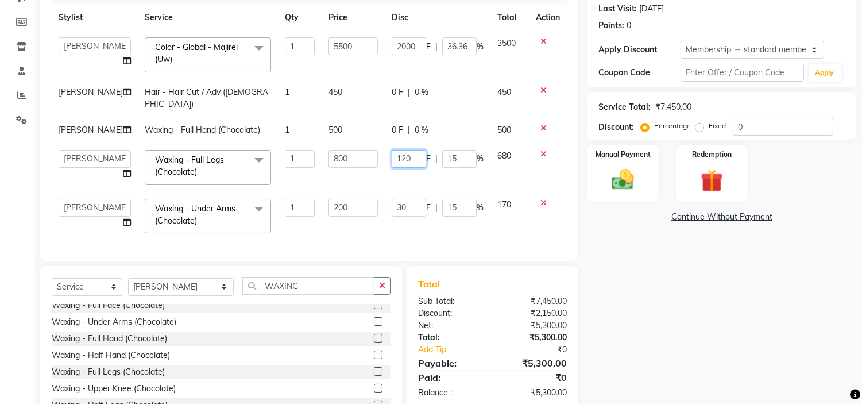
click at [406, 150] on input "120" at bounding box center [409, 159] width 34 height 18
type input "1"
click at [410, 165] on tbody "[PERSON_NAME] [PERSON_NAME] [PERSON_NAME] [PERSON_NAME] [PERSON_NAME] [PERSON_N…" at bounding box center [309, 135] width 515 height 210
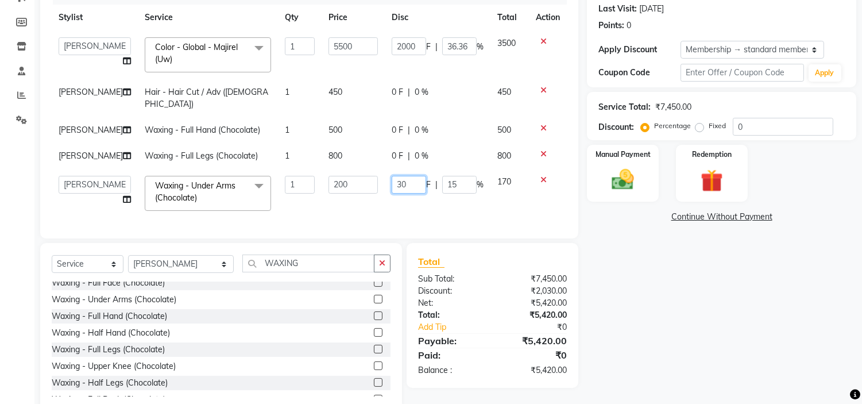
click at [411, 176] on input "30" at bounding box center [409, 185] width 34 height 18
type input "3"
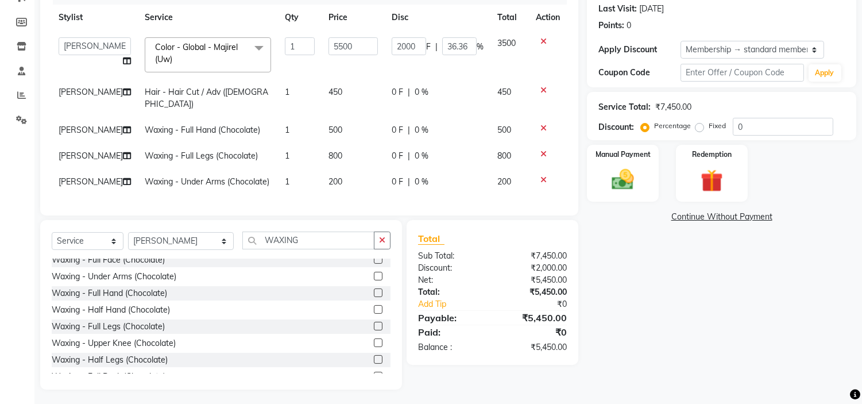
click at [415, 187] on div "Services Stylist Service Qty Price Disc Total Action [PERSON_NAME] [PERSON_NAME…" at bounding box center [309, 93] width 515 height 221
click at [387, 233] on button "button" at bounding box center [382, 241] width 17 height 18
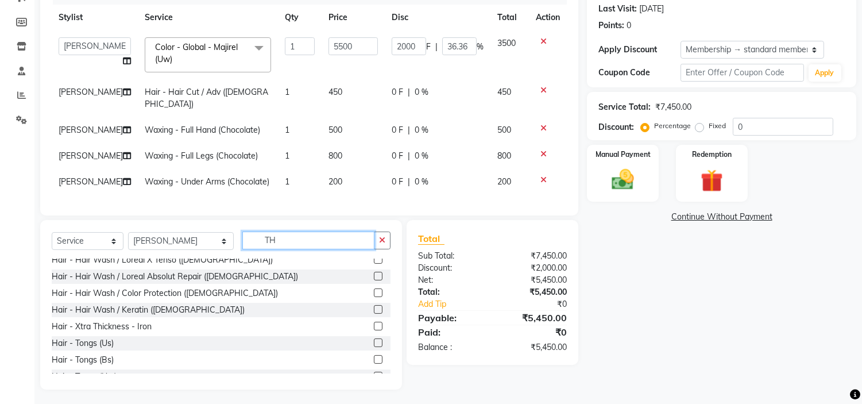
scroll to position [0, 0]
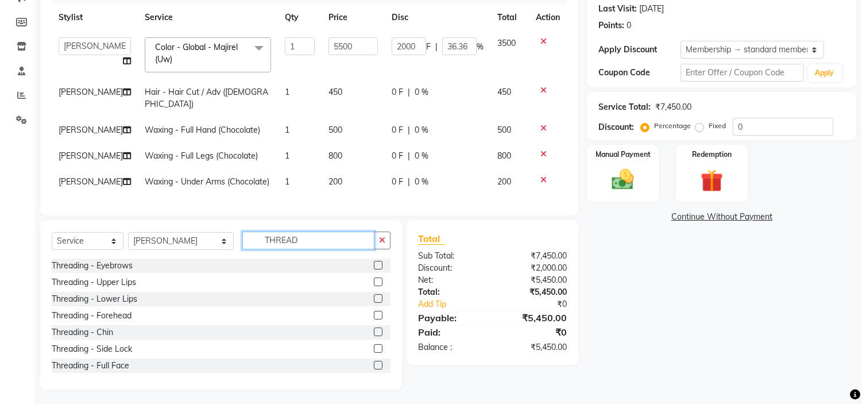
type input "THREAD"
click at [374, 262] on label at bounding box center [378, 265] width 9 height 9
click at [374, 262] on input "checkbox" at bounding box center [377, 265] width 7 height 7
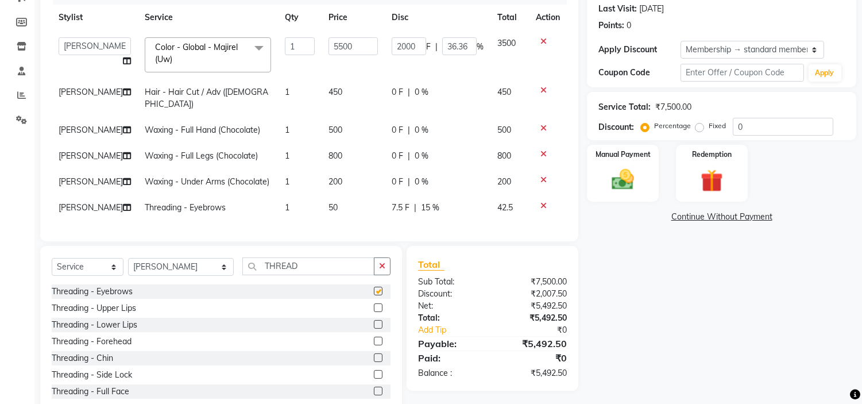
checkbox input "false"
click at [374, 305] on label at bounding box center [378, 307] width 9 height 9
click at [374, 305] on input "checkbox" at bounding box center [377, 308] width 7 height 7
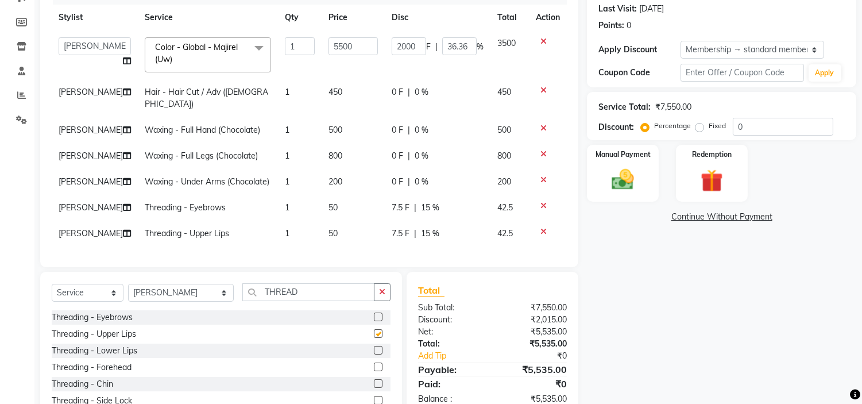
checkbox input "false"
click at [374, 363] on label at bounding box center [378, 367] width 9 height 9
click at [374, 364] on input "checkbox" at bounding box center [377, 367] width 7 height 7
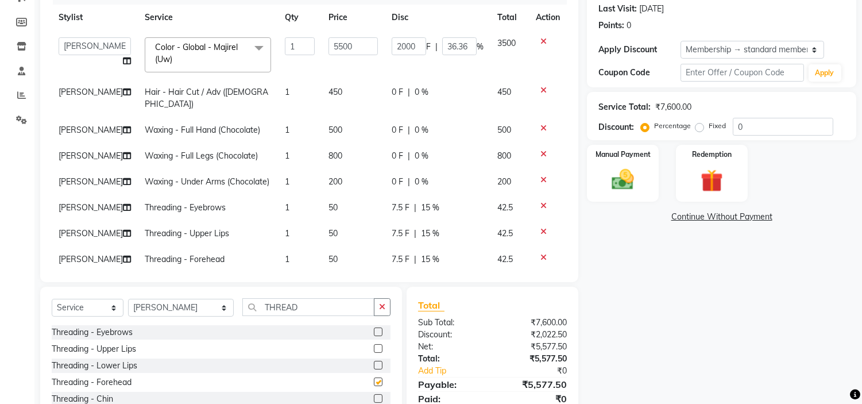
checkbox input "false"
click at [395, 202] on span "7.5 F" at bounding box center [401, 208] width 18 height 12
select select "8289"
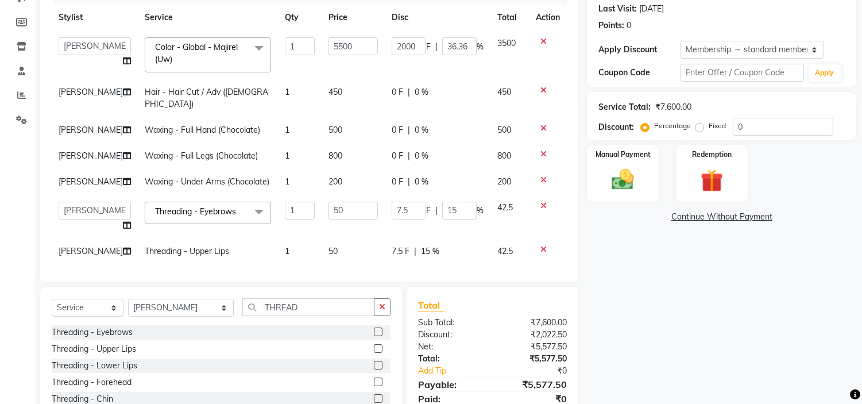
click at [395, 202] on input "7.5" at bounding box center [409, 211] width 34 height 18
type input "7"
click at [395, 236] on tbody "[PERSON_NAME] [PERSON_NAME] [PERSON_NAME] [PERSON_NAME] [PERSON_NAME] [PERSON_N…" at bounding box center [309, 160] width 515 height 260
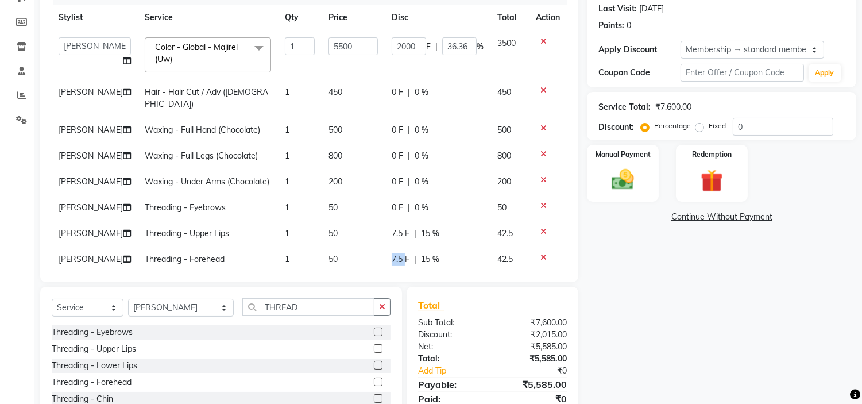
click at [395, 247] on td "7.5 F | 15 %" at bounding box center [438, 260] width 106 height 26
select select "8289"
click at [398, 228] on span "7.5 F" at bounding box center [401, 234] width 18 height 12
select select "8289"
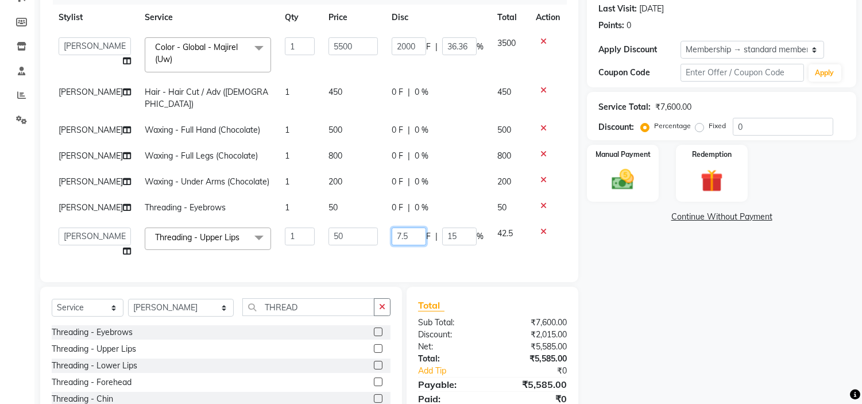
click at [398, 228] on input "7.5" at bounding box center [409, 237] width 34 height 18
type input "7"
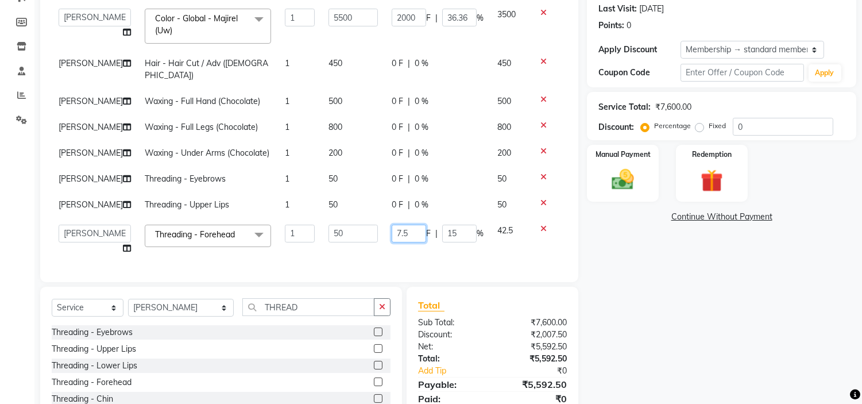
click at [411, 225] on input "7.5" at bounding box center [409, 234] width 34 height 18
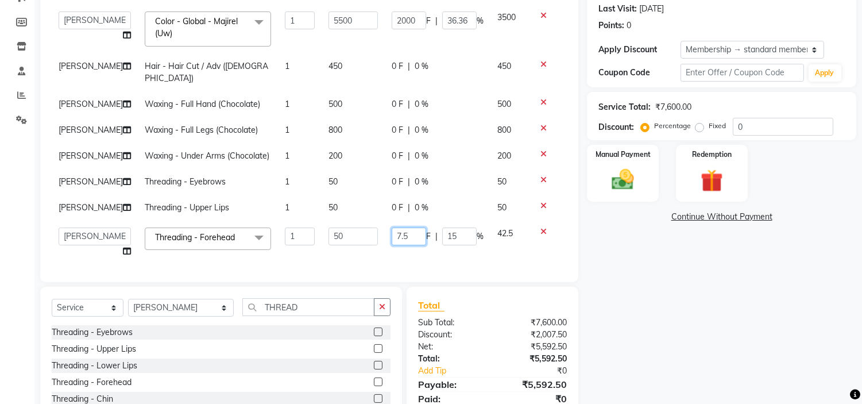
click at [411, 228] on input "7.5" at bounding box center [409, 237] width 34 height 18
type input "7"
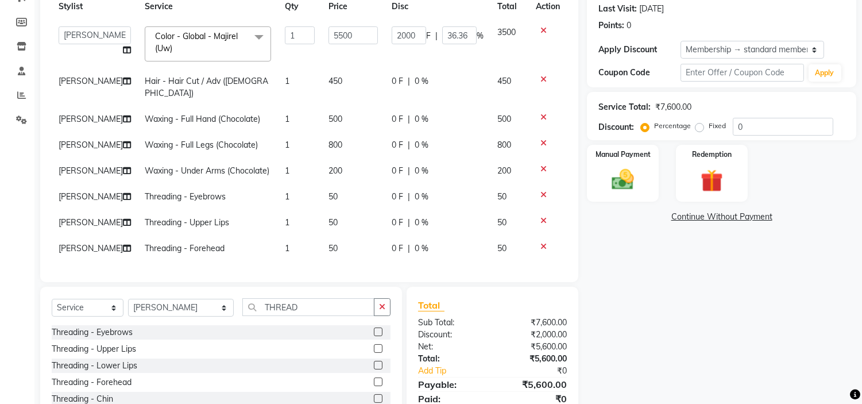
scroll to position [0, 0]
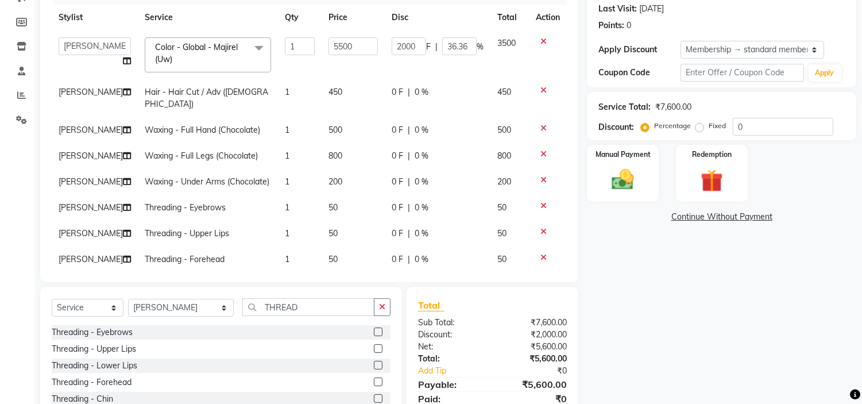
click at [419, 247] on td "0 F | 0 %" at bounding box center [438, 260] width 106 height 26
select select "8289"
click at [415, 228] on span "0 %" at bounding box center [422, 234] width 14 height 12
select select "8289"
click at [452, 253] on input "0" at bounding box center [459, 262] width 34 height 18
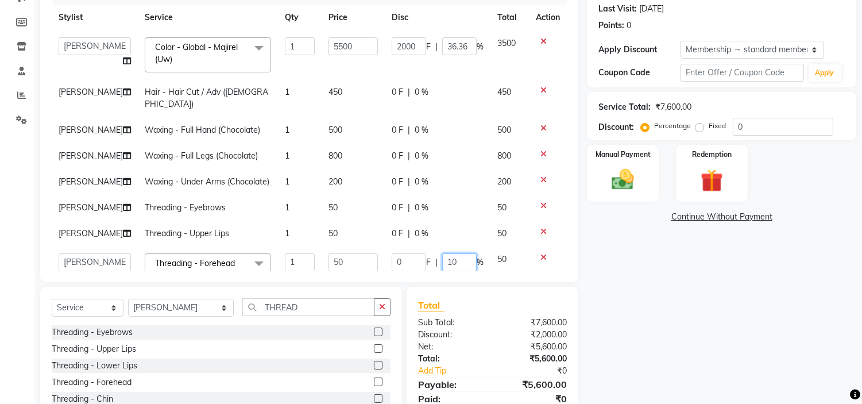
type input "100"
click at [441, 228] on div "0 F | 0 %" at bounding box center [438, 234] width 92 height 12
select select "8289"
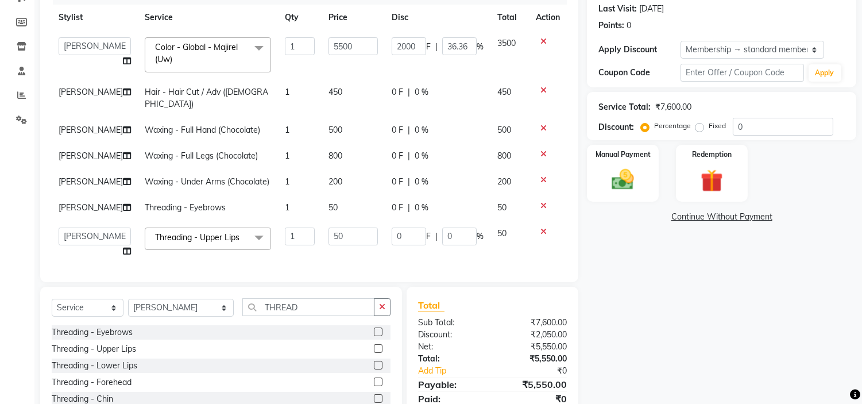
click at [442, 228] on input "0" at bounding box center [459, 237] width 34 height 18
type input "100"
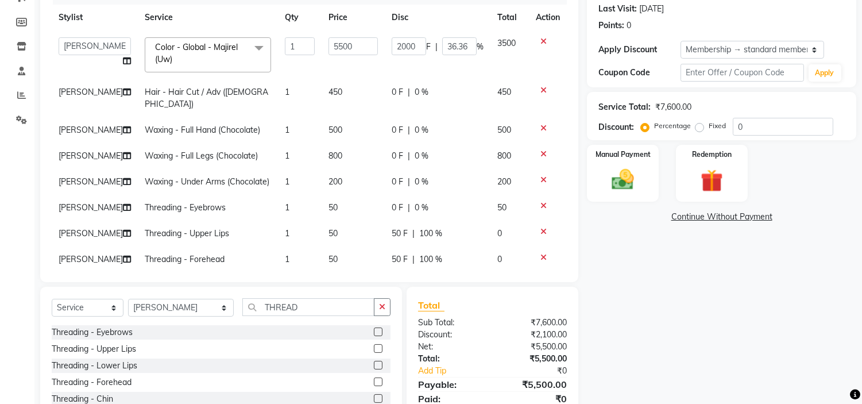
click at [458, 180] on td "0 F | 0 %" at bounding box center [438, 182] width 106 height 26
select select "8289"
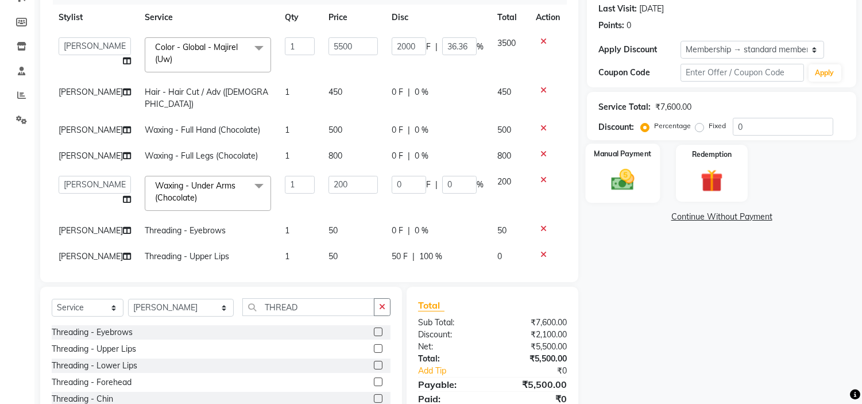
click at [612, 171] on img at bounding box center [623, 180] width 38 height 27
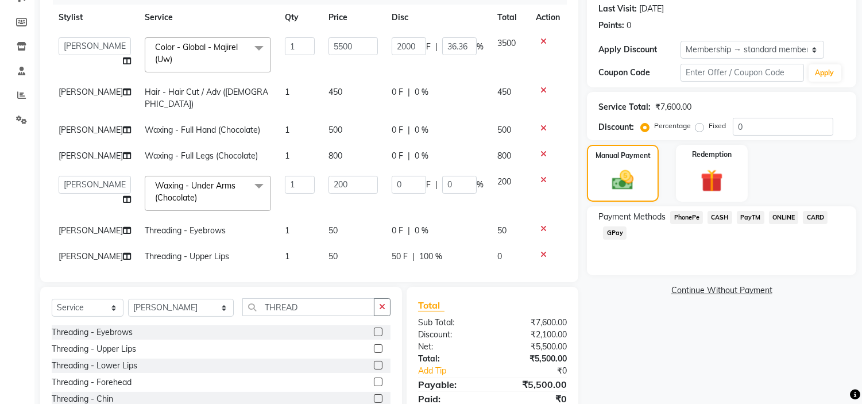
click at [722, 211] on span "CASH" at bounding box center [720, 217] width 25 height 13
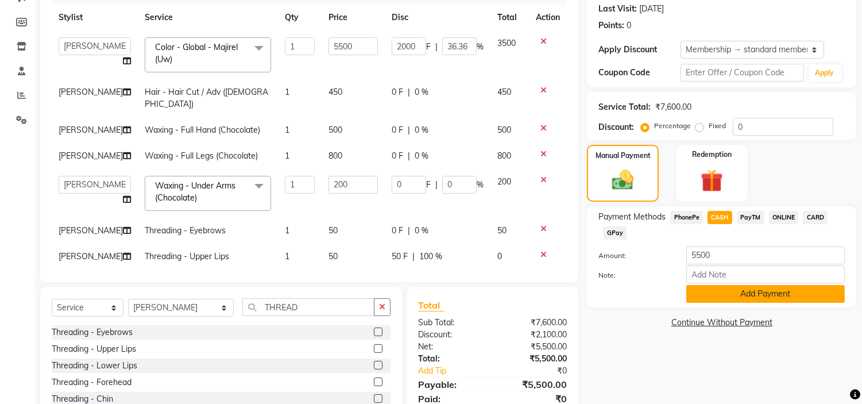
click at [720, 285] on button "Add Payment" at bounding box center [766, 294] width 159 height 18
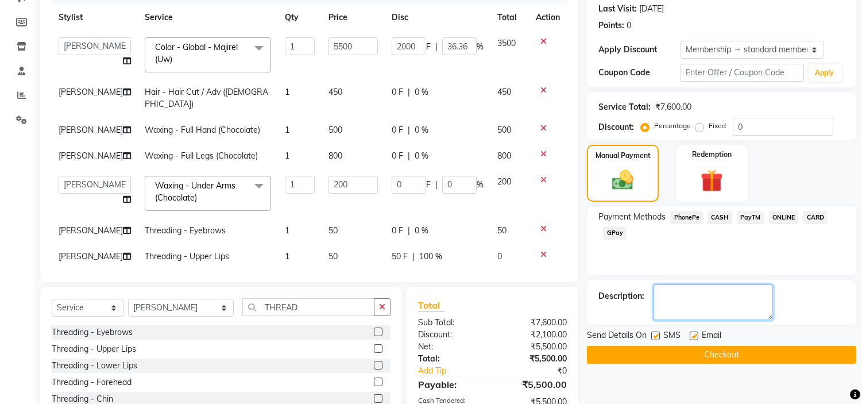
click at [713, 290] on textarea at bounding box center [714, 302] width 120 height 36
type textarea "7.45COLOUR SUED"
click at [707, 354] on button "Checkout" at bounding box center [721, 355] width 269 height 18
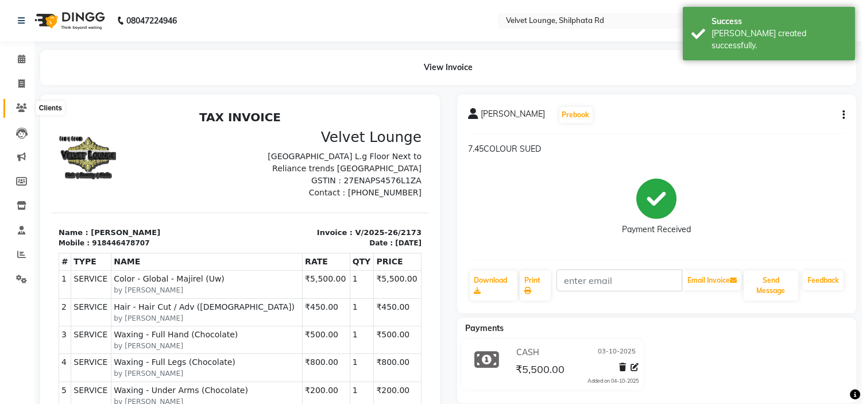
click at [19, 110] on icon at bounding box center [21, 107] width 11 height 9
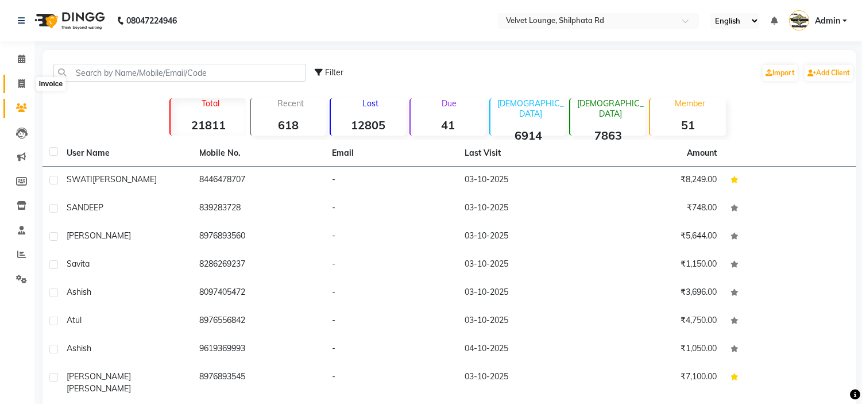
drag, startPoint x: 16, startPoint y: 81, endPoint x: 36, endPoint y: 79, distance: 20.8
click at [16, 81] on span at bounding box center [21, 84] width 20 height 13
select select "service"
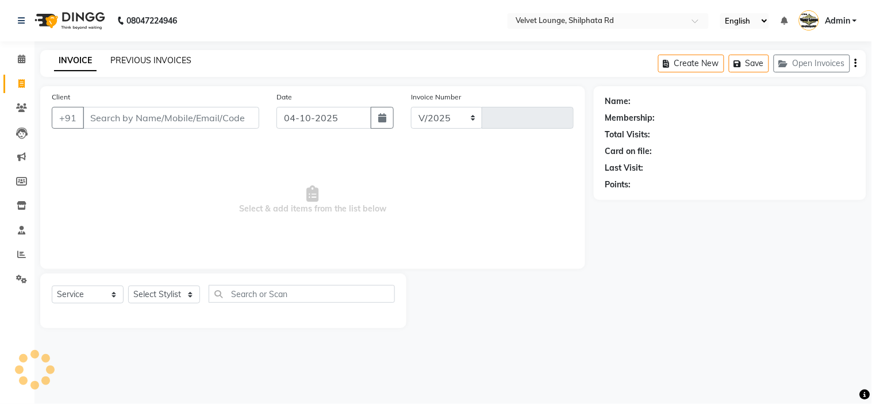
select select "122"
type input "2174"
click at [153, 61] on link "PREVIOUS INVOICES" at bounding box center [150, 60] width 81 height 10
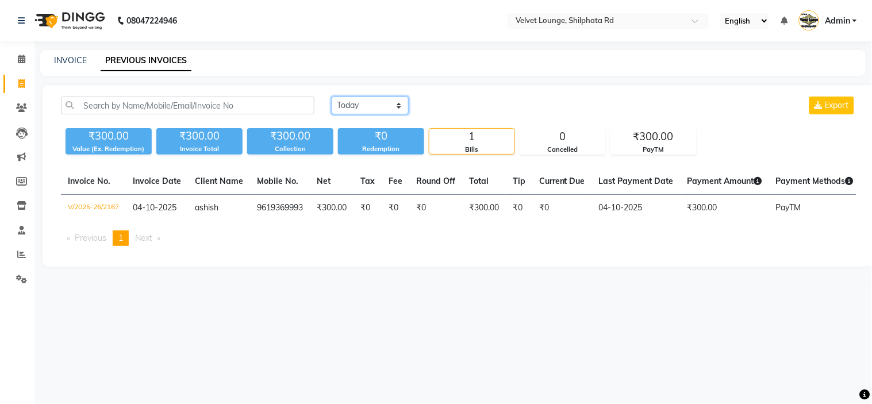
click at [370, 102] on select "[DATE] [DATE] Custom Range" at bounding box center [370, 106] width 77 height 18
select select "yesterday"
click at [332, 97] on select "[DATE] [DATE] Custom Range" at bounding box center [370, 106] width 77 height 18
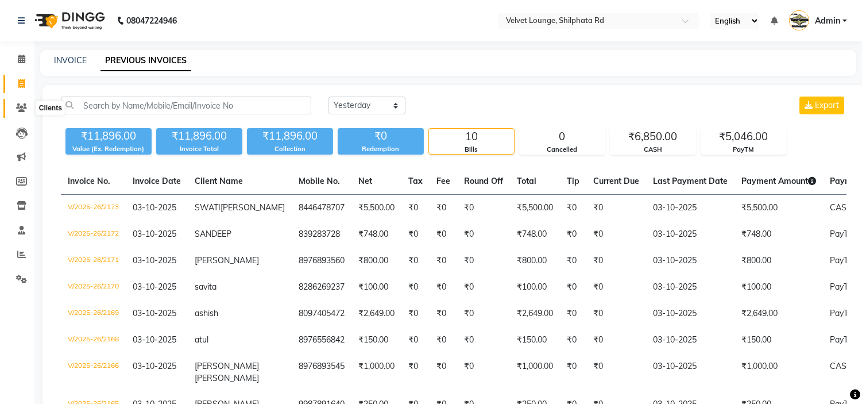
click at [16, 111] on icon at bounding box center [21, 107] width 11 height 9
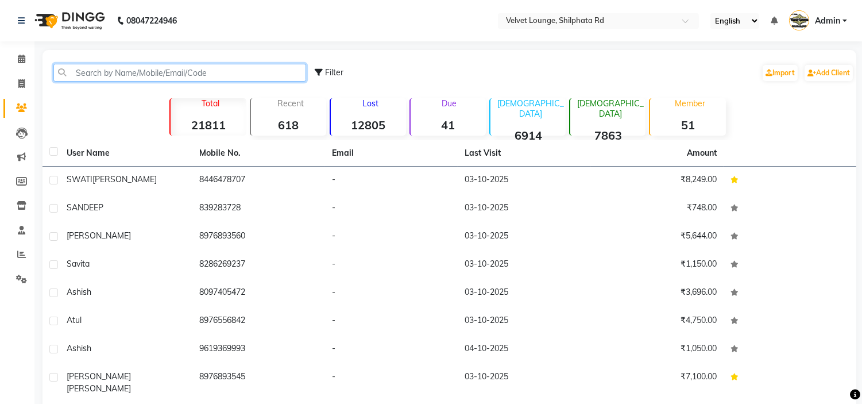
click at [170, 72] on input "text" at bounding box center [179, 73] width 253 height 18
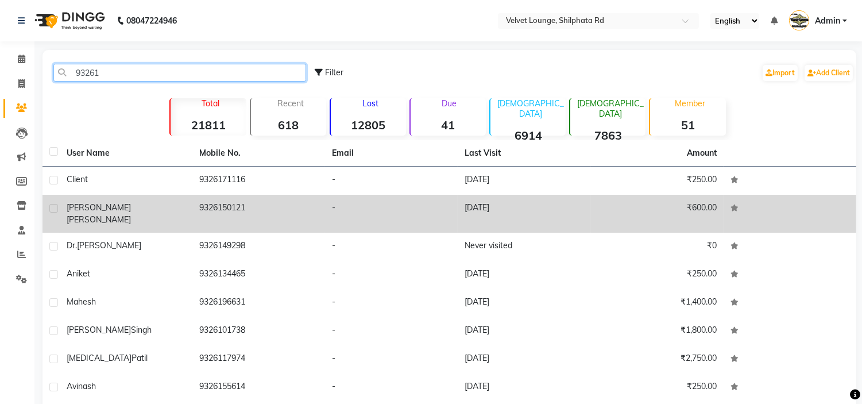
type input "93261"
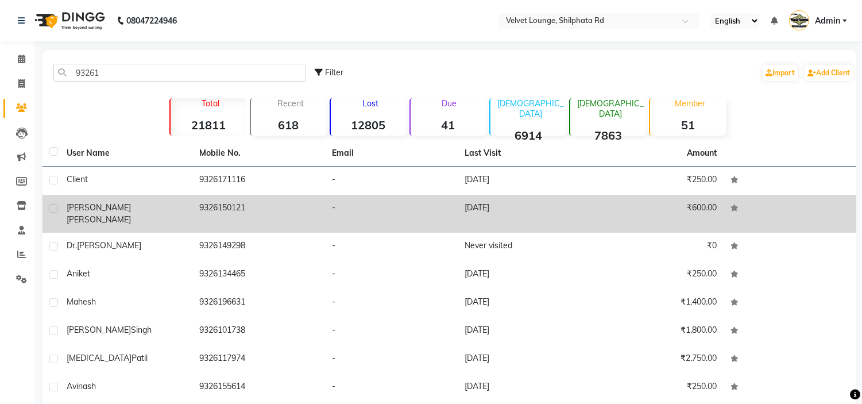
click at [225, 206] on td "9326150121" at bounding box center [258, 214] width 133 height 38
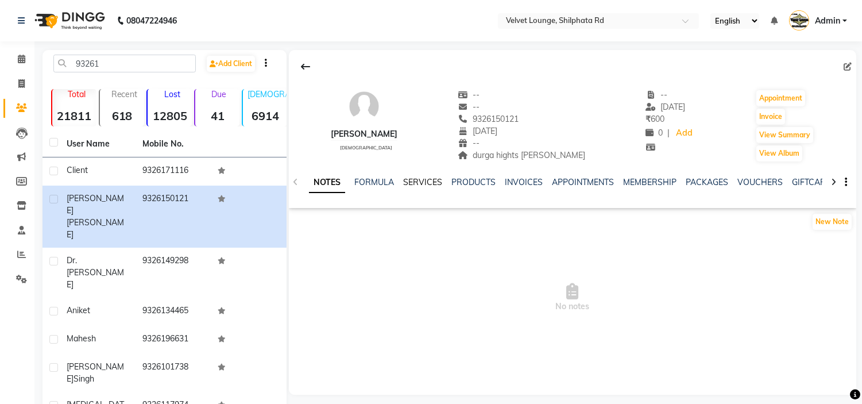
click at [418, 181] on link "SERVICES" at bounding box center [422, 182] width 39 height 10
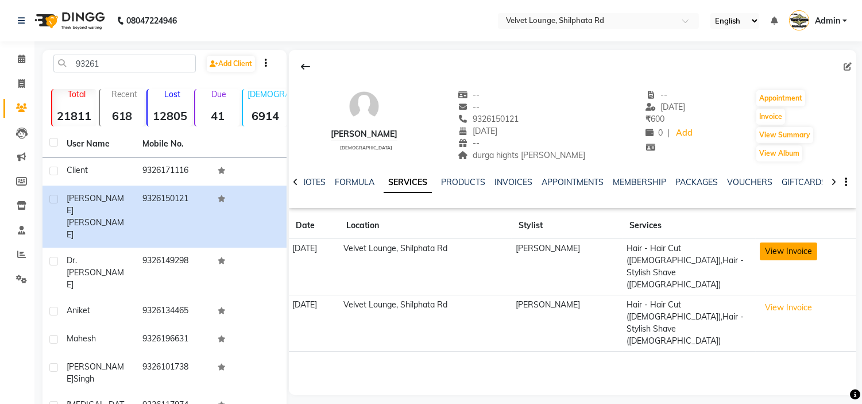
click at [805, 253] on button "View Invoice" at bounding box center [788, 251] width 57 height 18
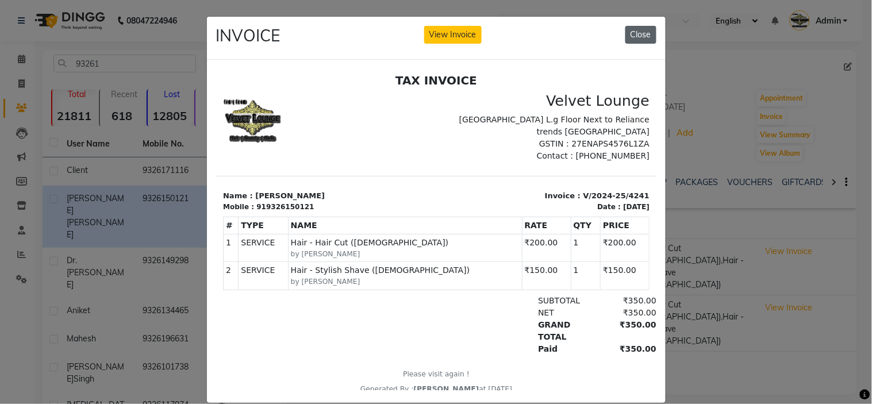
click at [637, 38] on button "Close" at bounding box center [640, 35] width 31 height 18
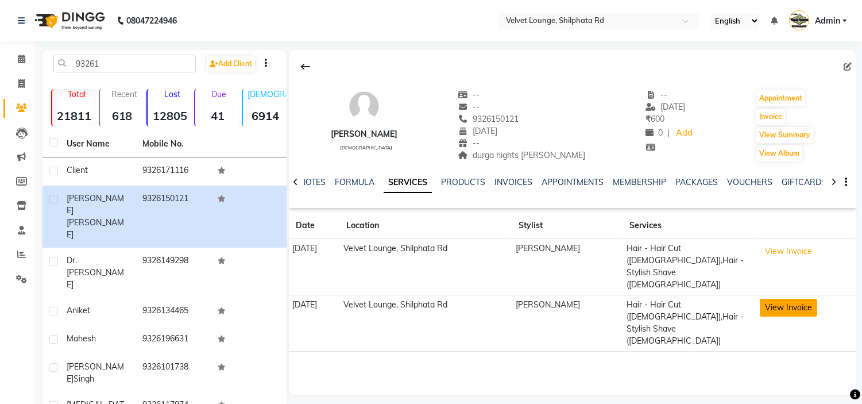
click at [799, 299] on button "View Invoice" at bounding box center [788, 308] width 57 height 18
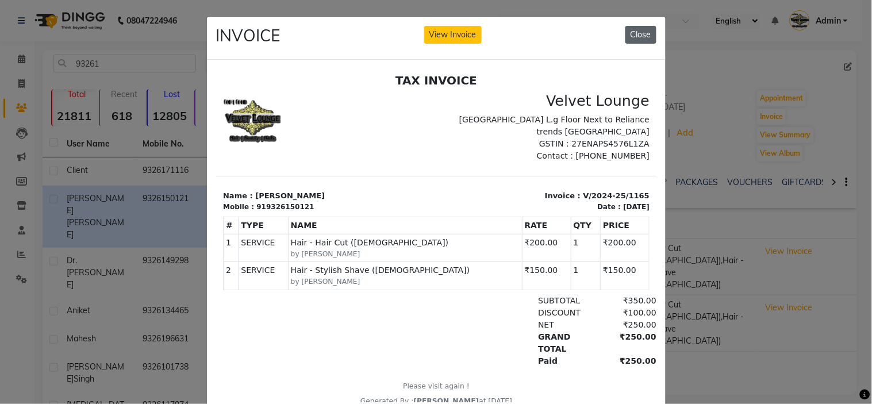
click at [640, 32] on button "Close" at bounding box center [640, 35] width 31 height 18
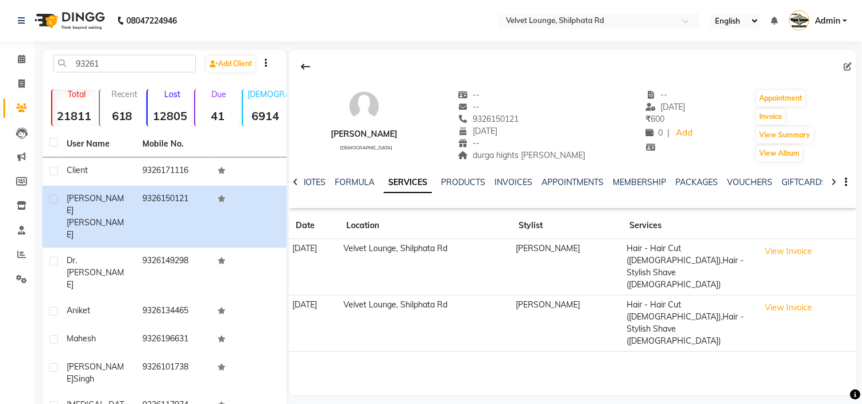
click at [640, 32] on nav "08047224946 Select Location × Velvet Lounge, Shilphata Rd English ENGLISH Españ…" at bounding box center [431, 20] width 862 height 41
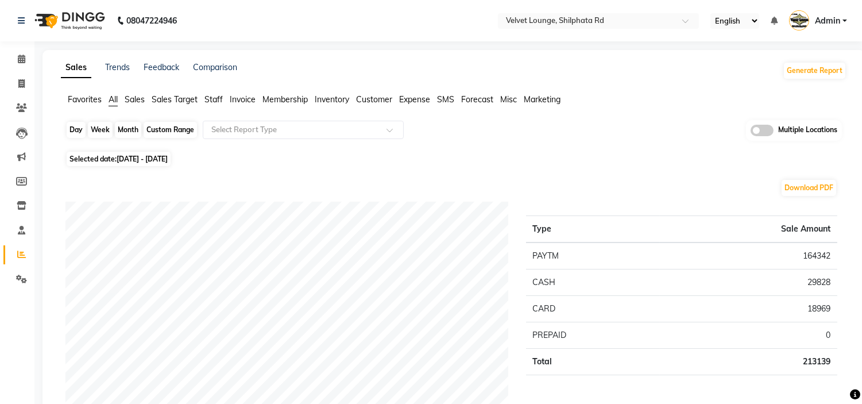
click at [126, 127] on div "Month" at bounding box center [128, 130] width 26 height 16
select select "9"
select select "2025"
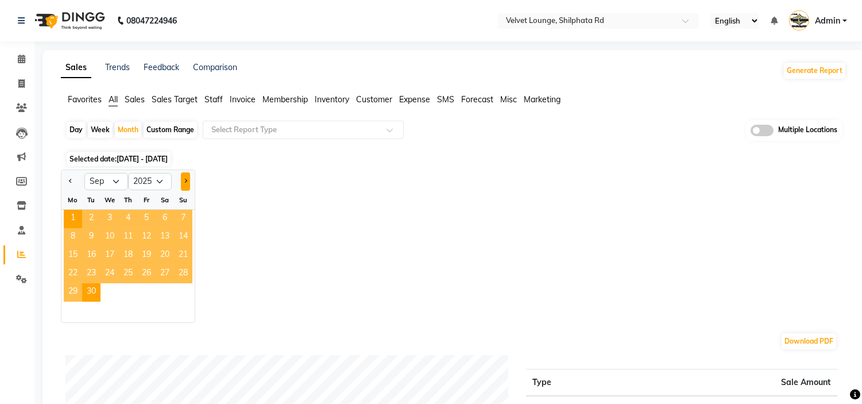
click at [185, 182] on span "Next month" at bounding box center [185, 181] width 4 height 4
select select "10"
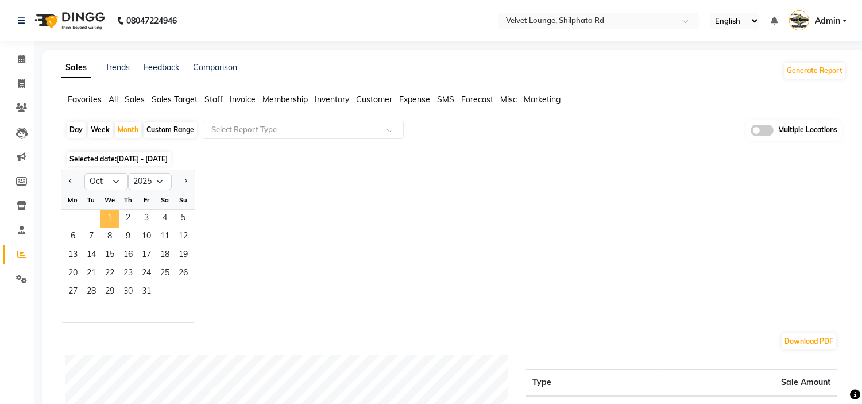
click at [117, 216] on span "1" at bounding box center [110, 219] width 18 height 18
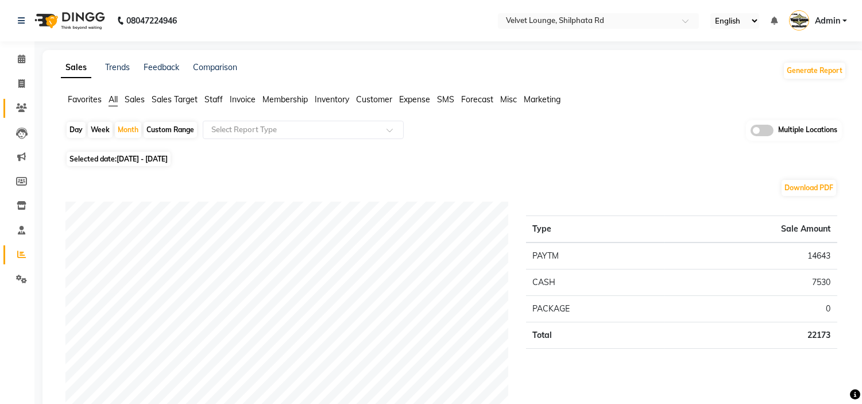
click at [16, 101] on link "Clients" at bounding box center [17, 108] width 28 height 19
